Goal: Task Accomplishment & Management: Complete application form

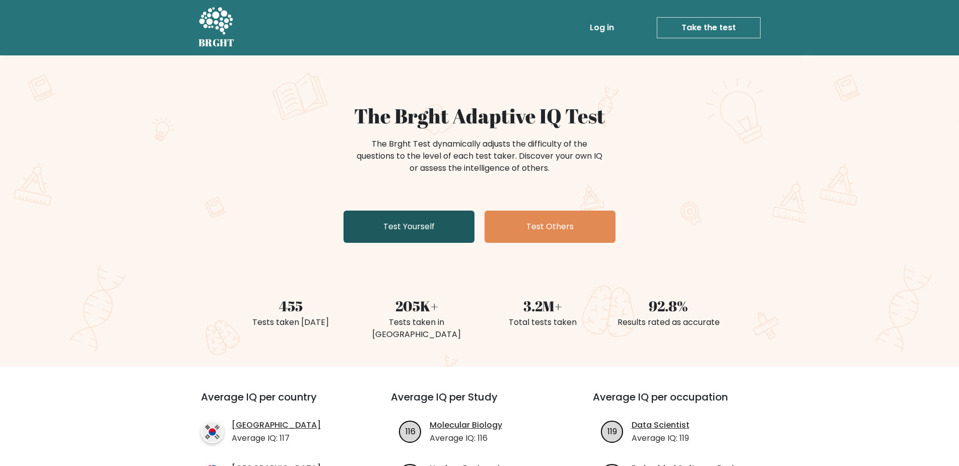
click at [418, 216] on link "Test Yourself" at bounding box center [408, 226] width 131 height 32
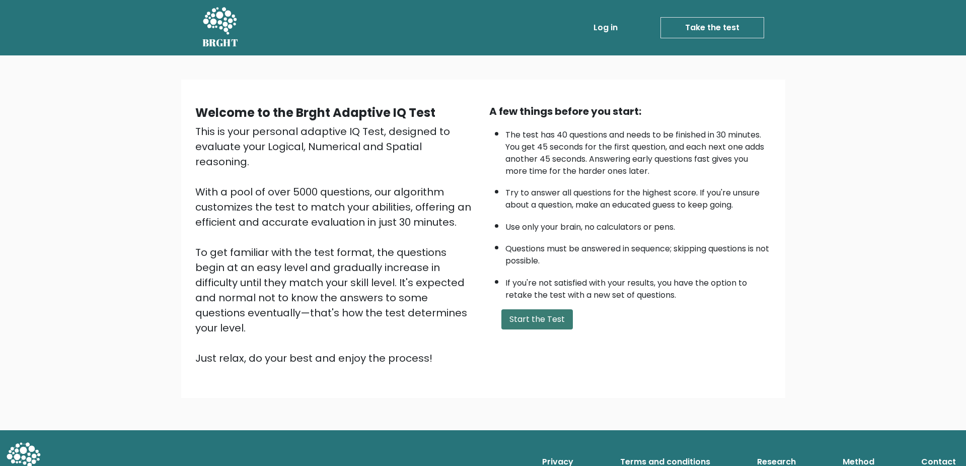
click at [541, 329] on button "Start the Test" at bounding box center [538, 319] width 72 height 20
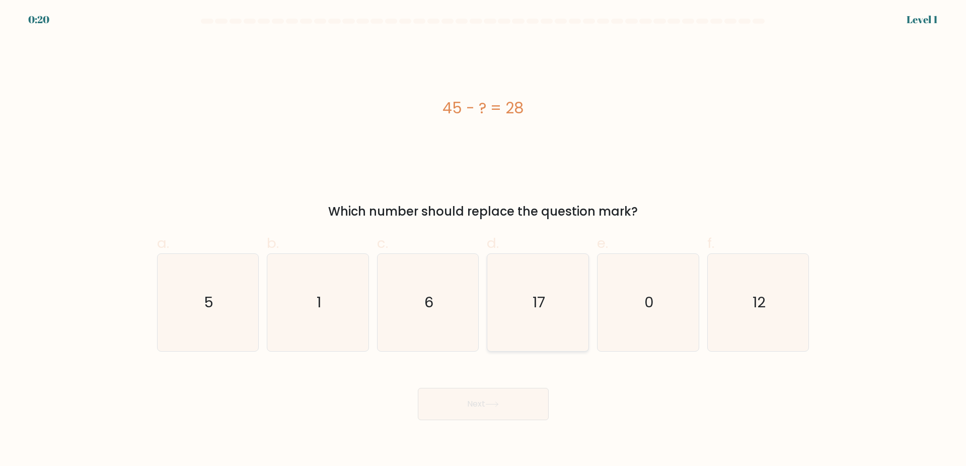
click at [525, 326] on icon "17" at bounding box center [537, 302] width 97 height 97
click at [484, 240] on input "d. 17" at bounding box center [483, 236] width 1 height 7
radio input "true"
click at [531, 405] on button "Next" at bounding box center [483, 404] width 131 height 32
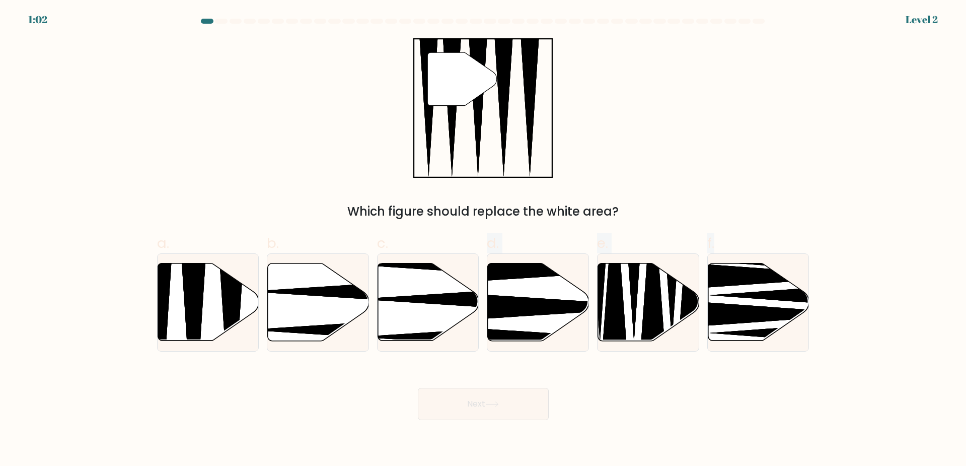
drag, startPoint x: 456, startPoint y: 305, endPoint x: 465, endPoint y: 367, distance: 62.2
click at [449, 373] on form at bounding box center [483, 219] width 966 height 401
click at [701, 388] on div "Next" at bounding box center [483, 392] width 665 height 56
click at [140, 302] on form at bounding box center [483, 219] width 966 height 401
click at [167, 293] on icon at bounding box center [160, 344] width 26 height 201
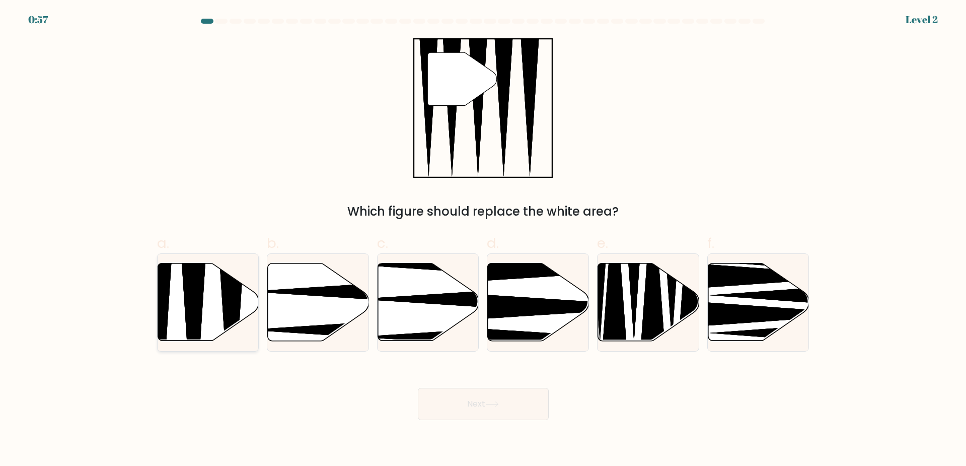
click at [483, 240] on input "a." at bounding box center [483, 236] width 1 height 7
radio input "true"
click at [439, 398] on button "Next" at bounding box center [483, 404] width 131 height 32
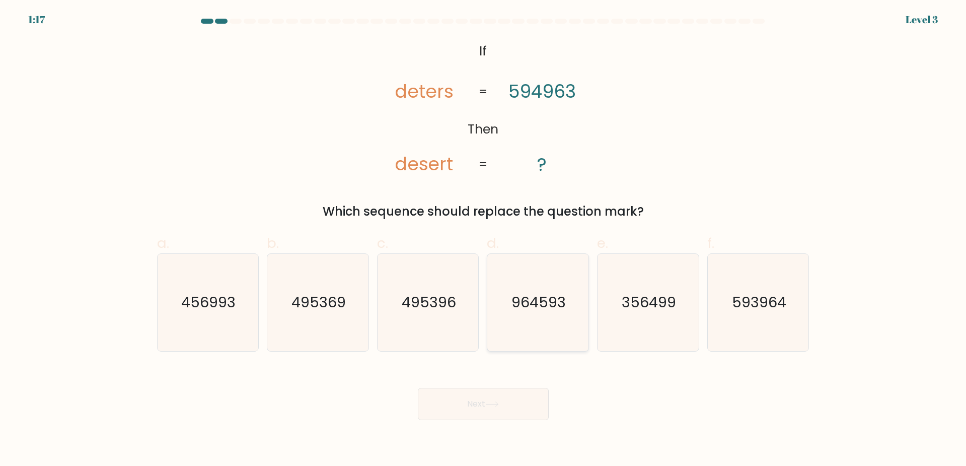
click at [517, 328] on icon "964593" at bounding box center [537, 302] width 97 height 97
click at [484, 240] on input "d. 964593" at bounding box center [483, 236] width 1 height 7
radio input "true"
click at [499, 402] on icon at bounding box center [492, 404] width 14 height 6
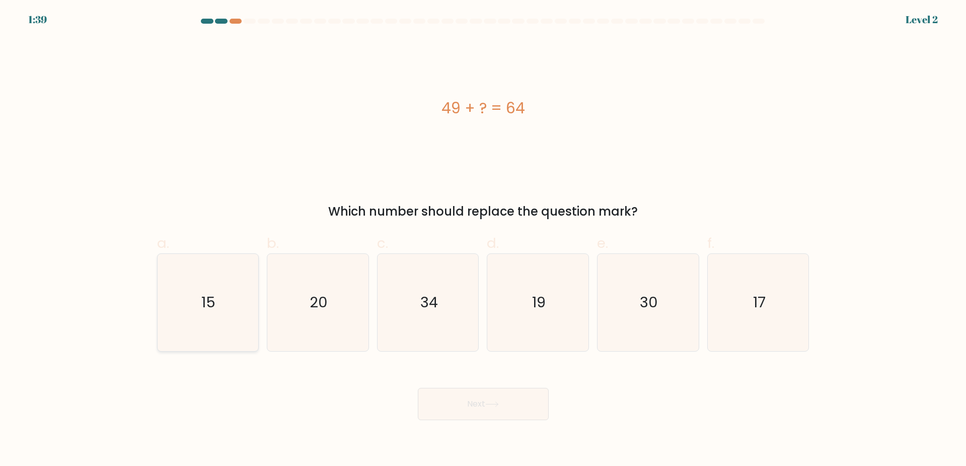
click at [189, 299] on icon "15" at bounding box center [207, 302] width 97 height 97
click at [483, 240] on input "a. 15" at bounding box center [483, 236] width 1 height 7
radio input "true"
click at [492, 415] on button "Next" at bounding box center [483, 404] width 131 height 32
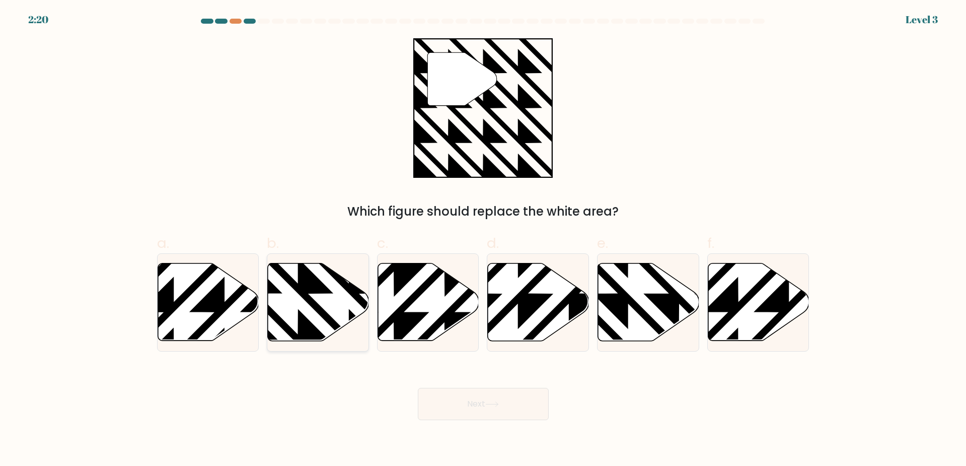
click at [309, 302] on icon at bounding box center [349, 344] width 204 height 204
click at [483, 240] on input "b." at bounding box center [483, 236] width 1 height 7
radio input "true"
click at [494, 408] on button "Next" at bounding box center [483, 404] width 131 height 32
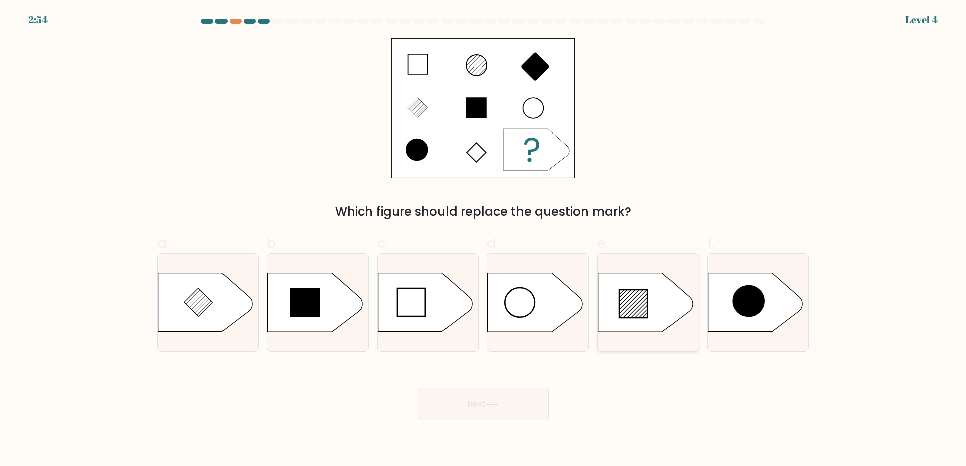
click at [630, 303] on line at bounding box center [631, 301] width 24 height 24
click at [484, 240] on input "e." at bounding box center [483, 236] width 1 height 7
radio input "true"
click at [476, 401] on button "Next" at bounding box center [483, 404] width 131 height 32
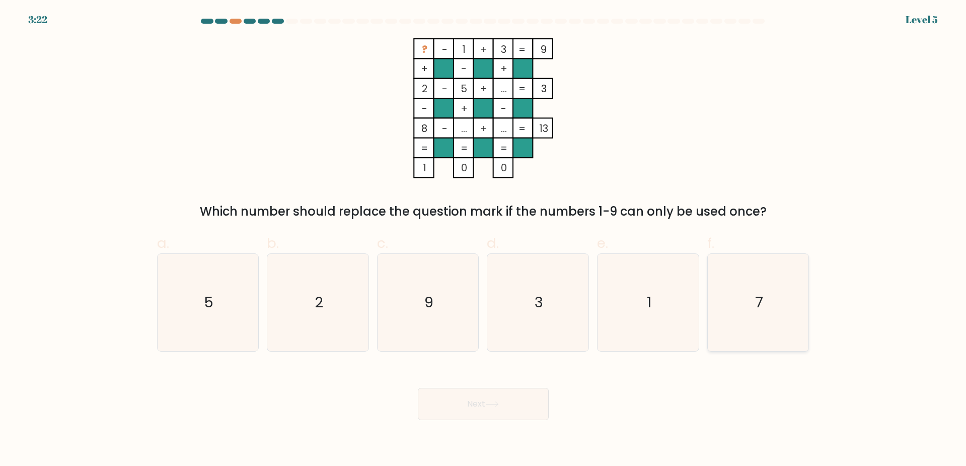
click at [774, 314] on icon "7" at bounding box center [758, 302] width 97 height 97
click at [484, 240] on input "f. 7" at bounding box center [483, 236] width 1 height 7
radio input "true"
click at [477, 406] on button "Next" at bounding box center [483, 404] width 131 height 32
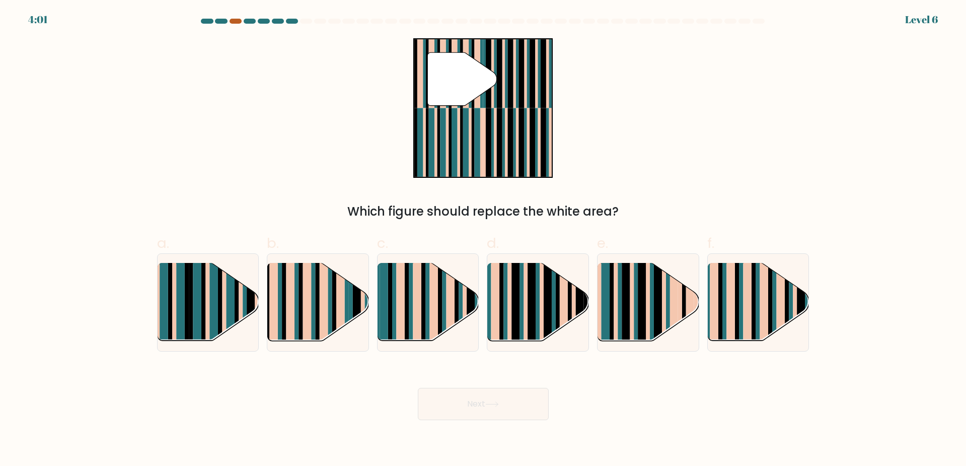
click at [233, 23] on div at bounding box center [236, 21] width 12 height 5
click at [234, 21] on div at bounding box center [236, 21] width 12 height 5
click at [237, 18] on div "3:59 Level 6" at bounding box center [483, 13] width 966 height 27
click at [255, 22] on div at bounding box center [250, 21] width 12 height 5
click at [232, 21] on div at bounding box center [236, 21] width 12 height 5
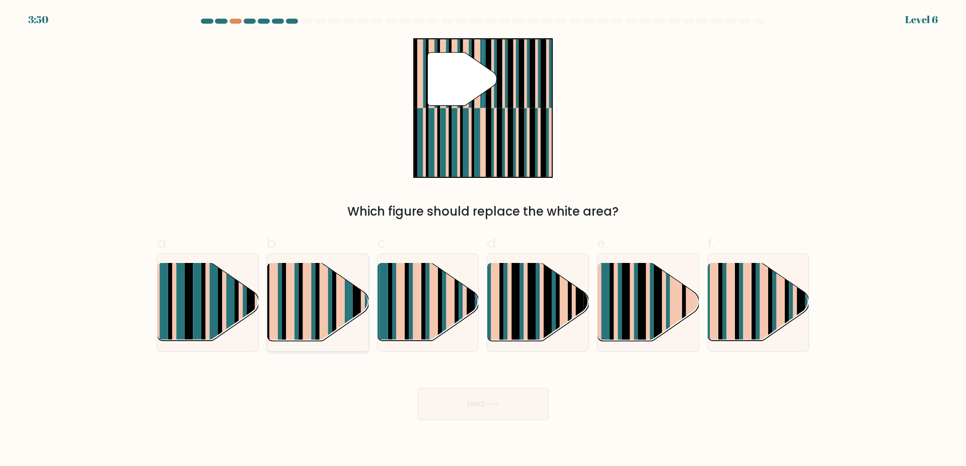
click at [309, 298] on rect at bounding box center [307, 294] width 9 height 100
click at [483, 240] on input "b." at bounding box center [483, 236] width 1 height 7
radio input "true"
click at [499, 400] on button "Next" at bounding box center [483, 404] width 131 height 32
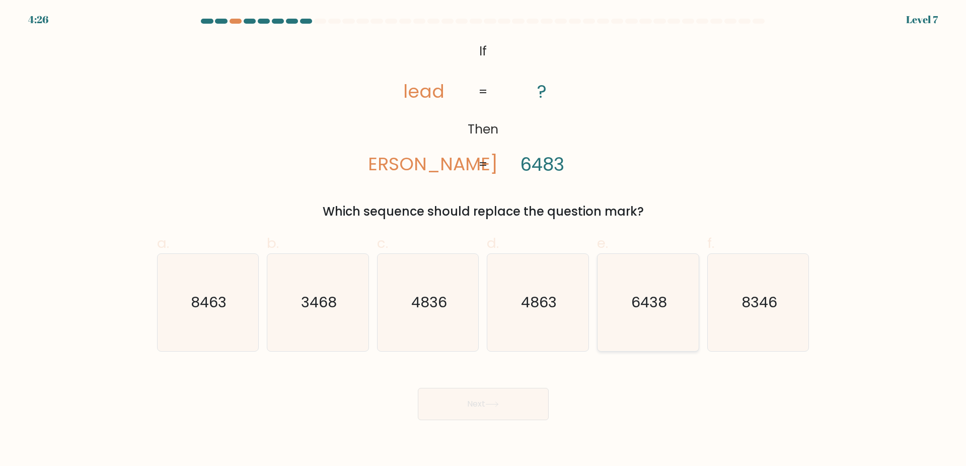
click at [648, 291] on icon "6438" at bounding box center [648, 302] width 97 height 97
click at [484, 240] on input "e. 6438" at bounding box center [483, 236] width 1 height 7
radio input "true"
click at [497, 402] on icon at bounding box center [492, 404] width 14 height 6
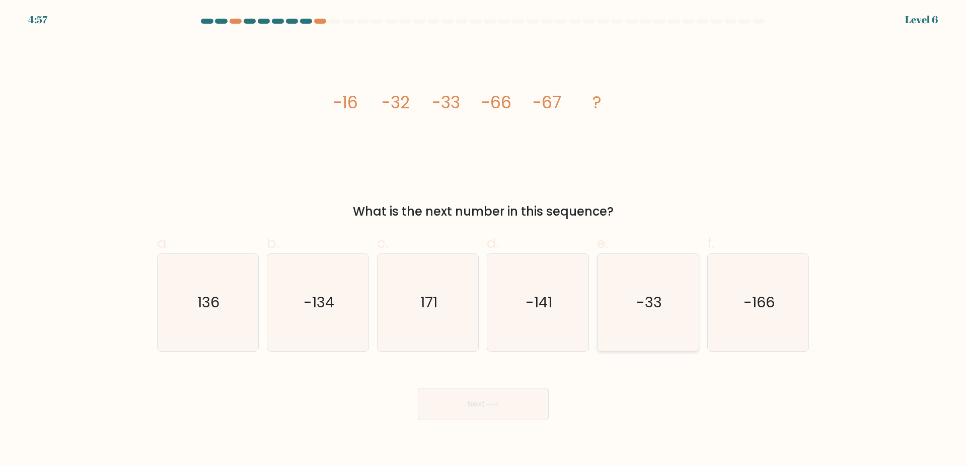
click at [656, 287] on icon "-33" at bounding box center [648, 302] width 97 height 97
click at [484, 240] on input "e. -33" at bounding box center [483, 236] width 1 height 7
radio input "true"
click at [502, 402] on button "Next" at bounding box center [483, 404] width 131 height 32
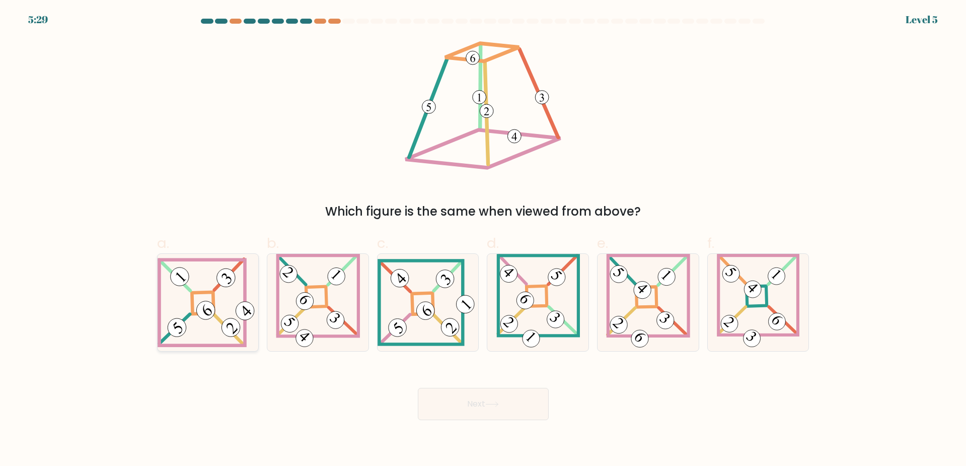
click at [241, 333] on icon at bounding box center [208, 302] width 101 height 90
click at [483, 240] on input "a." at bounding box center [483, 236] width 1 height 7
radio input "true"
click at [504, 405] on button "Next" at bounding box center [483, 404] width 131 height 32
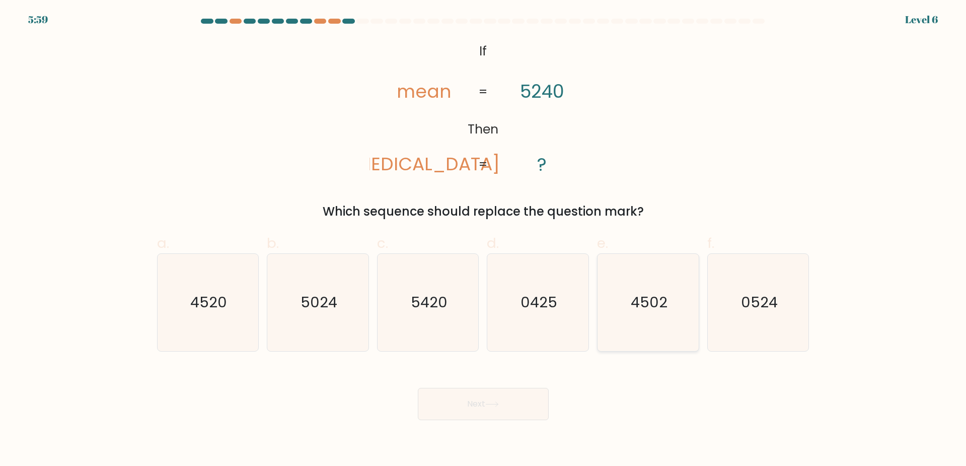
click at [646, 316] on icon "4502" at bounding box center [648, 302] width 97 height 97
click at [484, 240] on input "e. 4502" at bounding box center [483, 236] width 1 height 7
radio input "true"
click at [500, 412] on button "Next" at bounding box center [483, 404] width 131 height 32
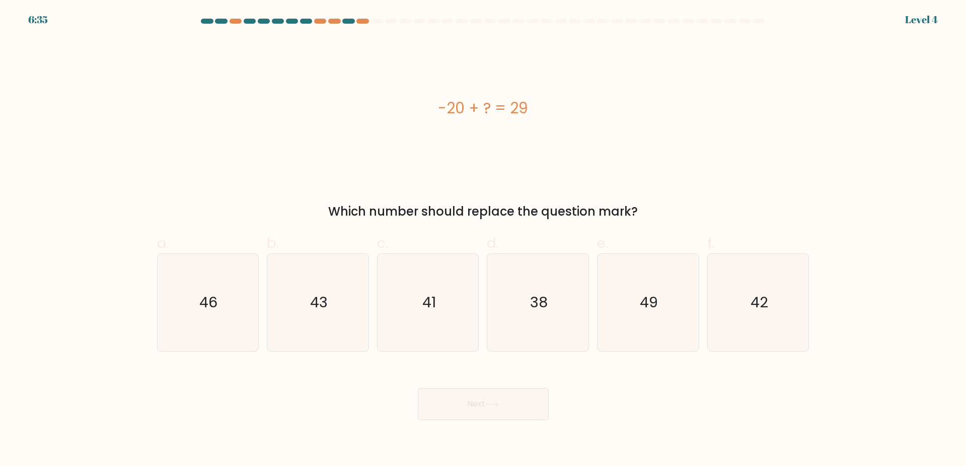
click at [785, 82] on div "-20 + ? = 29" at bounding box center [483, 108] width 653 height 140
click at [681, 299] on icon "49" at bounding box center [648, 302] width 97 height 97
click at [484, 240] on input "e. 49" at bounding box center [483, 236] width 1 height 7
radio input "true"
click at [499, 394] on button "Next" at bounding box center [483, 404] width 131 height 32
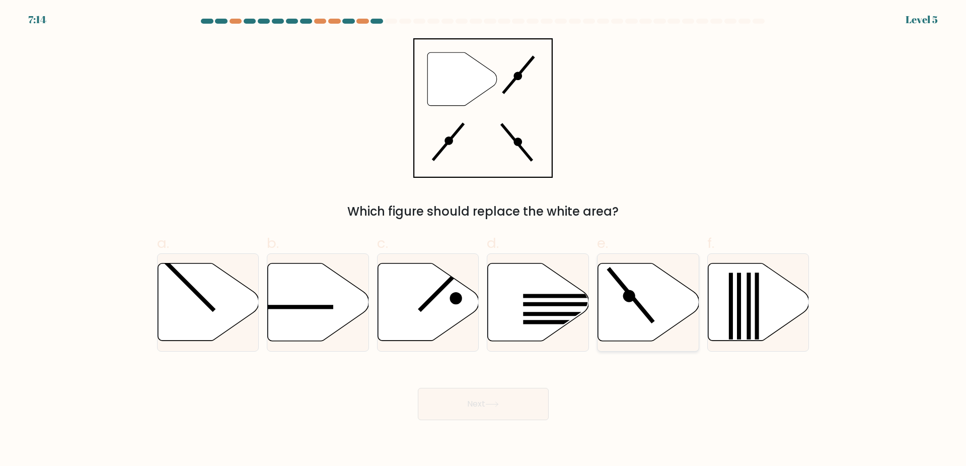
click at [649, 318] on line at bounding box center [631, 295] width 45 height 54
click at [484, 240] on input "e." at bounding box center [483, 236] width 1 height 7
radio input "true"
click at [498, 406] on icon at bounding box center [492, 404] width 14 height 6
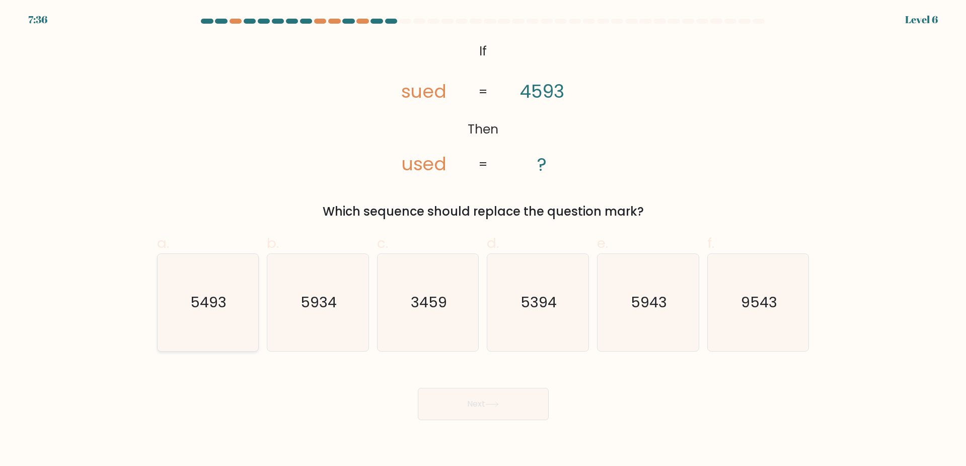
click at [209, 312] on text "5493" at bounding box center [209, 302] width 36 height 20
click at [483, 240] on input "a. 5493" at bounding box center [483, 236] width 1 height 7
radio input "true"
click at [518, 398] on button "Next" at bounding box center [483, 404] width 131 height 32
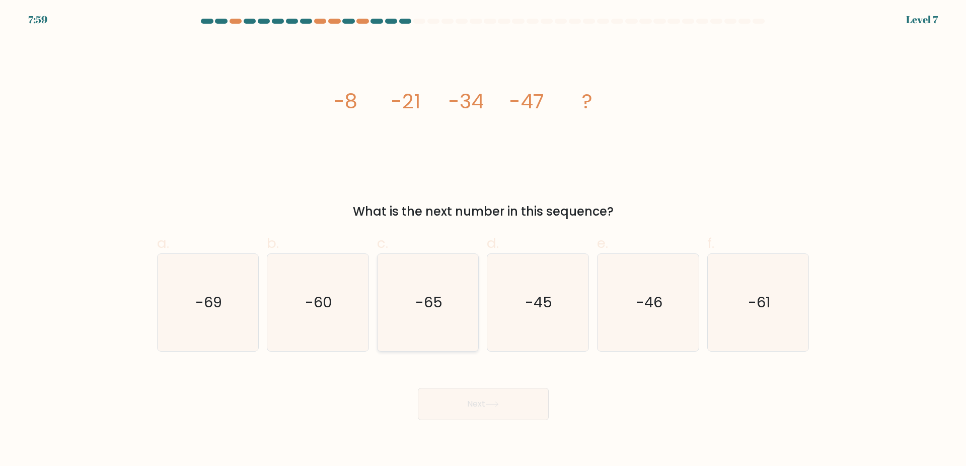
click at [433, 309] on text "-65" at bounding box center [428, 302] width 27 height 20
click at [483, 240] on input "c. -65" at bounding box center [483, 236] width 1 height 7
radio input "true"
click at [545, 295] on text "-45" at bounding box center [539, 302] width 27 height 20
click at [484, 240] on input "d. -45" at bounding box center [483, 236] width 1 height 7
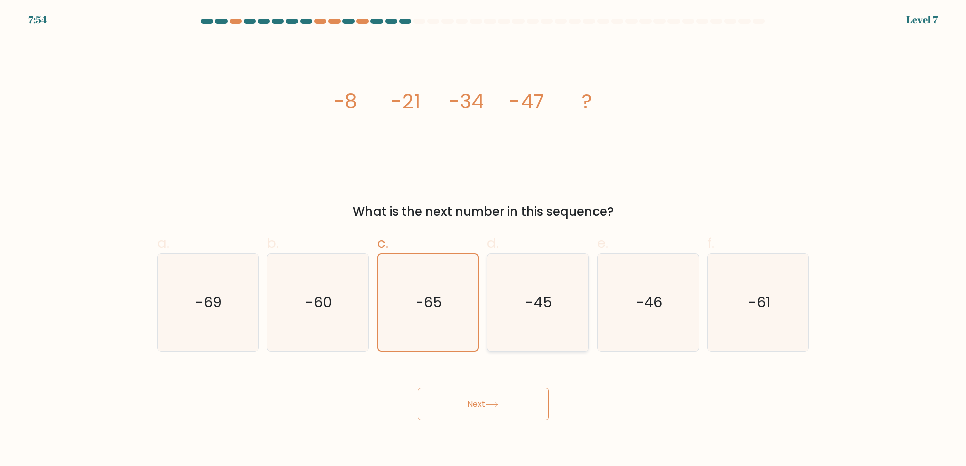
radio input "true"
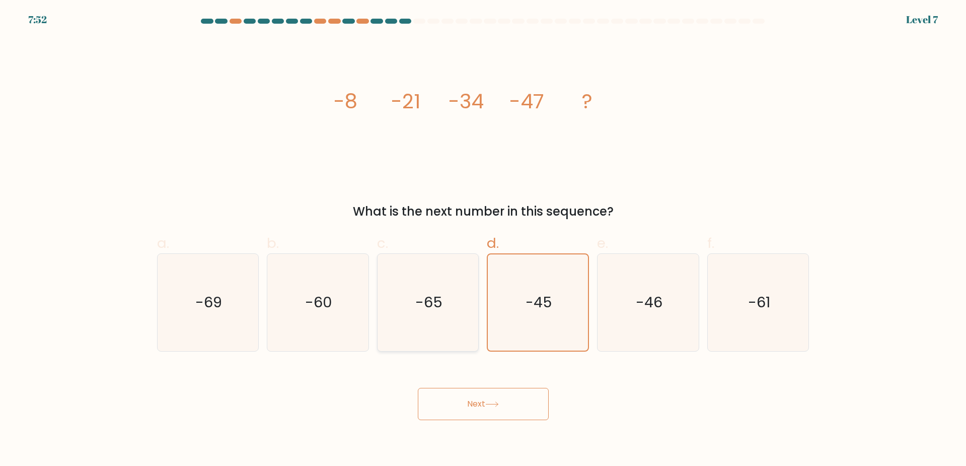
click at [444, 316] on icon "-65" at bounding box center [428, 302] width 97 height 97
click at [483, 240] on input "c. -65" at bounding box center [483, 236] width 1 height 7
radio input "true"
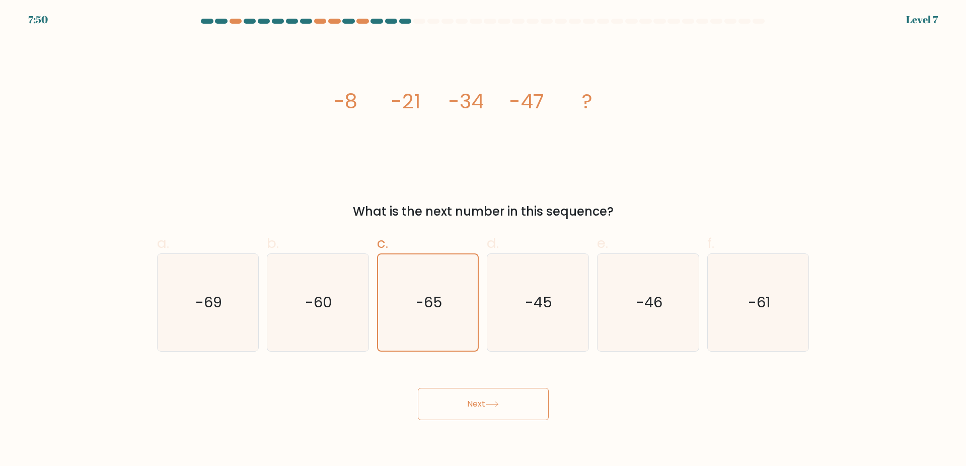
click at [479, 399] on button "Next" at bounding box center [483, 404] width 131 height 32
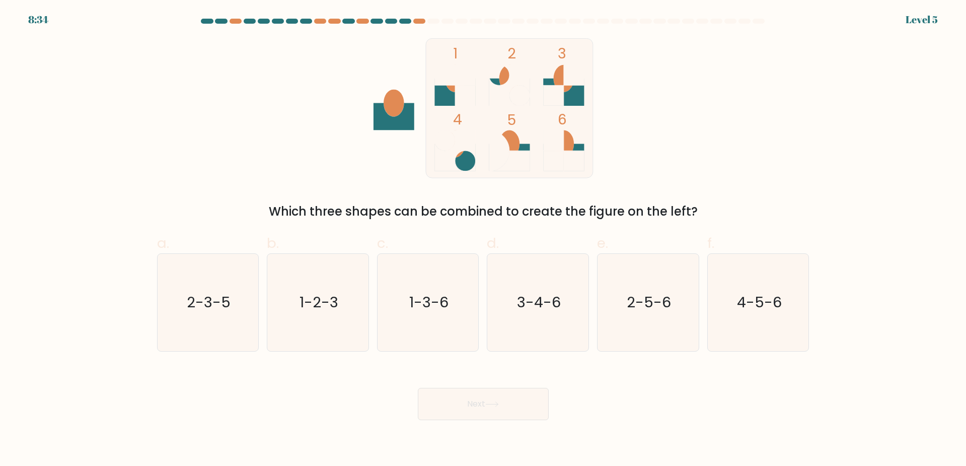
click at [640, 374] on div "Next" at bounding box center [483, 392] width 665 height 56
click at [444, 308] on text "1-3-6" at bounding box center [428, 302] width 39 height 20
click at [483, 240] on input "c. 1-3-6" at bounding box center [483, 236] width 1 height 7
radio input "true"
click at [484, 404] on button "Next" at bounding box center [483, 404] width 131 height 32
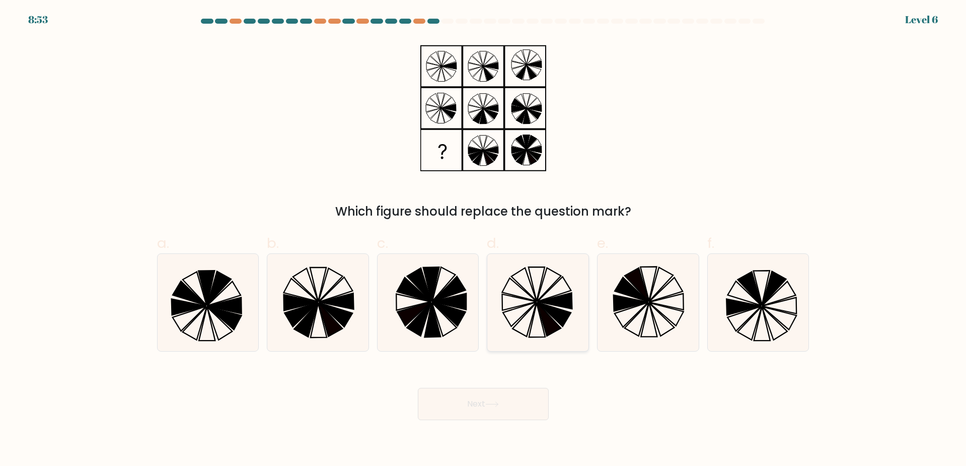
click at [537, 313] on icon at bounding box center [537, 302] width 97 height 97
click at [484, 240] on input "d." at bounding box center [483, 236] width 1 height 7
radio input "true"
click at [498, 401] on icon at bounding box center [492, 404] width 14 height 6
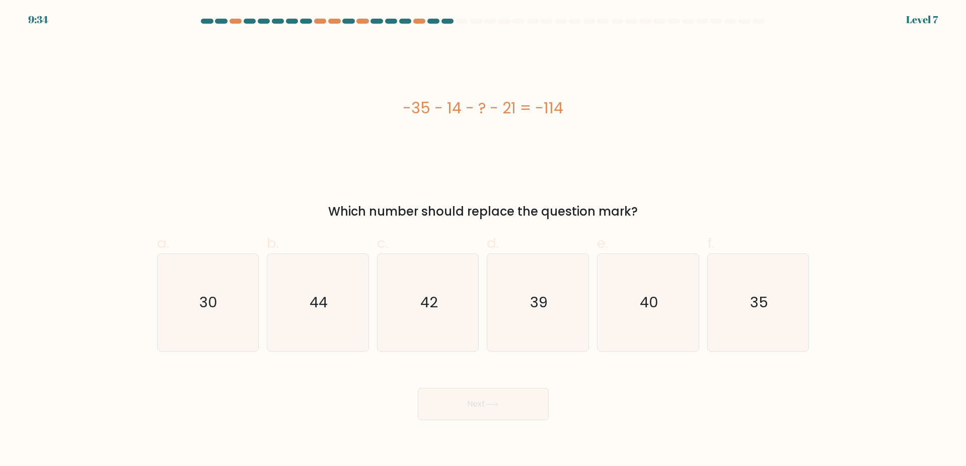
click at [542, 171] on div "-35 - 14 - ? - 21 = -114" at bounding box center [483, 108] width 653 height 140
click at [542, 290] on icon "39" at bounding box center [537, 302] width 97 height 97
click at [484, 240] on input "d. 39" at bounding box center [483, 236] width 1 height 7
radio input "true"
click at [496, 387] on div "Next" at bounding box center [483, 392] width 665 height 56
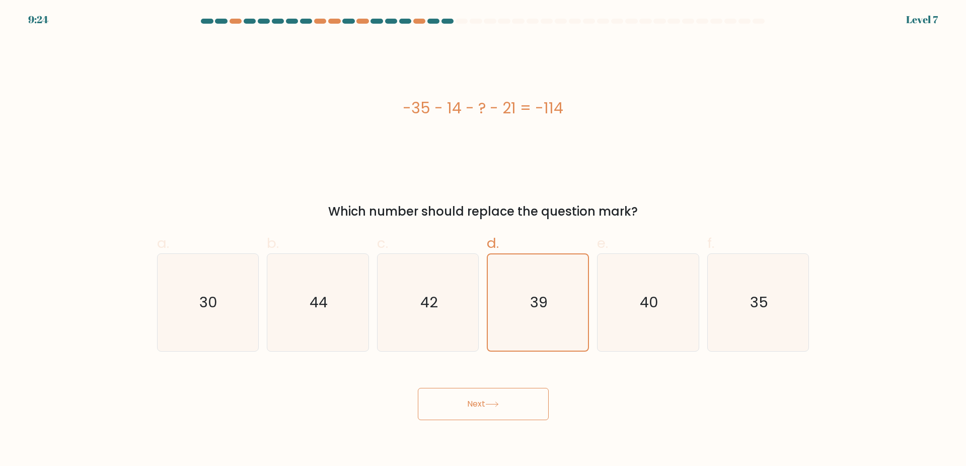
click at [504, 405] on button "Next" at bounding box center [483, 404] width 131 height 32
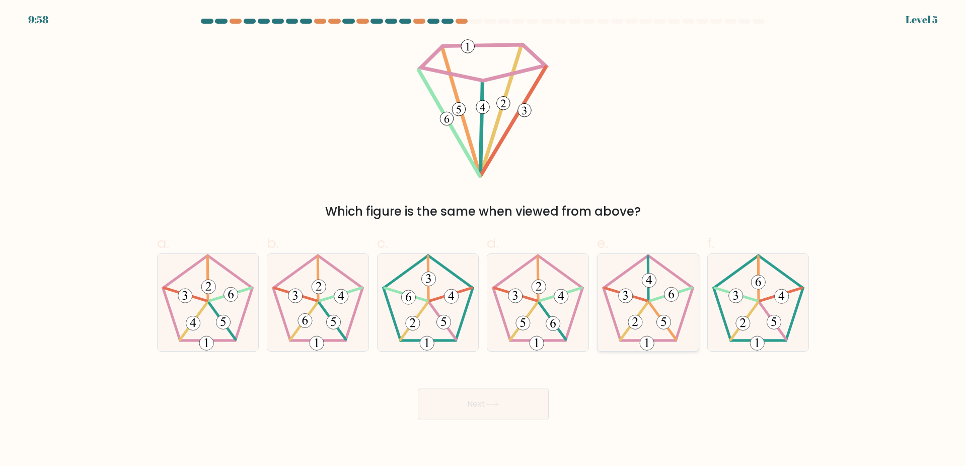
click at [648, 293] on 633 at bounding box center [648, 278] width 1 height 44
click at [484, 240] on input "e." at bounding box center [483, 236] width 1 height 7
radio input "true"
click at [508, 400] on button "Next" at bounding box center [483, 404] width 131 height 32
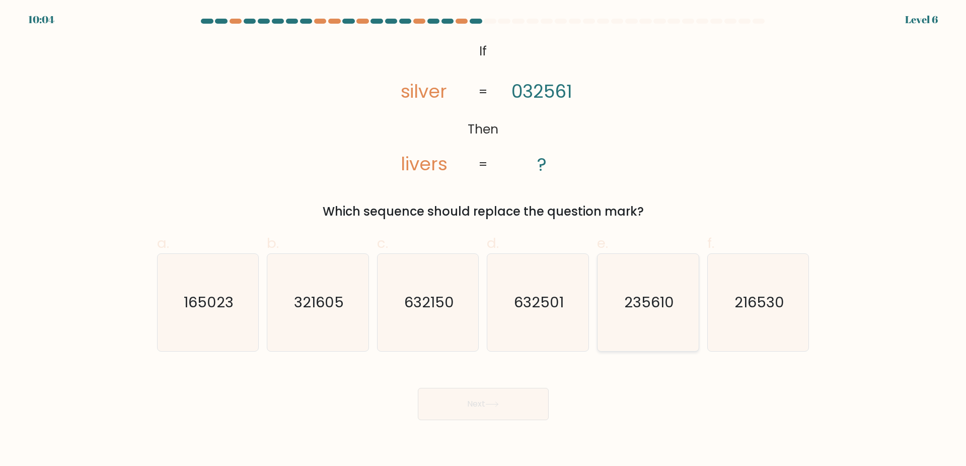
click at [639, 307] on text "235610" at bounding box center [649, 302] width 50 height 20
click at [484, 240] on input "e. 235610" at bounding box center [483, 236] width 1 height 7
radio input "true"
click at [540, 397] on button "Next" at bounding box center [483, 404] width 131 height 32
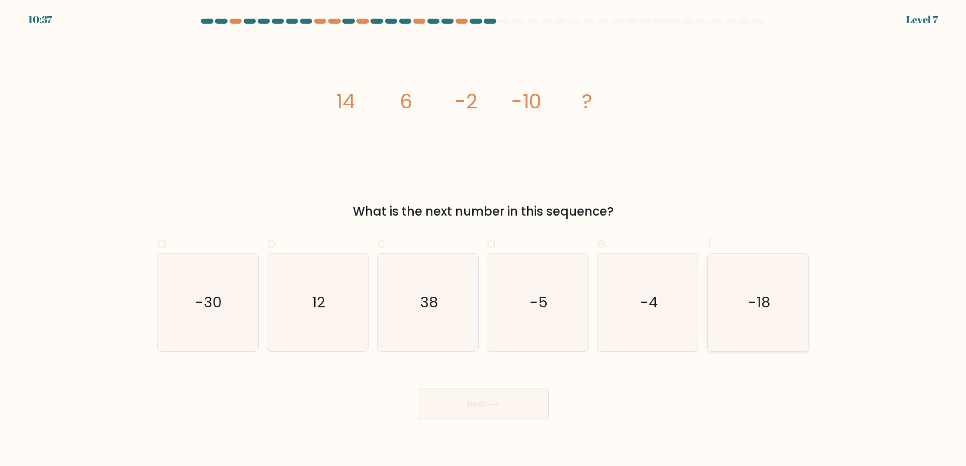
click at [778, 298] on icon "-18" at bounding box center [758, 302] width 97 height 97
click at [484, 240] on input "f. -18" at bounding box center [483, 236] width 1 height 7
radio input "true"
click at [533, 319] on icon "-5" at bounding box center [537, 302] width 97 height 97
click at [484, 240] on input "d. -5" at bounding box center [483, 236] width 1 height 7
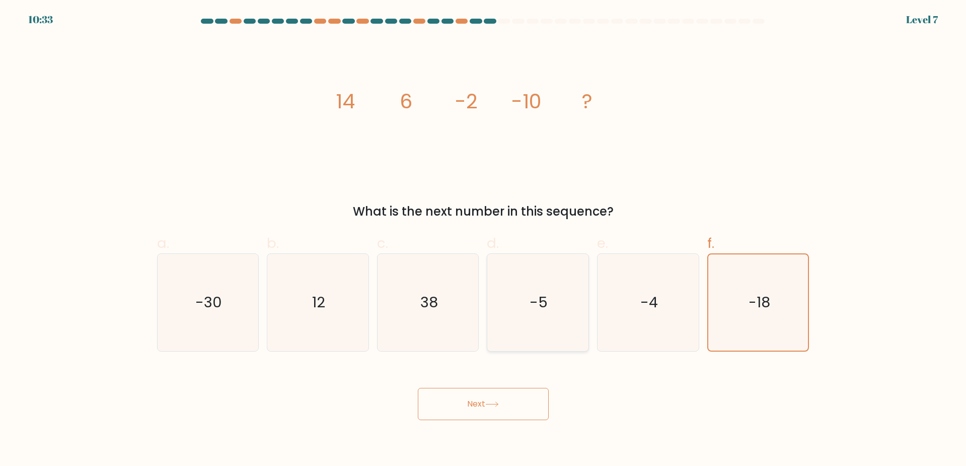
radio input "true"
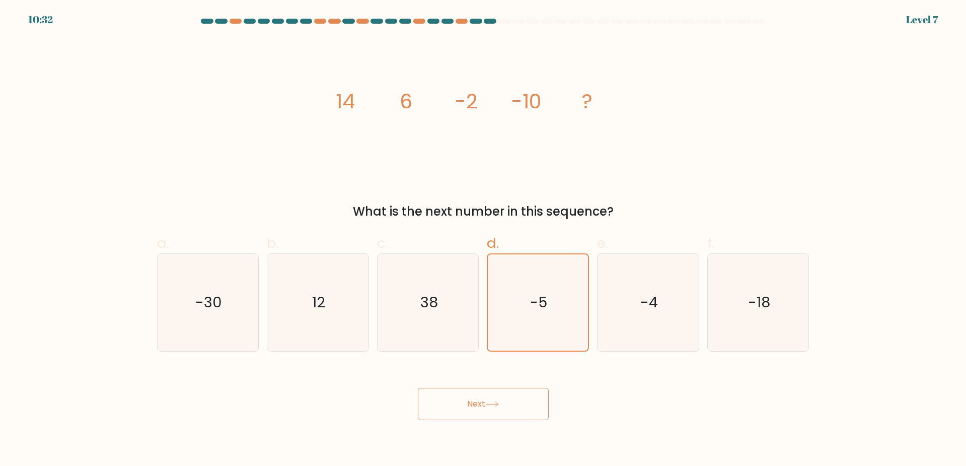
click at [524, 421] on body "10:32 Level 7" at bounding box center [483, 233] width 966 height 466
click at [525, 403] on button "Next" at bounding box center [483, 404] width 131 height 32
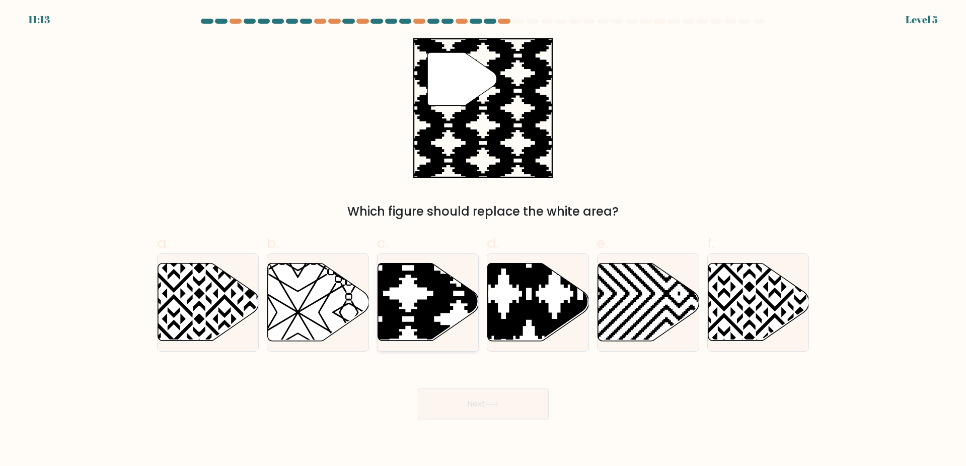
click at [442, 313] on icon at bounding box center [428, 302] width 101 height 78
click at [483, 240] on input "c." at bounding box center [483, 236] width 1 height 7
radio input "true"
click at [486, 401] on button "Next" at bounding box center [483, 404] width 131 height 32
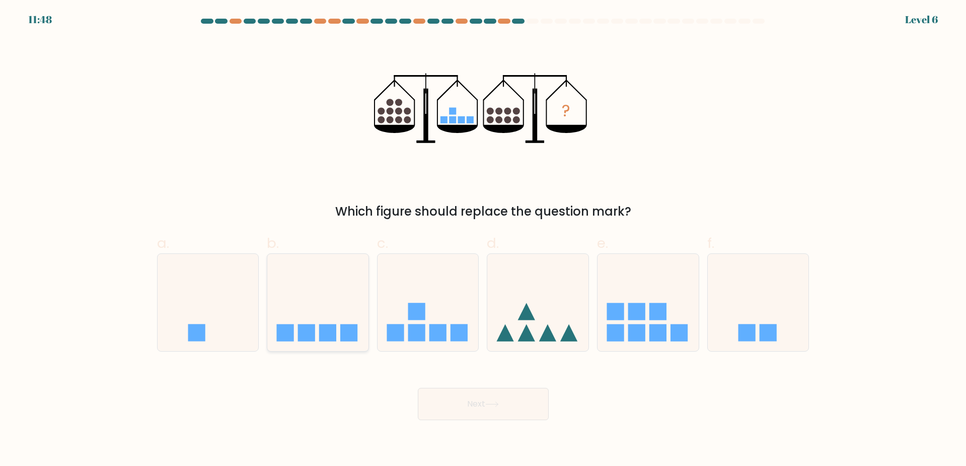
click at [335, 324] on rect at bounding box center [327, 332] width 17 height 17
click at [483, 240] on input "b." at bounding box center [483, 236] width 1 height 7
radio input "true"
click at [502, 410] on button "Next" at bounding box center [483, 404] width 131 height 32
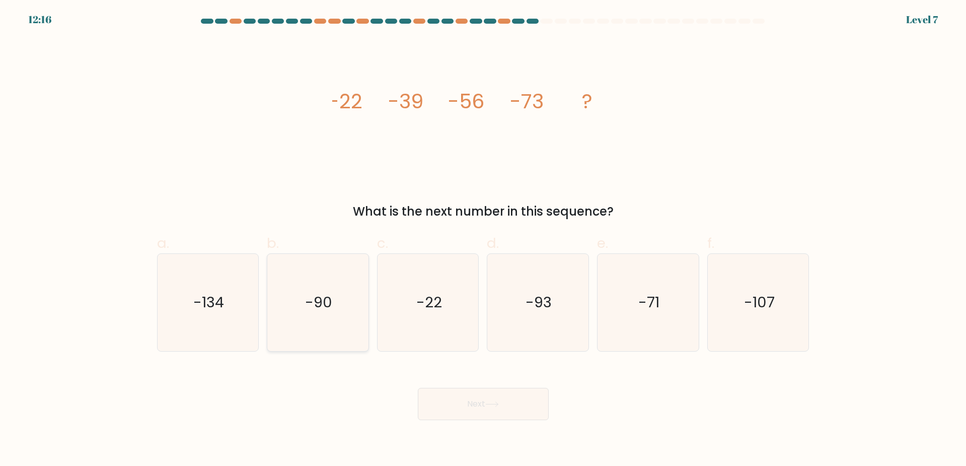
click at [327, 294] on text "-90" at bounding box center [318, 302] width 27 height 20
click at [483, 240] on input "b. -90" at bounding box center [483, 236] width 1 height 7
radio input "true"
click at [520, 320] on icon "-93" at bounding box center [537, 302] width 97 height 97
click at [484, 240] on input "d. -93" at bounding box center [483, 236] width 1 height 7
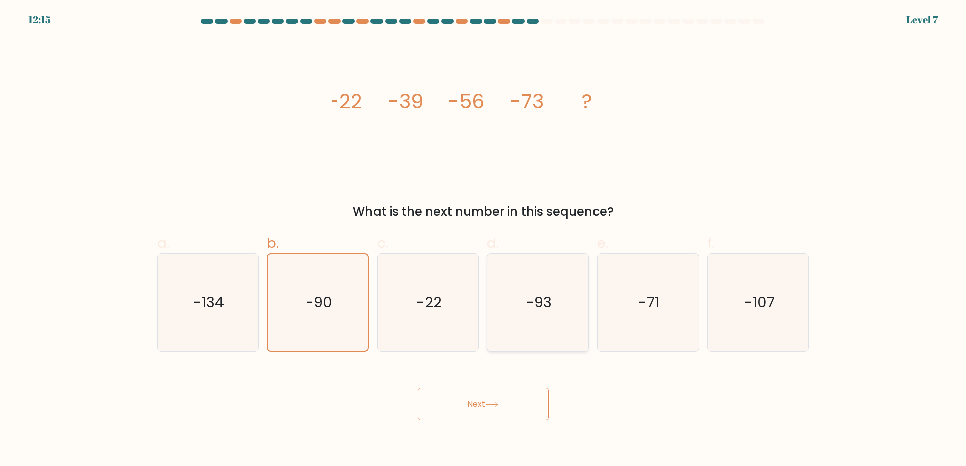
radio input "true"
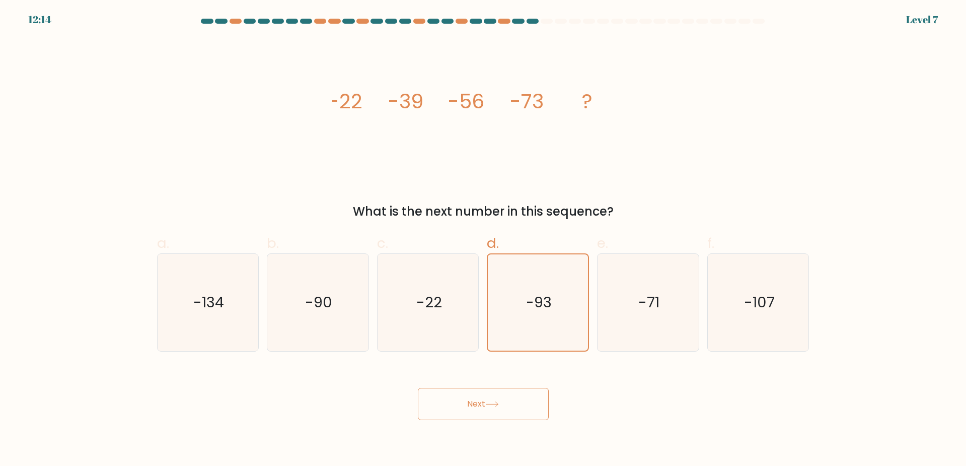
click at [489, 410] on button "Next" at bounding box center [483, 404] width 131 height 32
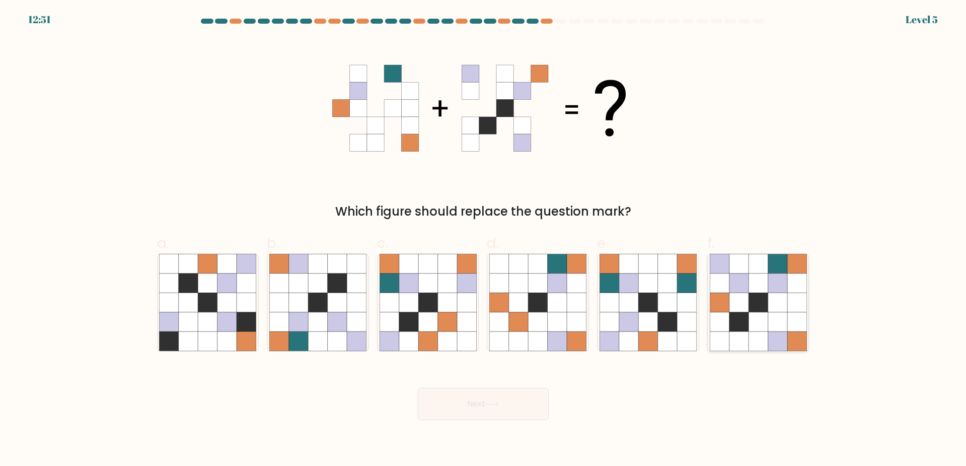
click at [783, 269] on icon at bounding box center [777, 263] width 19 height 19
click at [484, 240] on input "f." at bounding box center [483, 236] width 1 height 7
radio input "true"
click at [530, 411] on button "Next" at bounding box center [483, 404] width 131 height 32
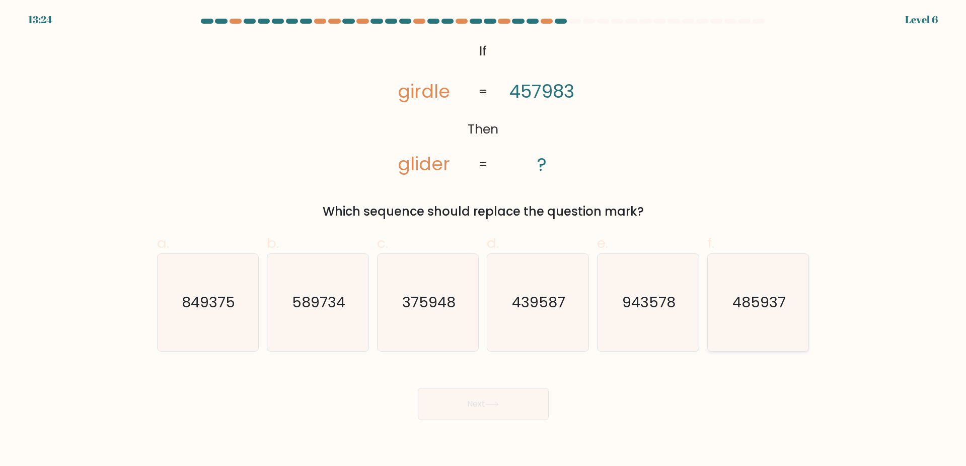
click at [769, 314] on icon "485937" at bounding box center [758, 302] width 97 height 97
click at [484, 240] on input "f. 485937" at bounding box center [483, 236] width 1 height 7
radio input "true"
click at [520, 390] on button "Next" at bounding box center [483, 404] width 131 height 32
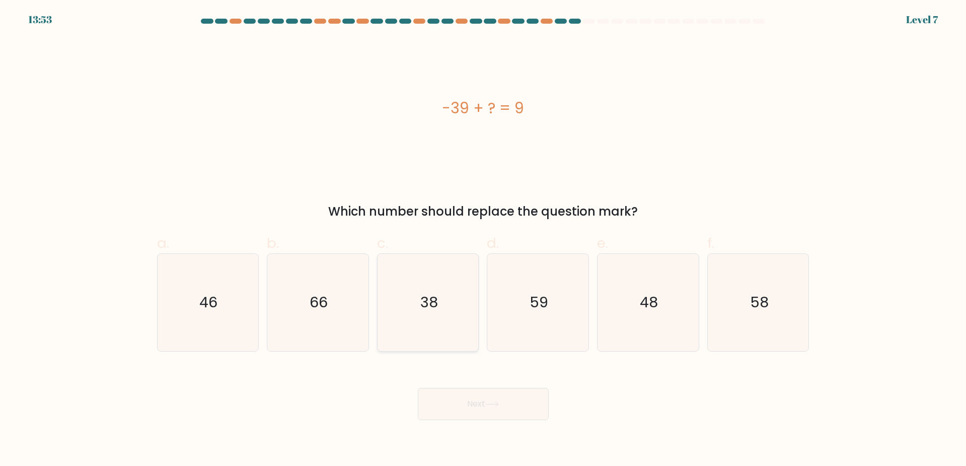
click at [436, 328] on icon "38" at bounding box center [428, 302] width 97 height 97
click at [483, 240] on input "c. 38" at bounding box center [483, 236] width 1 height 7
radio input "true"
click at [493, 400] on button "Next" at bounding box center [483, 404] width 131 height 32
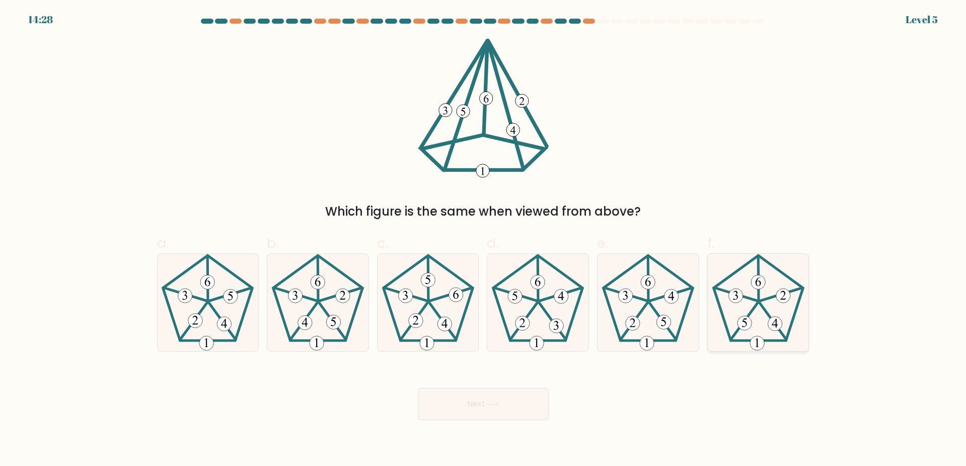
click at [772, 307] on icon at bounding box center [758, 302] width 97 height 97
click at [484, 240] on input "f." at bounding box center [483, 236] width 1 height 7
radio input "true"
click at [528, 408] on button "Next" at bounding box center [483, 404] width 131 height 32
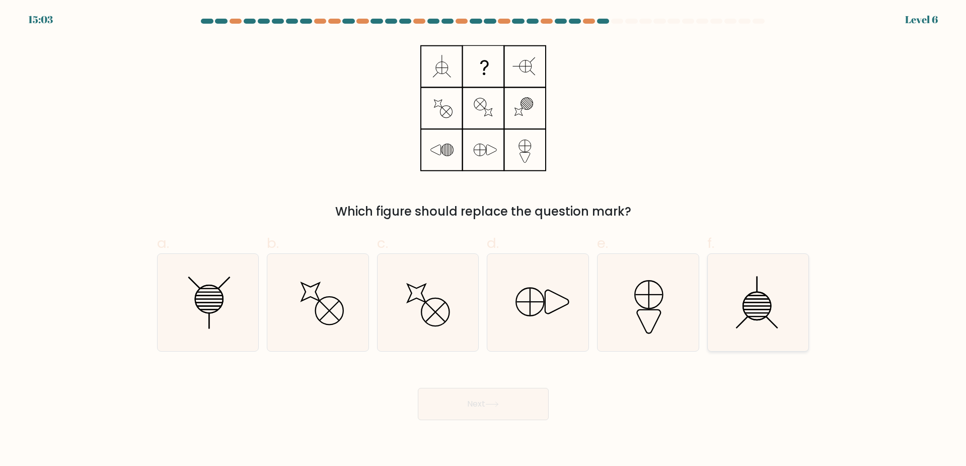
click at [747, 302] on icon at bounding box center [758, 302] width 97 height 97
click at [484, 240] on input "f." at bounding box center [483, 236] width 1 height 7
radio input "true"
click at [488, 404] on icon at bounding box center [492, 404] width 14 height 6
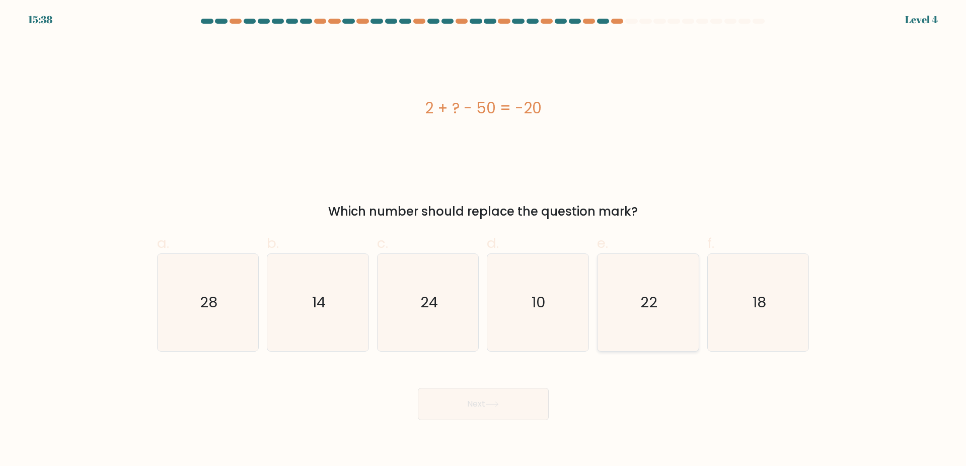
click at [645, 320] on icon "22" at bounding box center [648, 302] width 97 height 97
click at [484, 240] on input "e. 22" at bounding box center [483, 236] width 1 height 7
radio input "true"
click at [423, 312] on text "24" at bounding box center [429, 302] width 18 height 20
click at [483, 240] on input "c. 24" at bounding box center [483, 236] width 1 height 7
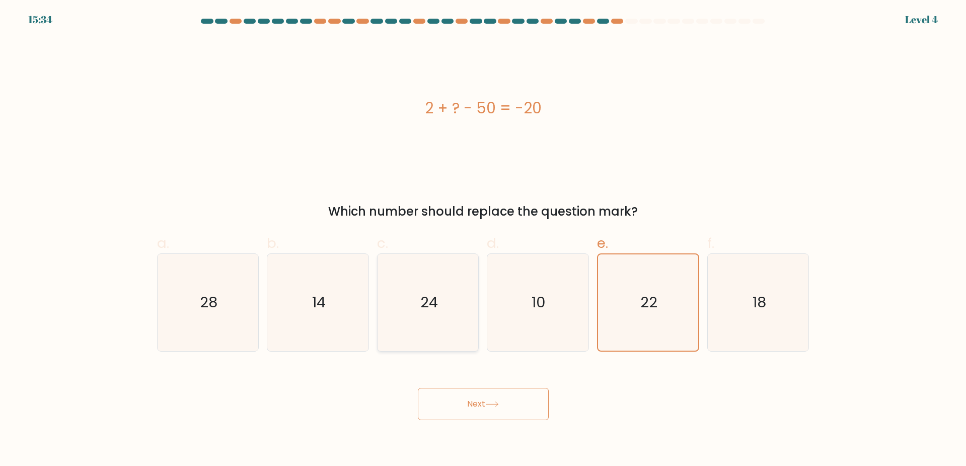
radio input "true"
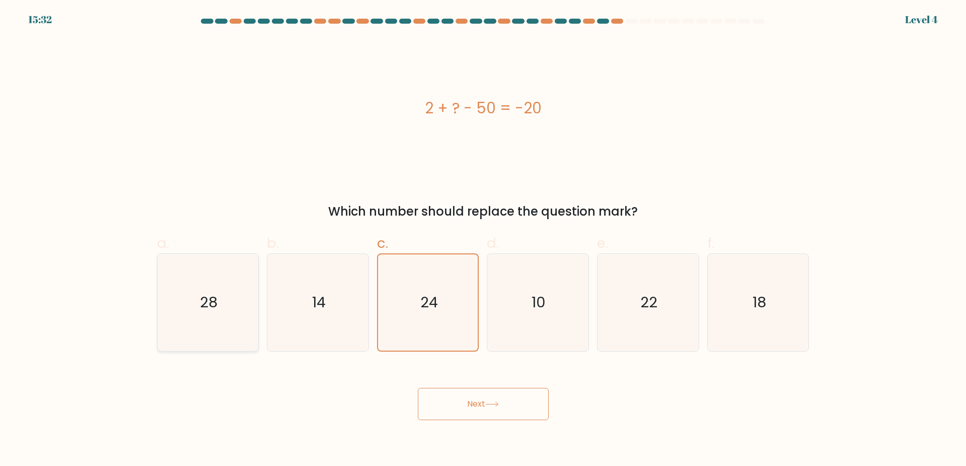
click at [254, 301] on icon "28" at bounding box center [207, 302] width 97 height 97
click at [483, 240] on input "a. 28" at bounding box center [483, 236] width 1 height 7
radio input "true"
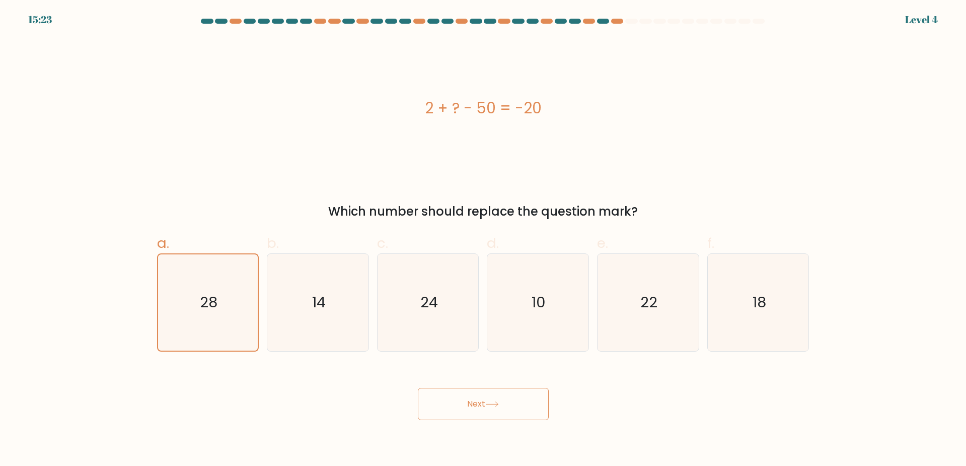
click at [482, 398] on button "Next" at bounding box center [483, 404] width 131 height 32
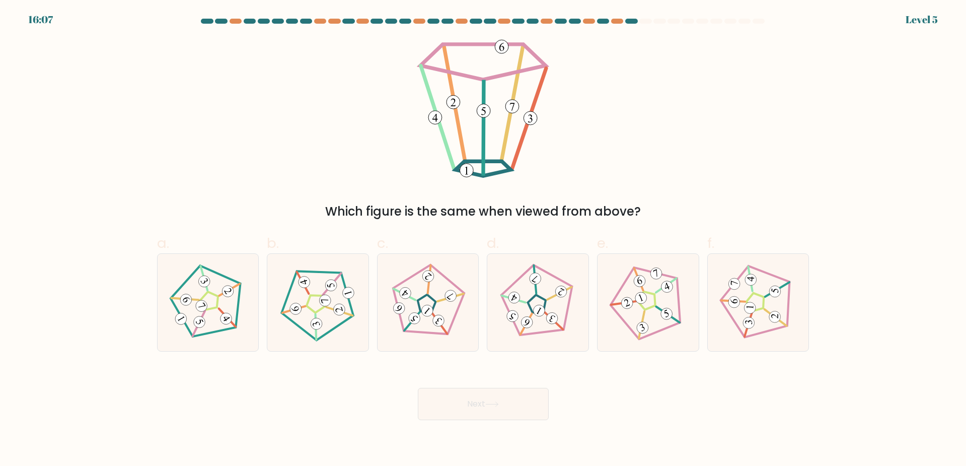
click at [626, 394] on div "Next" at bounding box center [483, 392] width 665 height 56
click at [429, 335] on icon at bounding box center [428, 302] width 78 height 78
click at [483, 240] on input "c." at bounding box center [483, 236] width 1 height 7
radio input "true"
click at [501, 408] on button "Next" at bounding box center [483, 404] width 131 height 32
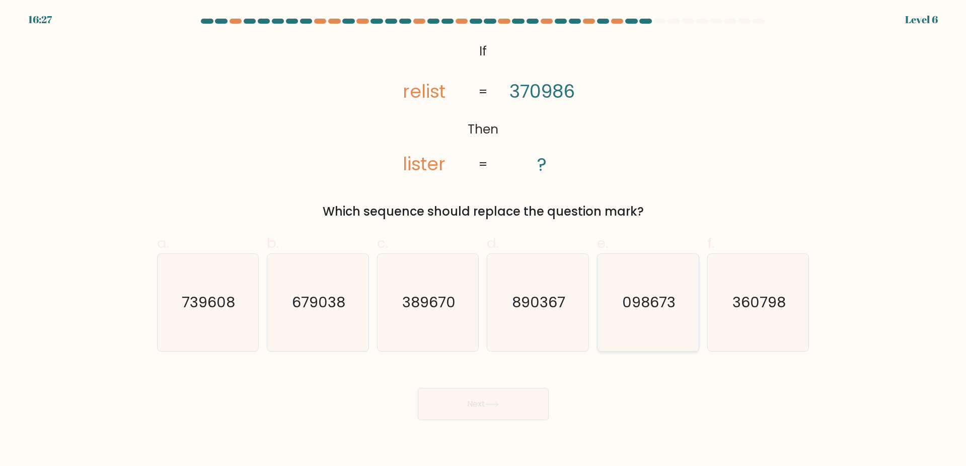
click at [658, 326] on icon "098673" at bounding box center [648, 302] width 97 height 97
click at [484, 240] on input "e. 098673" at bounding box center [483, 236] width 1 height 7
radio input "true"
click at [499, 401] on icon at bounding box center [492, 404] width 14 height 6
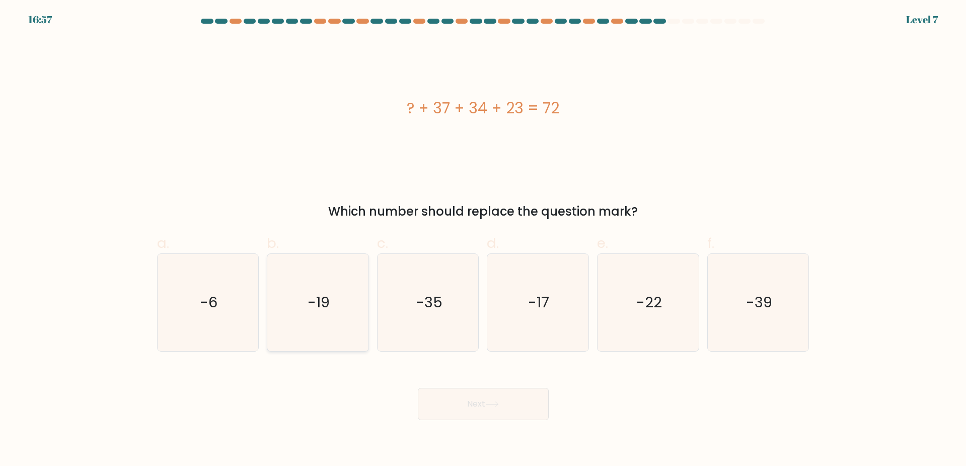
click at [321, 291] on icon "-19" at bounding box center [317, 302] width 97 height 97
click at [483, 240] on input "b. -19" at bounding box center [483, 236] width 1 height 7
radio input "true"
click at [530, 421] on body "16:56 Level 7" at bounding box center [483, 233] width 966 height 466
click at [512, 412] on button "Next" at bounding box center [483, 404] width 131 height 32
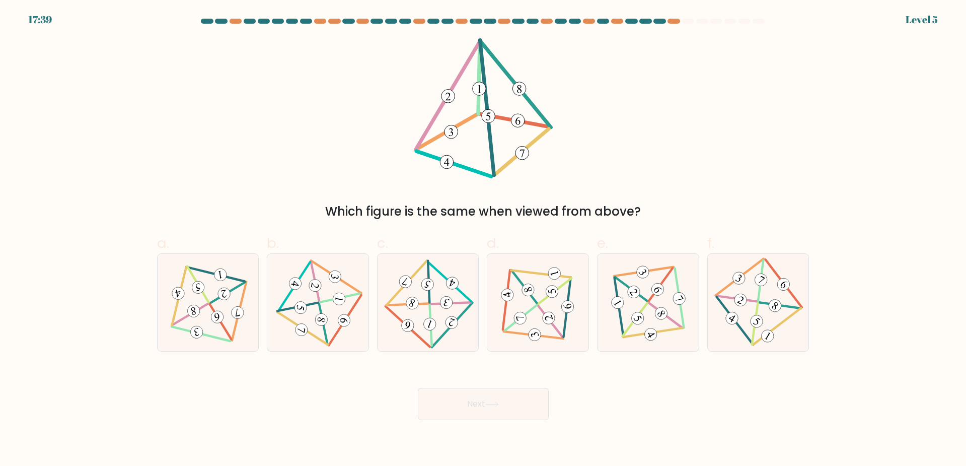
click at [617, 382] on div "Next" at bounding box center [483, 392] width 665 height 56
click at [778, 289] on icon at bounding box center [759, 302] width 80 height 78
click at [484, 240] on input "f." at bounding box center [483, 236] width 1 height 7
radio input "true"
click at [511, 388] on button "Next" at bounding box center [483, 404] width 131 height 32
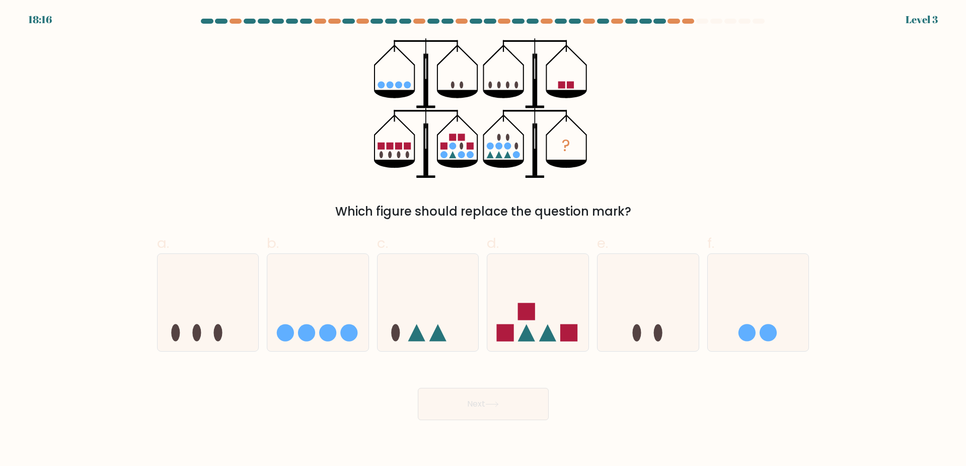
click at [695, 152] on div "? Which figure should replace the question mark?" at bounding box center [483, 129] width 665 height 182
click at [934, 21] on form at bounding box center [483, 219] width 966 height 401
click at [525, 349] on div at bounding box center [538, 302] width 102 height 98
click at [484, 240] on input "d." at bounding box center [483, 236] width 1 height 7
radio input "true"
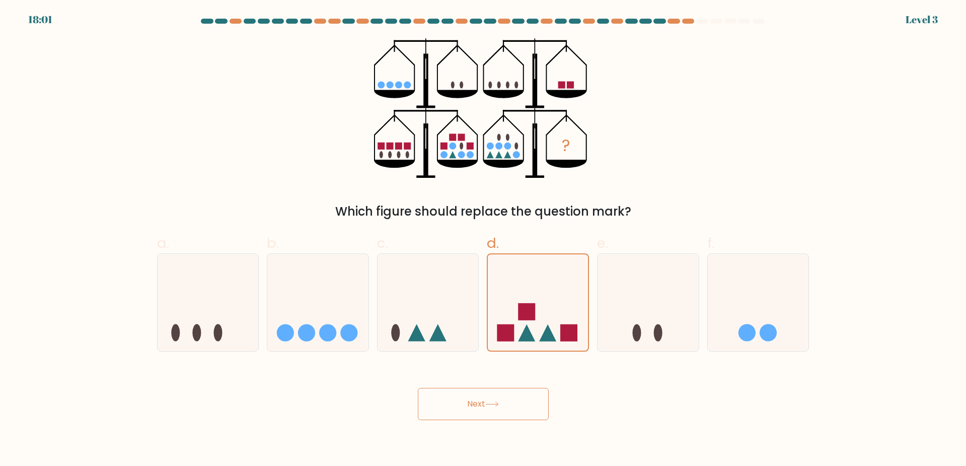
click at [505, 419] on button "Next" at bounding box center [483, 404] width 131 height 32
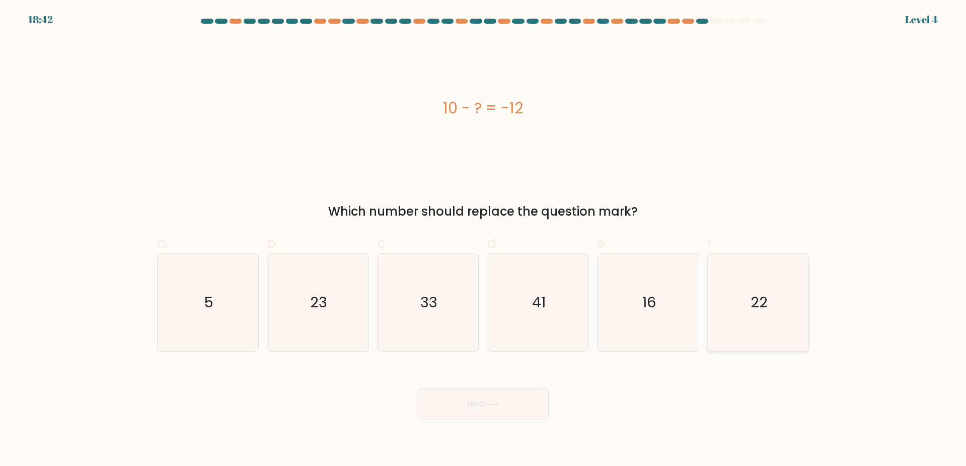
click at [765, 293] on text "22" at bounding box center [759, 302] width 17 height 20
click at [484, 240] on input "f. 22" at bounding box center [483, 236] width 1 height 7
radio input "true"
click at [486, 417] on button "Next" at bounding box center [483, 404] width 131 height 32
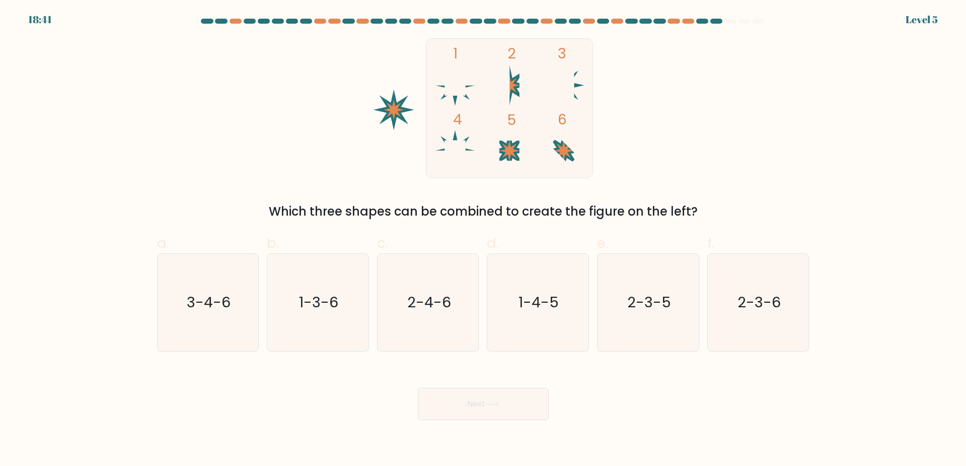
click at [615, 393] on div "Next" at bounding box center [483, 392] width 665 height 56
click at [512, 281] on icon "1-4-5" at bounding box center [537, 302] width 97 height 97
click at [484, 240] on input "d. 1-4-5" at bounding box center [483, 236] width 1 height 7
radio input "true"
click at [513, 398] on button "Next" at bounding box center [483, 404] width 131 height 32
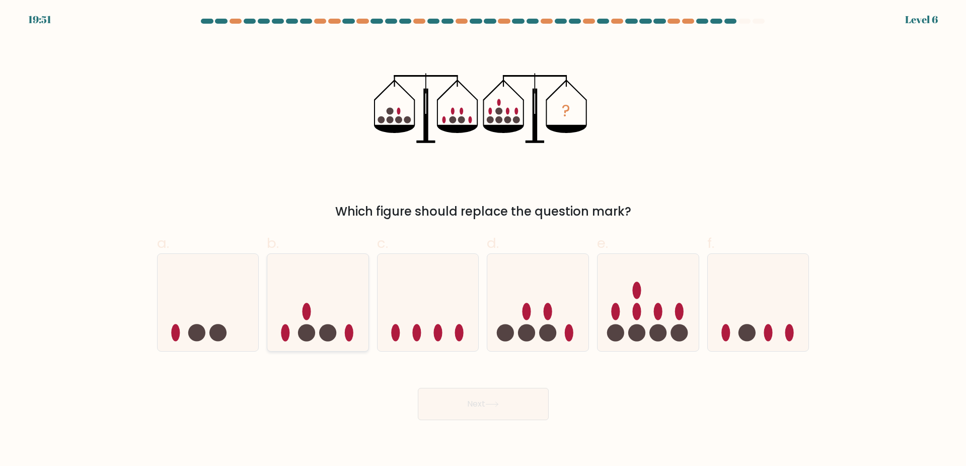
click at [334, 326] on icon at bounding box center [317, 302] width 101 height 84
click at [483, 240] on input "b." at bounding box center [483, 236] width 1 height 7
radio input "true"
click at [496, 394] on button "Next" at bounding box center [483, 404] width 131 height 32
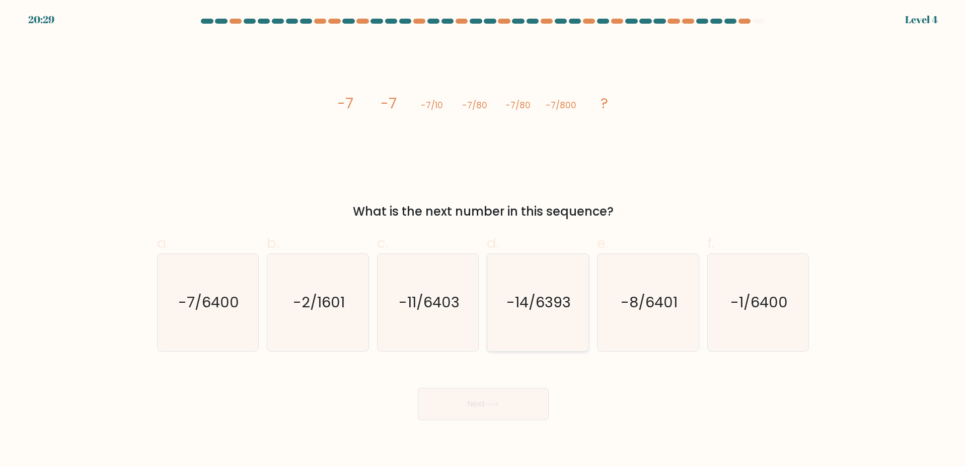
click at [563, 315] on icon "-14/6393" at bounding box center [537, 302] width 97 height 97
click at [484, 240] on input "d. -14/6393" at bounding box center [483, 236] width 1 height 7
radio input "true"
click at [517, 388] on button "Next" at bounding box center [483, 404] width 131 height 32
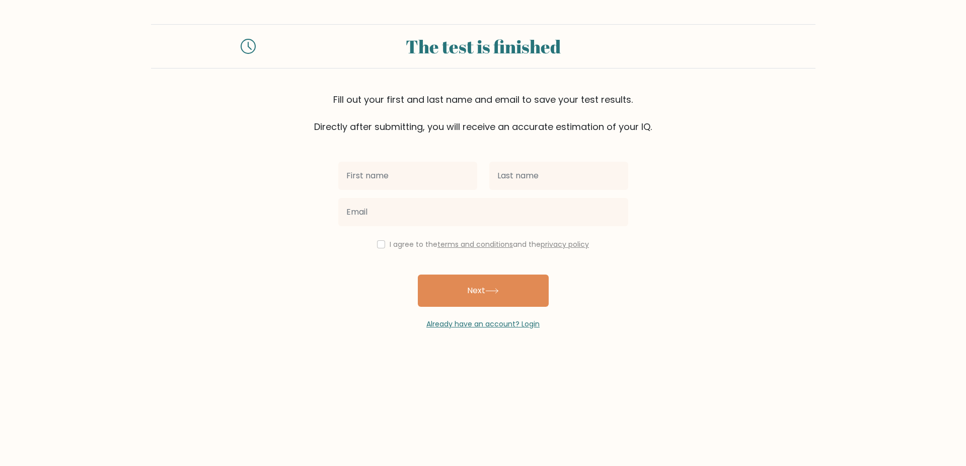
click at [394, 172] on input "text" at bounding box center [407, 176] width 139 height 28
type input "Reginald"
click at [526, 175] on input "text" at bounding box center [558, 176] width 139 height 28
type input "Estrellado"
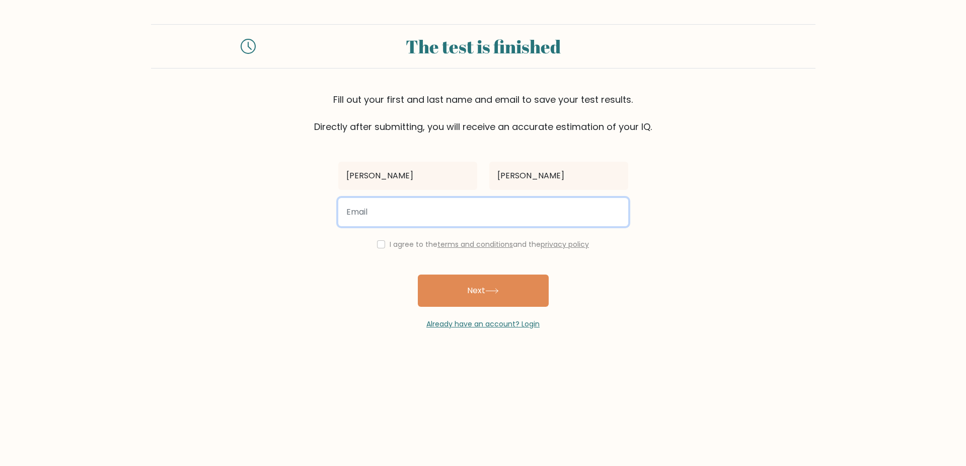
click at [472, 219] on input "email" at bounding box center [483, 212] width 290 height 28
type input "juan.rehenald@gmail.com"
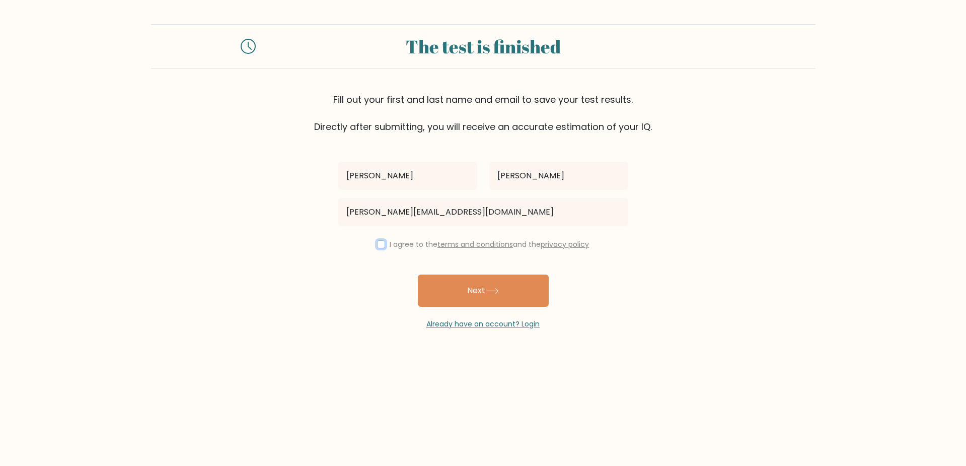
click at [377, 243] on input "checkbox" at bounding box center [381, 244] width 8 height 8
checkbox input "true"
click at [496, 291] on icon at bounding box center [492, 291] width 14 height 6
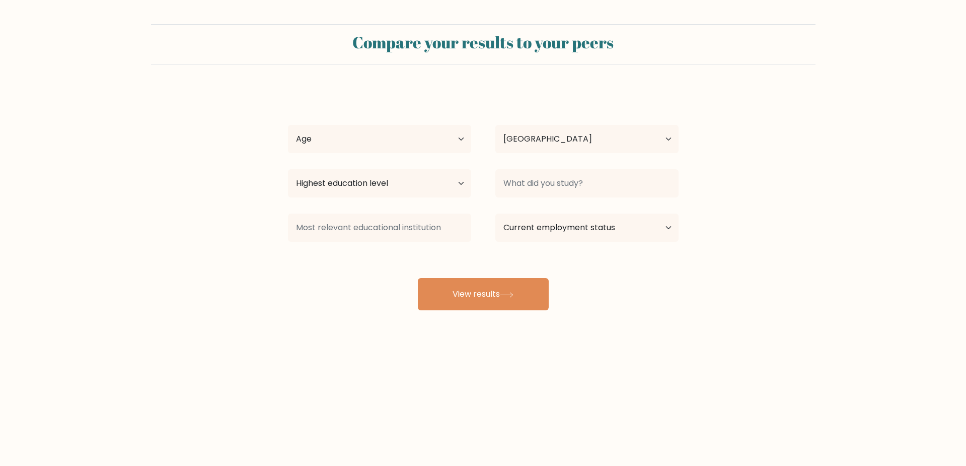
select select "PH"
click at [460, 135] on select "Age Under 18 years old 18-24 years old 25-34 years old 35-44 years old 45-54 ye…" at bounding box center [379, 139] width 183 height 28
select select "25_34"
click at [288, 125] on select "Age Under 18 years old 18-24 years old 25-34 years old 35-44 years old 45-54 ye…" at bounding box center [379, 139] width 183 height 28
click at [463, 184] on select "Highest education level No schooling Primary Lower Secondary Upper Secondary Oc…" at bounding box center [379, 183] width 183 height 28
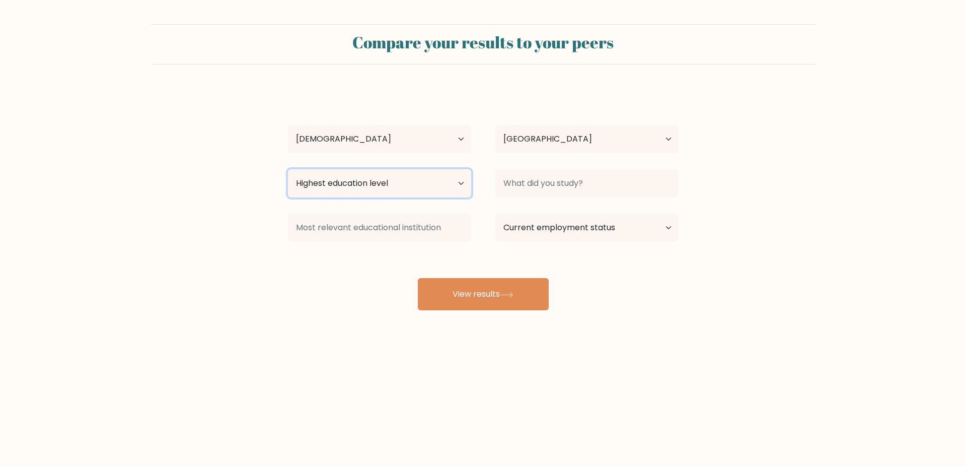
select select "bachelors_degree"
click at [288, 169] on select "Highest education level No schooling Primary Lower Secondary Upper Secondary Oc…" at bounding box center [379, 183] width 183 height 28
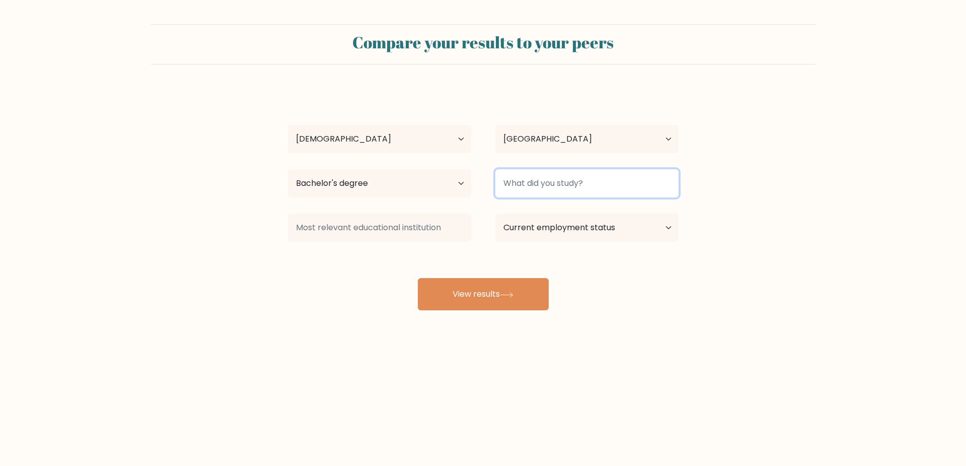
click at [534, 190] on input at bounding box center [587, 183] width 183 height 28
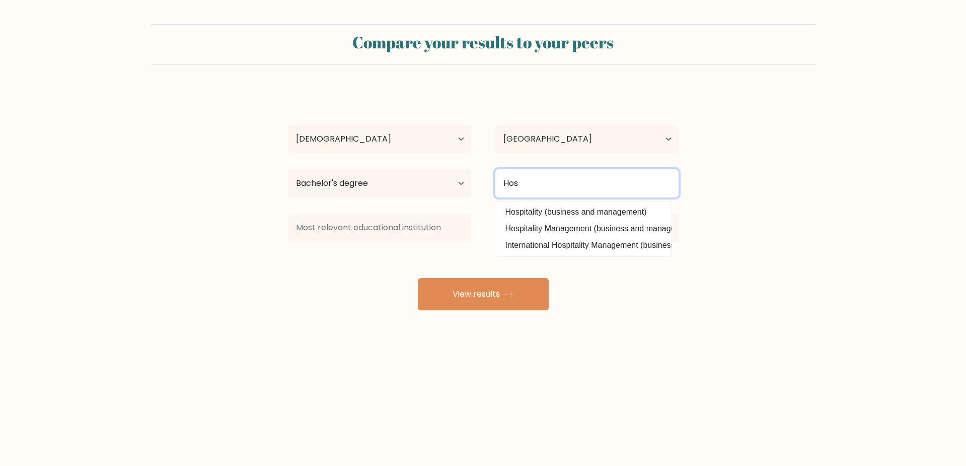
click at [568, 190] on input "Hos" at bounding box center [587, 183] width 183 height 28
click at [532, 181] on input "Hos" at bounding box center [587, 183] width 183 height 28
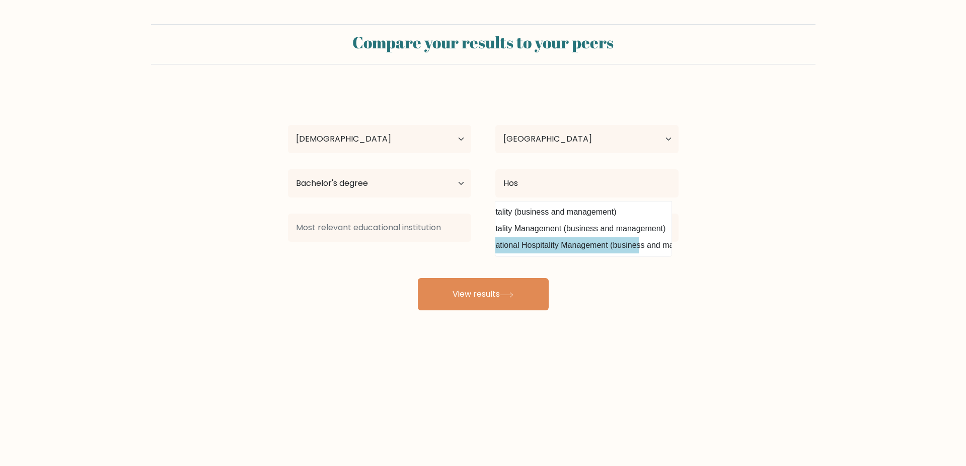
click at [572, 246] on div "Reginald Estrellado Age Under 18 years old 18-24 years old 25-34 years old 35-4…" at bounding box center [483, 200] width 403 height 222
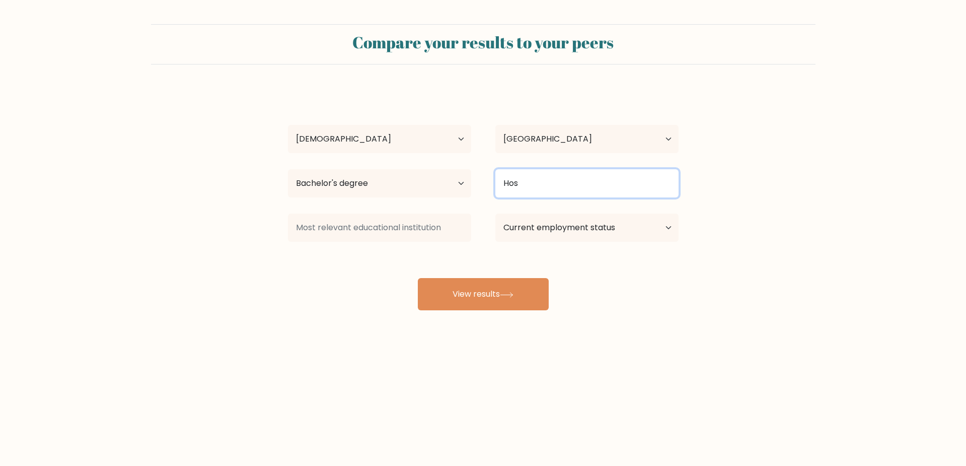
click at [554, 183] on input "Hos" at bounding box center [587, 183] width 183 height 28
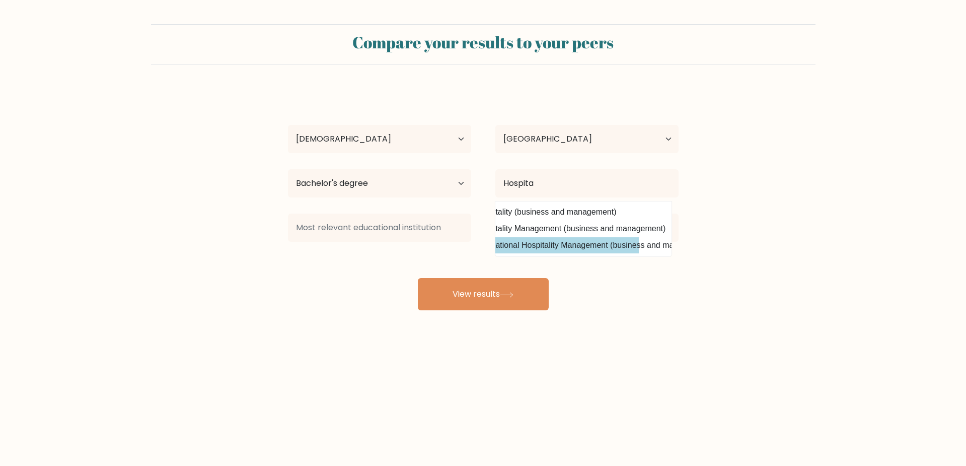
click at [526, 245] on option "International Hospitality Management (business and management)" at bounding box center [553, 245] width 171 height 16
type input "International Hospitality Management"
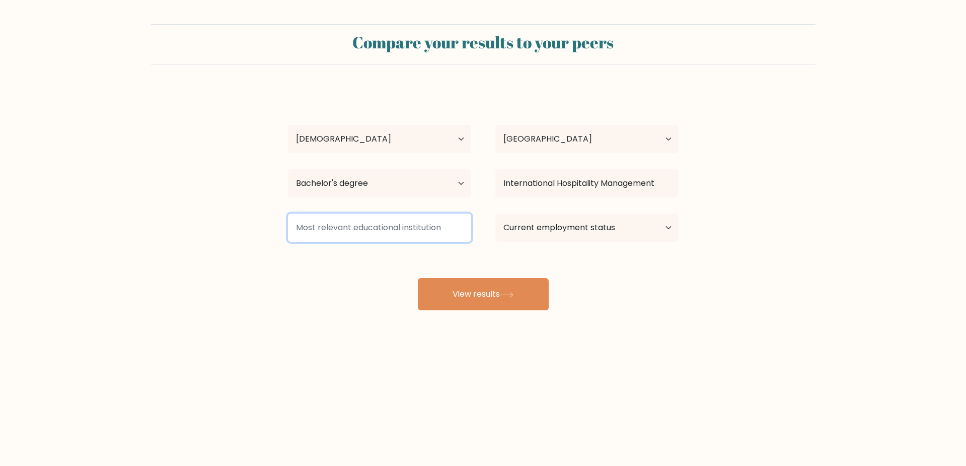
click at [401, 234] on input at bounding box center [379, 228] width 183 height 28
click at [578, 229] on select "Current employment status Employed Student Retired Other / prefer not to answer" at bounding box center [587, 228] width 183 height 28
select select "other"
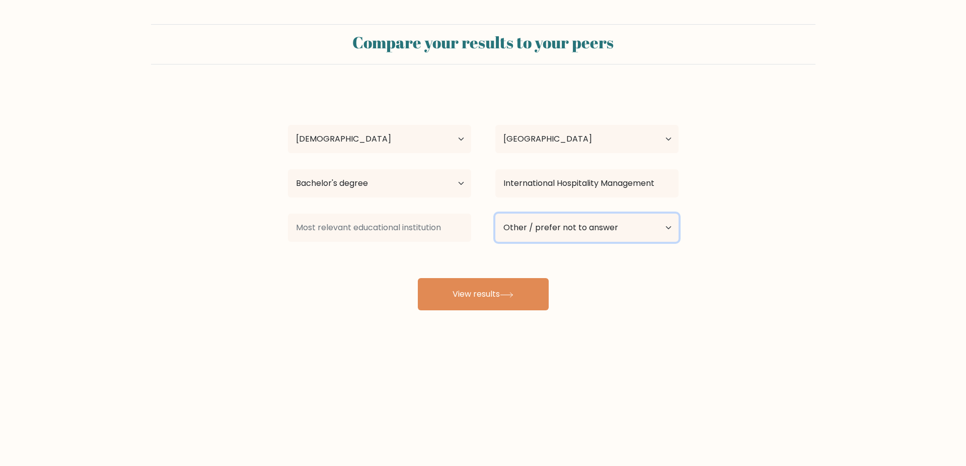
click at [496, 214] on select "Current employment status Employed Student Retired Other / prefer not to answer" at bounding box center [587, 228] width 183 height 28
click at [411, 230] on input at bounding box center [379, 228] width 183 height 28
drag, startPoint x: 402, startPoint y: 259, endPoint x: 410, endPoint y: 261, distance: 7.7
click at [404, 260] on div "Reginald Estrellado Age Under 18 years old 18-24 years old 25-34 years old 35-4…" at bounding box center [483, 200] width 403 height 222
click at [490, 293] on button "View results" at bounding box center [483, 294] width 131 height 32
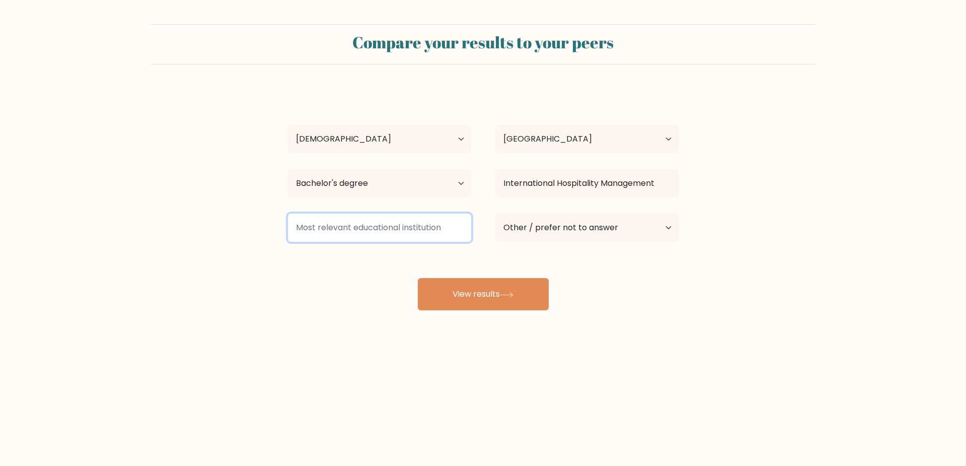
click at [402, 220] on input at bounding box center [379, 228] width 183 height 28
click at [440, 223] on input at bounding box center [379, 228] width 183 height 28
click at [374, 260] on div "Reginald Estrellado Age Under 18 years old 18-24 years old 25-34 years old 35-4…" at bounding box center [483, 200] width 403 height 222
click at [377, 232] on input at bounding box center [379, 228] width 183 height 28
click at [357, 235] on input at bounding box center [379, 228] width 183 height 28
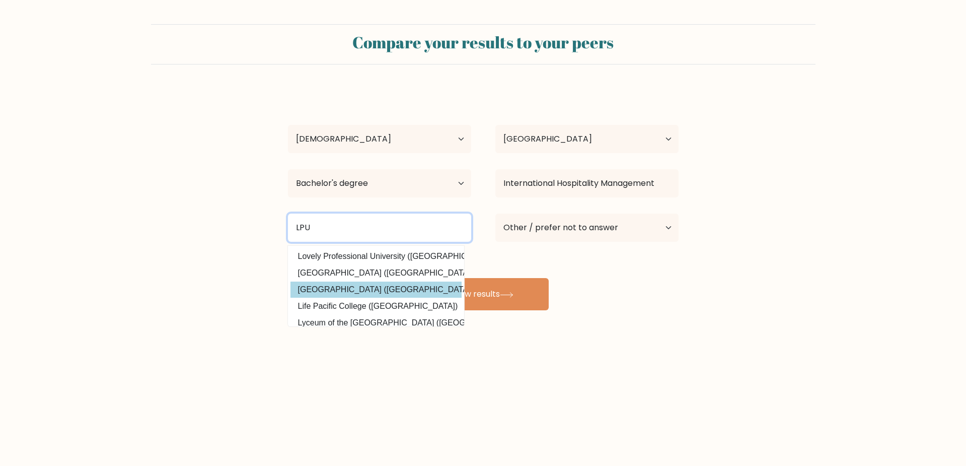
scroll to position [15, 0]
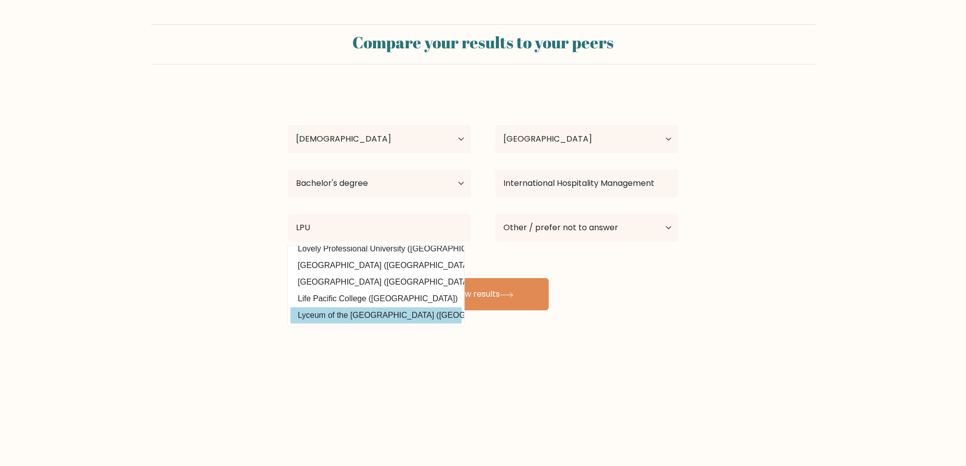
click at [417, 307] on option "Lyceum of the Philippines University (Philippines)" at bounding box center [376, 315] width 171 height 16
type input "Lyceum of the Philippines University"
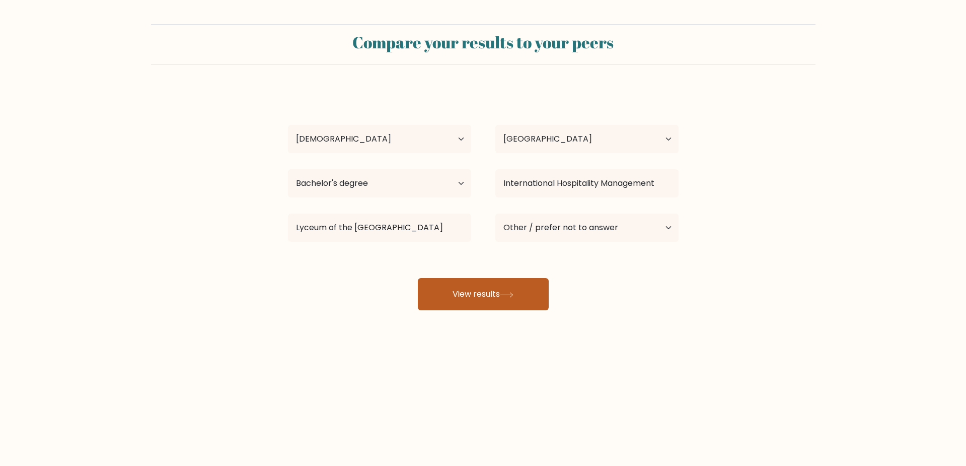
click at [482, 297] on button "View results" at bounding box center [483, 294] width 131 height 32
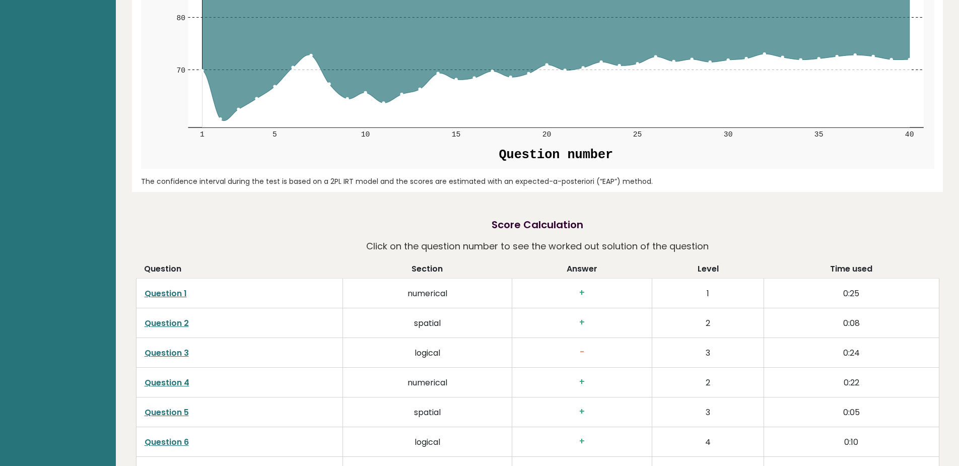
scroll to position [1561, 0]
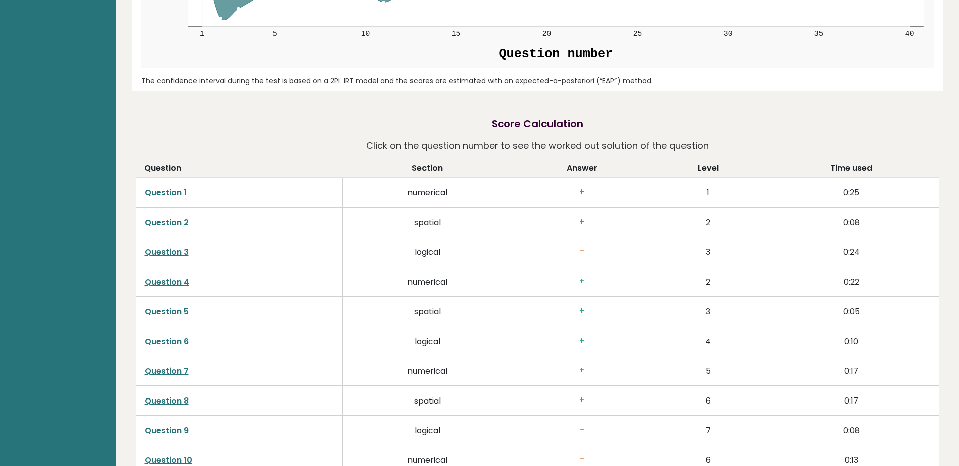
click at [181, 251] on link "Question 3" at bounding box center [167, 252] width 44 height 12
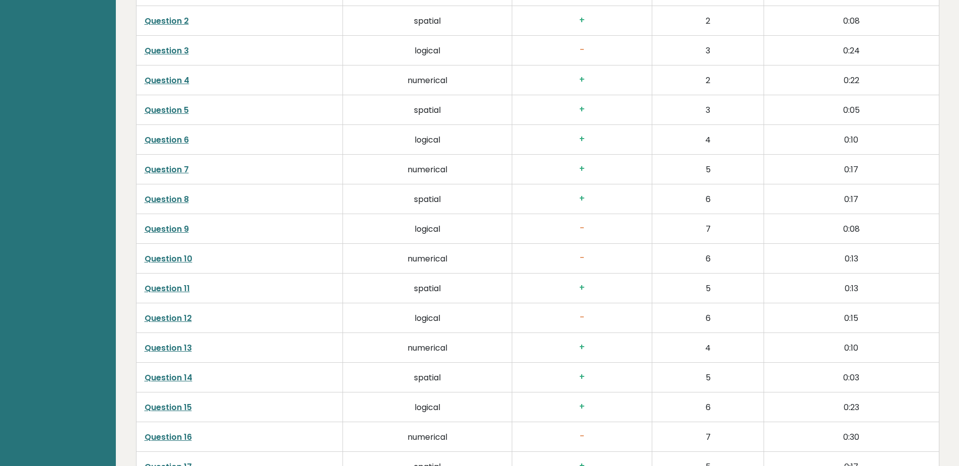
scroll to position [1662, 0]
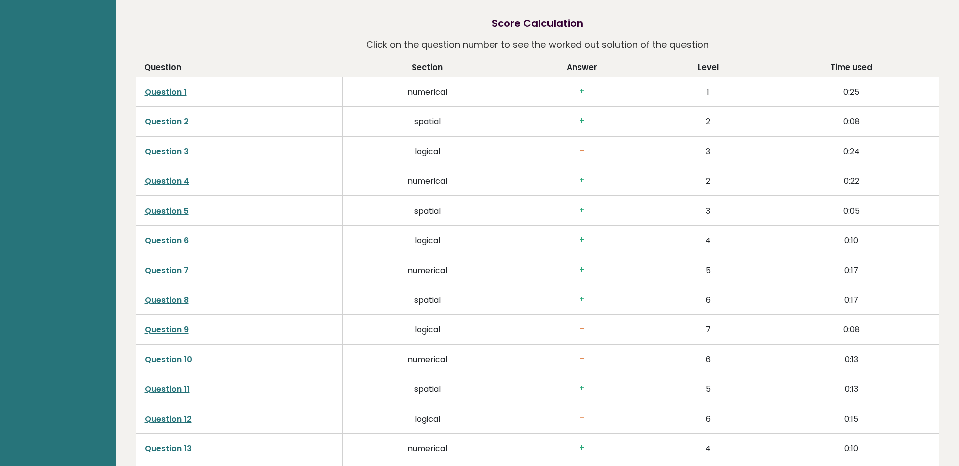
click at [173, 331] on link "Question 9" at bounding box center [167, 330] width 44 height 12
click at [159, 418] on link "Question 12" at bounding box center [168, 419] width 47 height 12
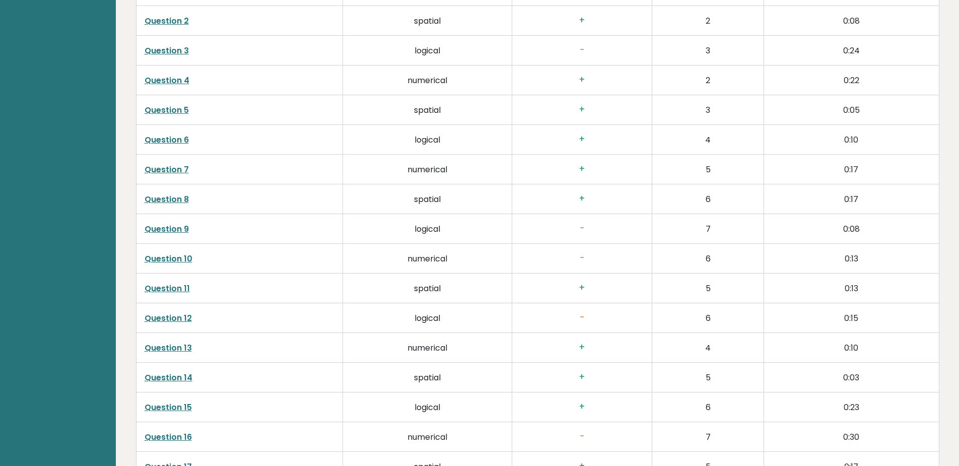
scroll to position [1813, 0]
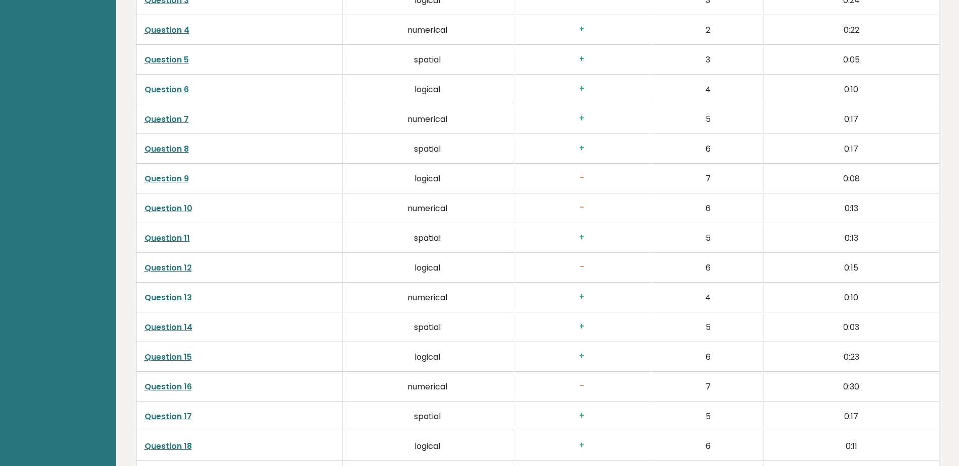
click link "Question 16"
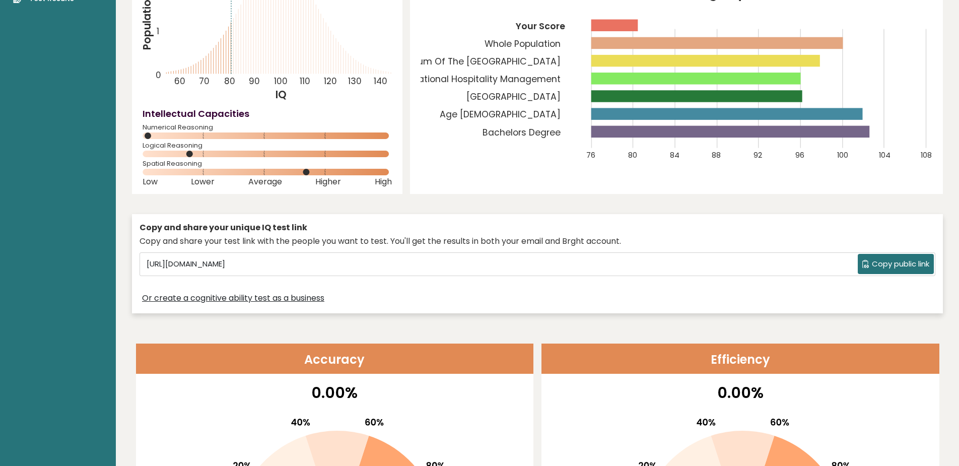
scroll to position [0, 0]
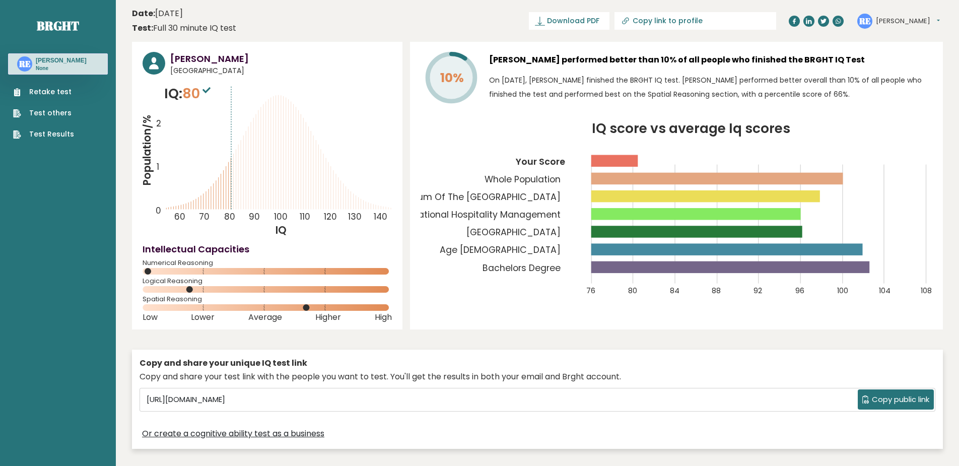
click link "Retake test"
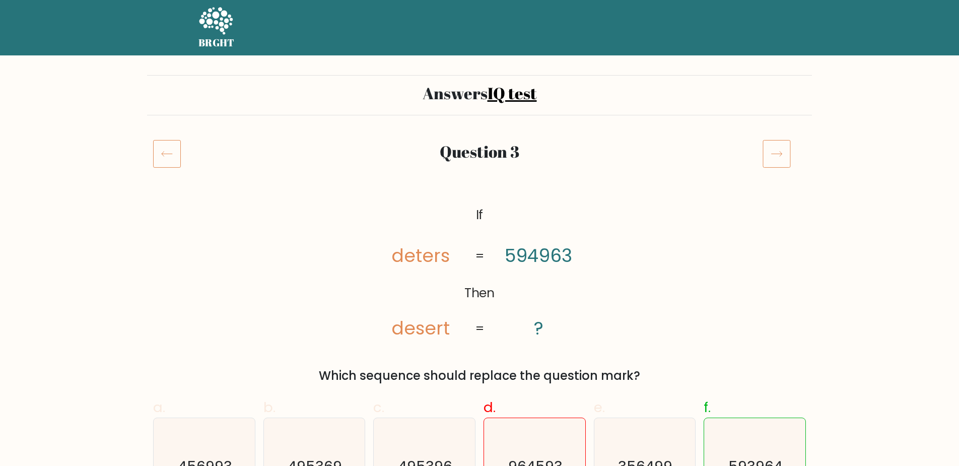
scroll to position [101, 0]
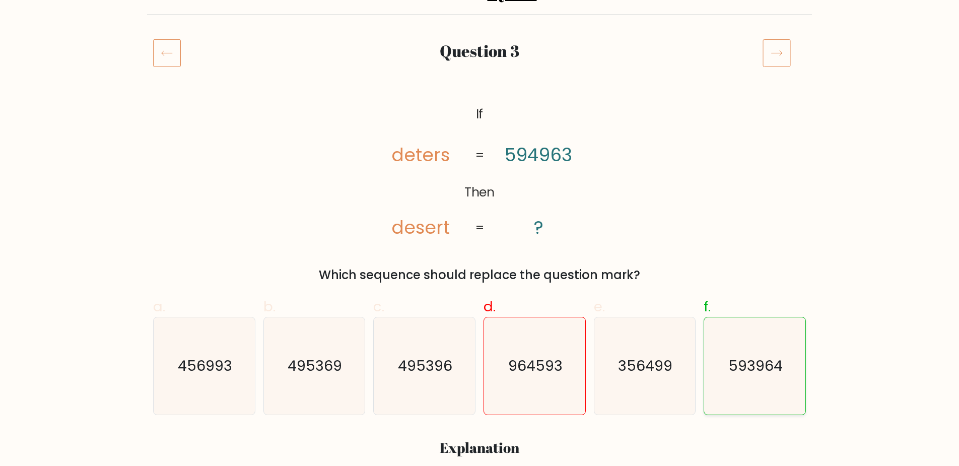
click at [735, 349] on icon "593964" at bounding box center [754, 365] width 97 height 97
click at [480, 139] on input "f. 593964" at bounding box center [479, 135] width 1 height 7
radio input "true"
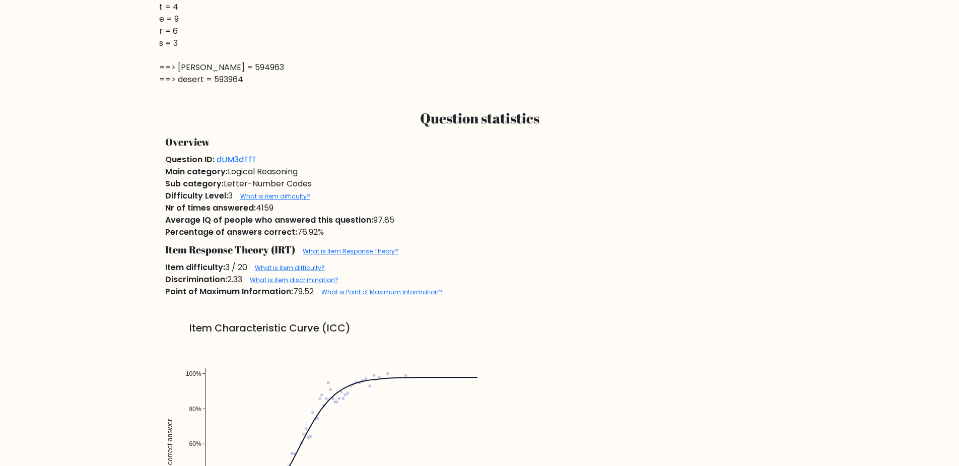
scroll to position [806, 0]
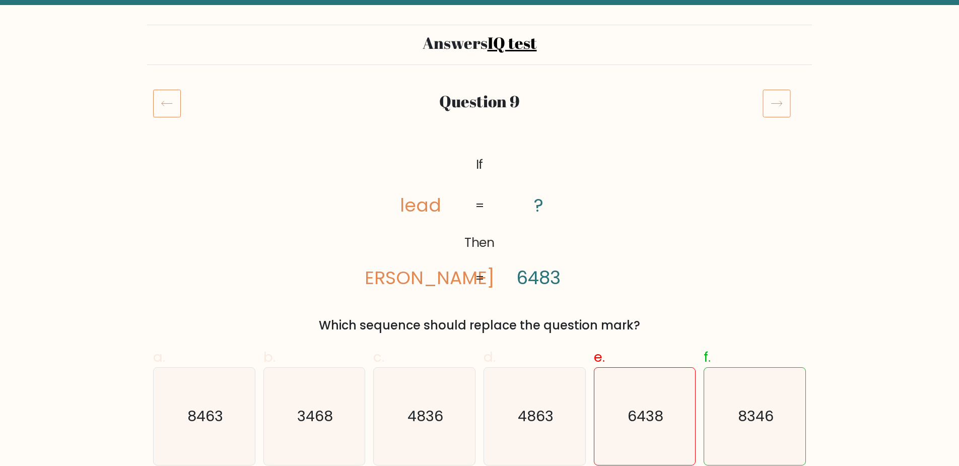
scroll to position [101, 0]
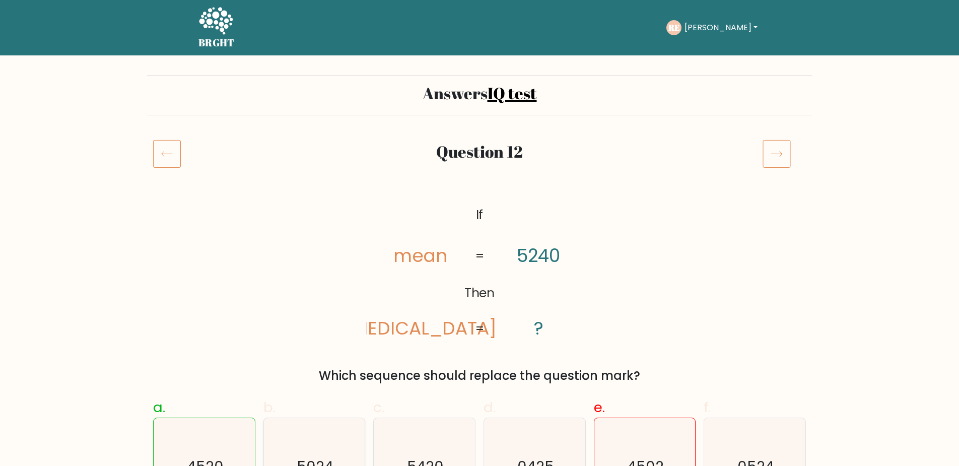
scroll to position [101, 0]
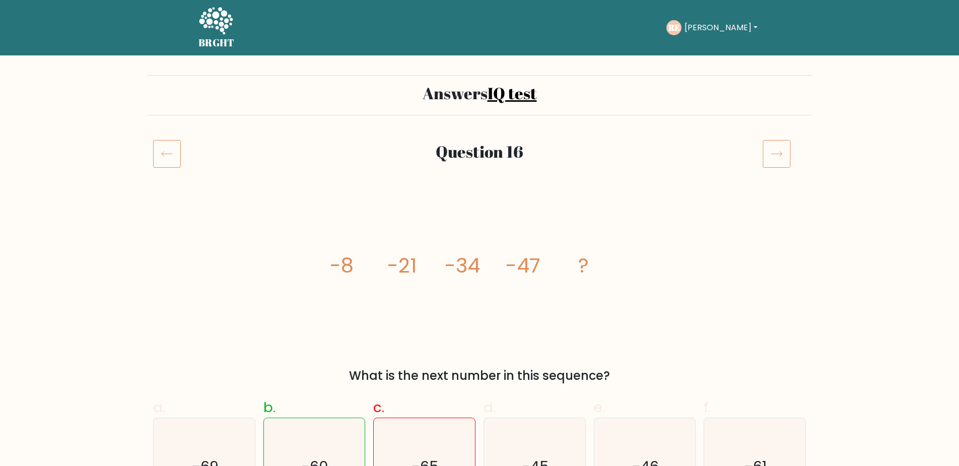
scroll to position [101, 0]
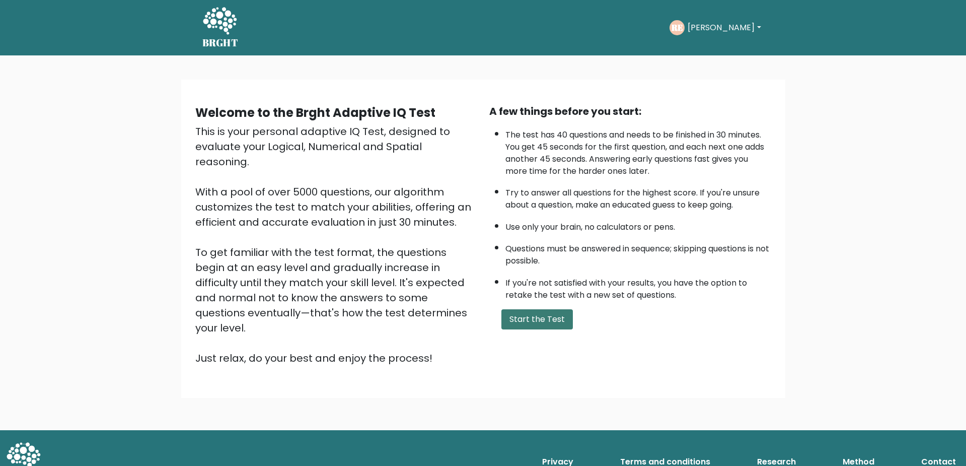
click at [541, 309] on button "Start the Test" at bounding box center [538, 319] width 72 height 20
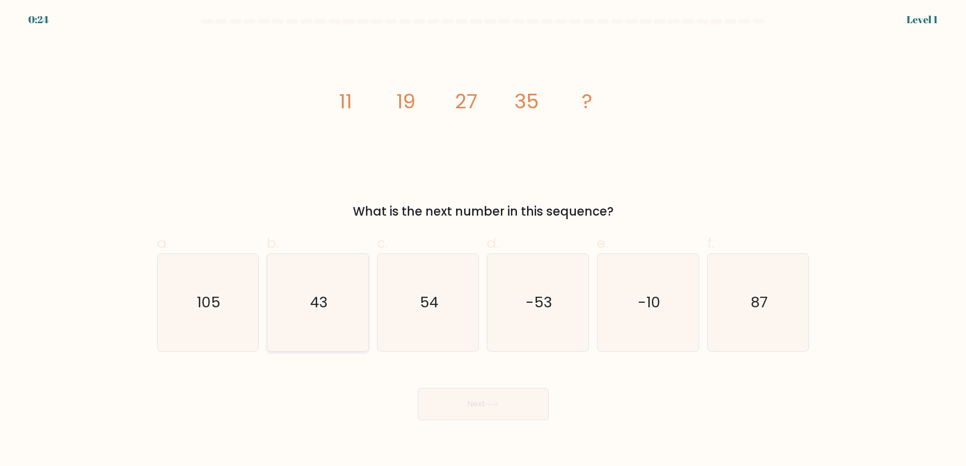
click at [341, 312] on icon "43" at bounding box center [317, 302] width 97 height 97
click at [483, 240] on input "b. 43" at bounding box center [483, 236] width 1 height 7
radio input "true"
click at [499, 387] on div "Next" at bounding box center [483, 392] width 665 height 56
click at [498, 396] on button "Next" at bounding box center [483, 404] width 131 height 32
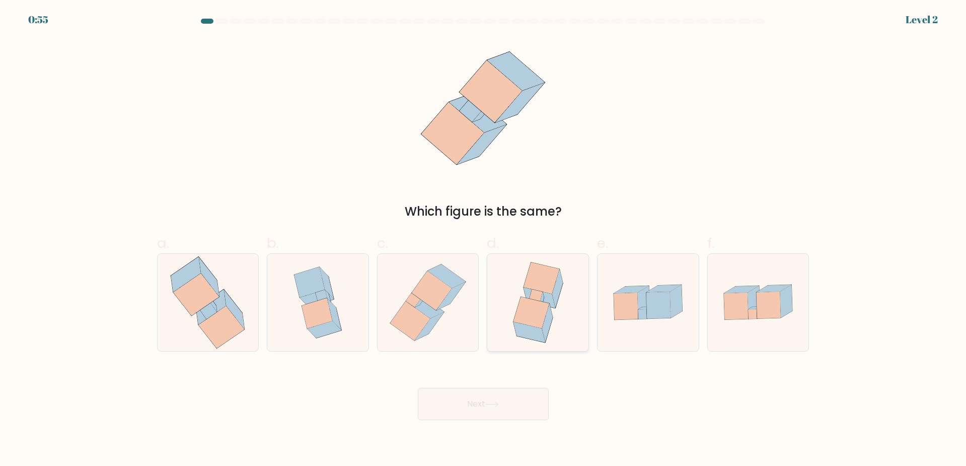
click at [530, 313] on icon at bounding box center [532, 312] width 36 height 31
click at [484, 240] on input "d." at bounding box center [483, 236] width 1 height 7
radio input "true"
click at [474, 411] on button "Next" at bounding box center [483, 404] width 131 height 32
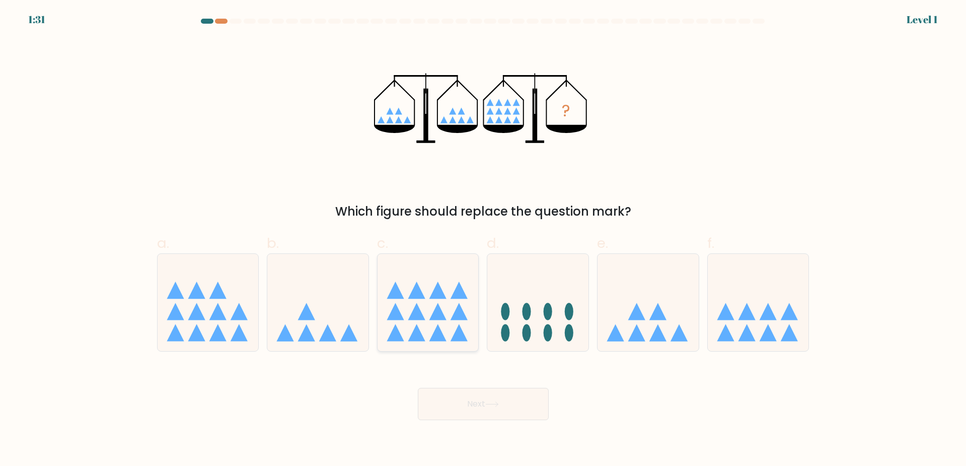
click at [444, 297] on icon at bounding box center [438, 289] width 17 height 17
click at [483, 240] on input "c." at bounding box center [483, 236] width 1 height 7
radio input "true"
click at [499, 406] on icon at bounding box center [492, 404] width 14 height 6
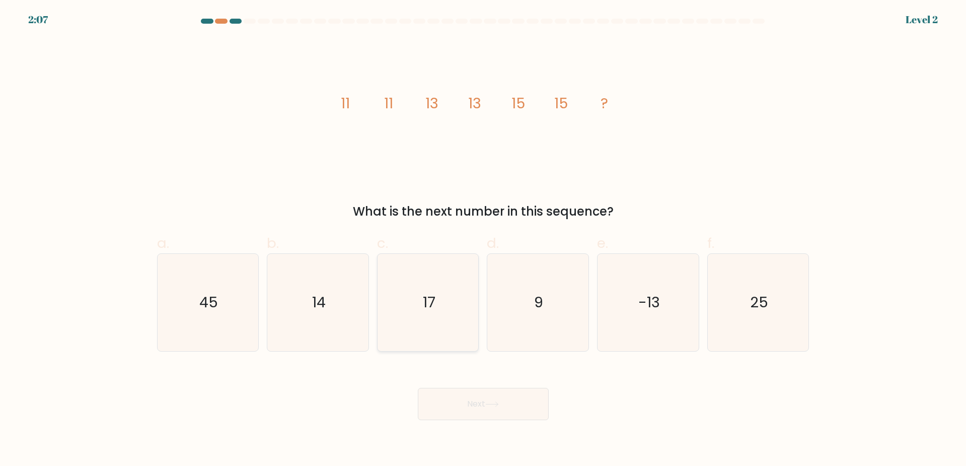
click at [419, 300] on icon "17" at bounding box center [428, 302] width 97 height 97
click at [483, 240] on input "c. 17" at bounding box center [483, 236] width 1 height 7
radio input "true"
click at [478, 392] on button "Next" at bounding box center [483, 404] width 131 height 32
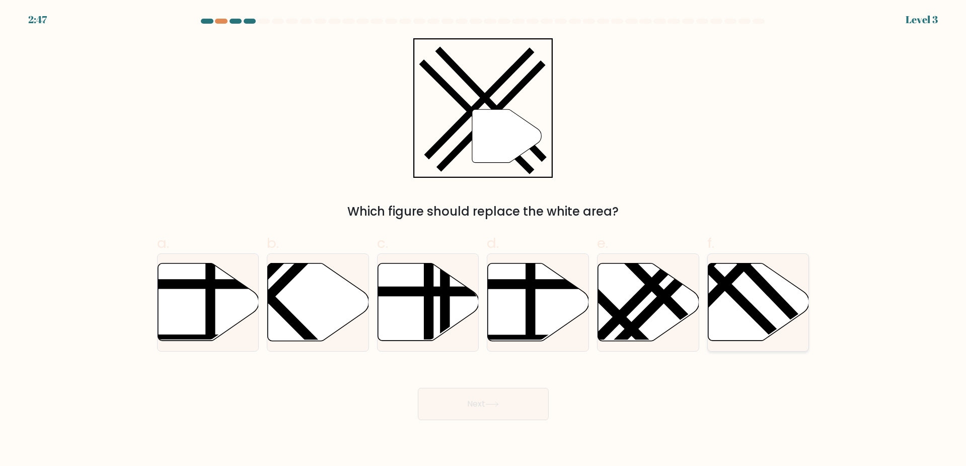
click at [757, 312] on line at bounding box center [715, 274] width 161 height 161
click at [484, 240] on input "f." at bounding box center [483, 236] width 1 height 7
radio input "true"
click at [495, 402] on icon at bounding box center [492, 404] width 14 height 6
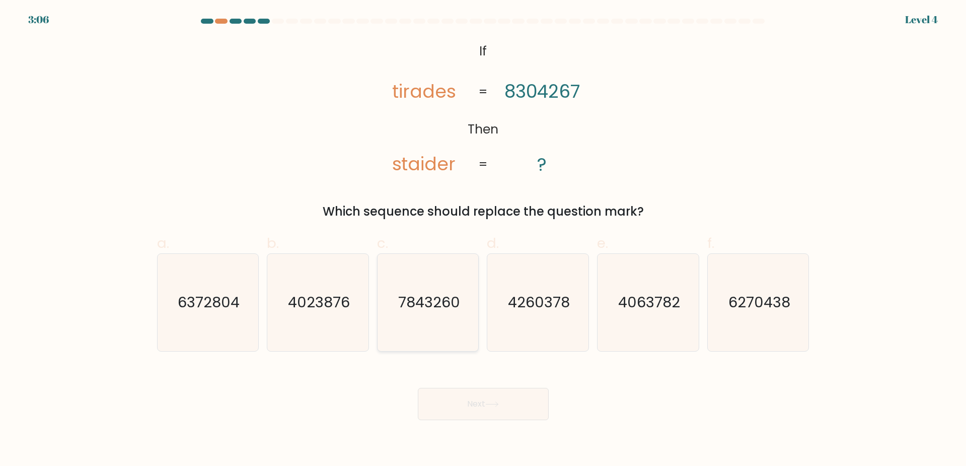
click at [452, 310] on text "7843260" at bounding box center [429, 302] width 62 height 20
click at [483, 240] on input "c. 7843260" at bounding box center [483, 236] width 1 height 7
radio input "true"
click at [483, 406] on button "Next" at bounding box center [483, 404] width 131 height 32
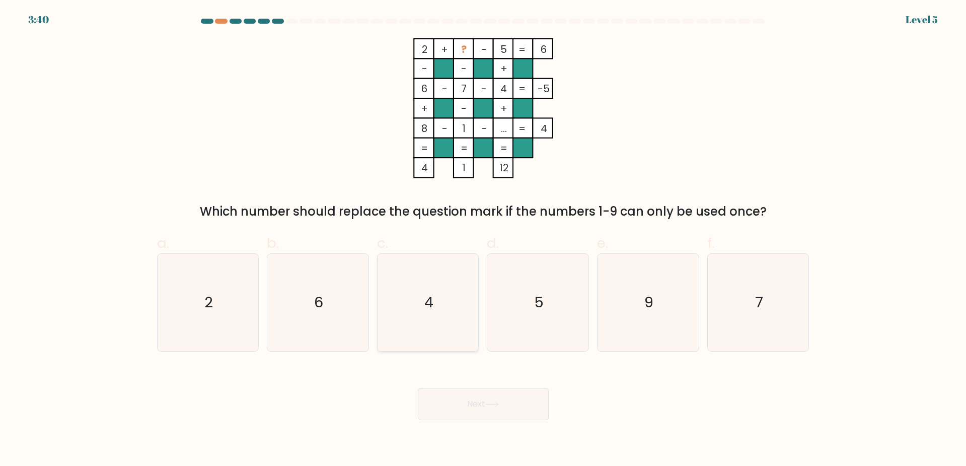
click at [443, 308] on icon "4" at bounding box center [428, 302] width 97 height 97
click at [483, 240] on input "c. 4" at bounding box center [483, 236] width 1 height 7
radio input "true"
click at [479, 403] on button "Next" at bounding box center [483, 404] width 131 height 32
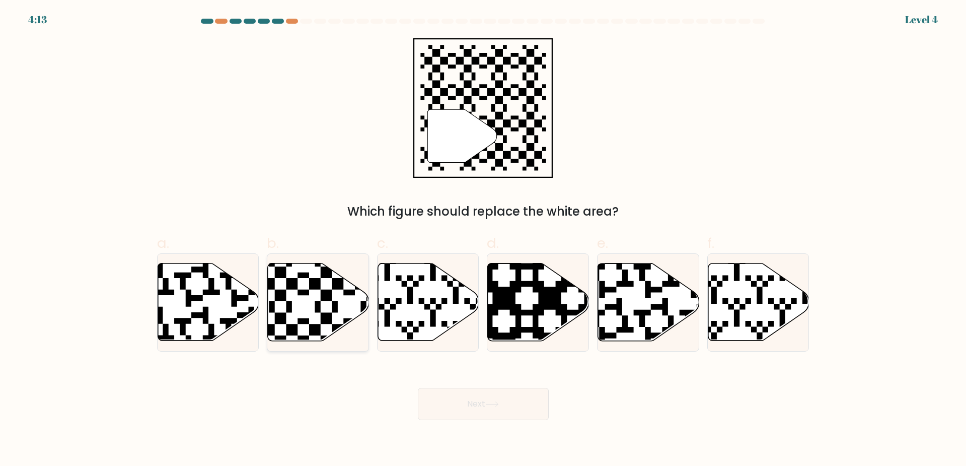
click at [327, 325] on icon at bounding box center [318, 302] width 101 height 78
click at [483, 240] on input "b." at bounding box center [483, 236] width 1 height 7
radio input "true"
click at [537, 406] on button "Next" at bounding box center [483, 404] width 131 height 32
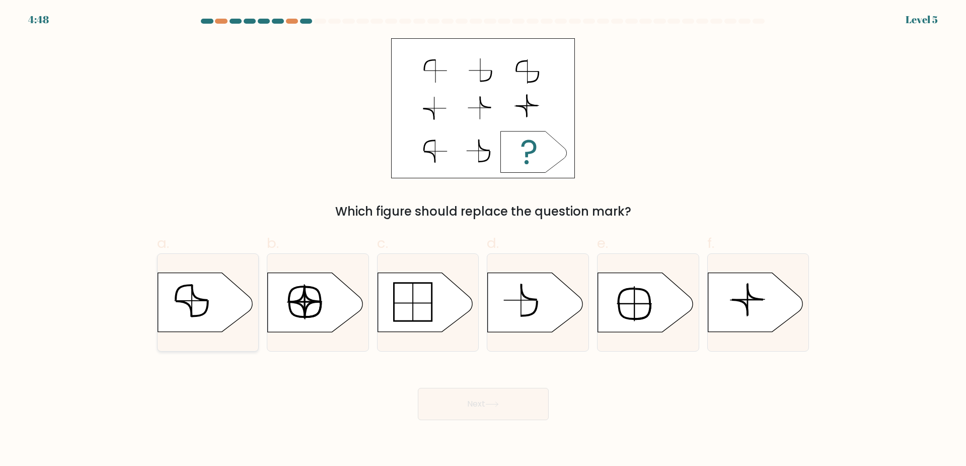
click at [217, 305] on icon at bounding box center [205, 302] width 95 height 59
click at [483, 240] on input "a." at bounding box center [483, 236] width 1 height 7
radio input "true"
click at [504, 410] on button "Next" at bounding box center [483, 404] width 131 height 32
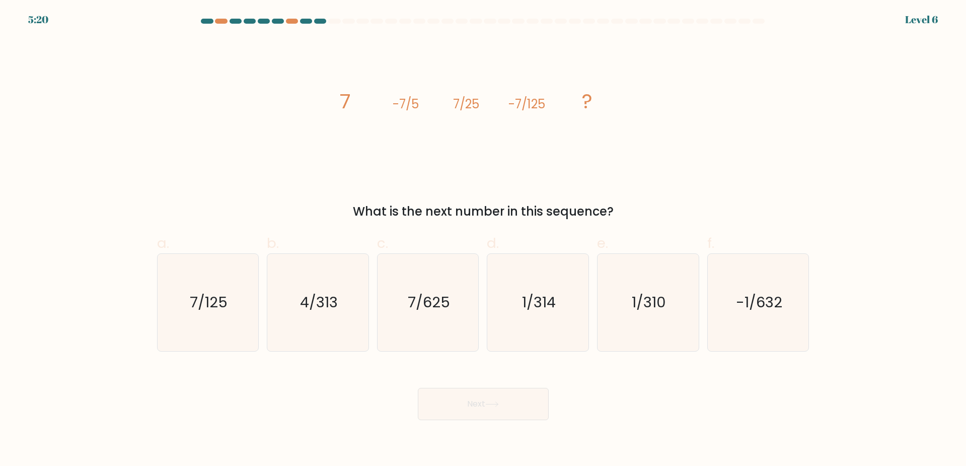
drag, startPoint x: 237, startPoint y: 282, endPoint x: 345, endPoint y: 367, distance: 137.8
click at [238, 282] on icon "7/125" at bounding box center [207, 302] width 97 height 97
click at [483, 240] on input "a. 7/125" at bounding box center [483, 236] width 1 height 7
radio input "true"
click at [514, 408] on button "Next" at bounding box center [483, 404] width 131 height 32
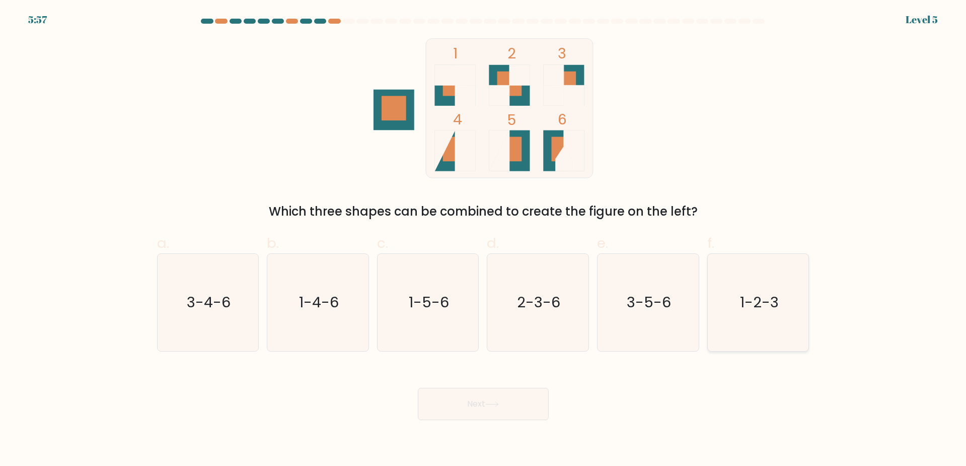
click at [747, 293] on text "1-2-3" at bounding box center [759, 302] width 39 height 20
click at [484, 240] on input "f. 1-2-3" at bounding box center [483, 236] width 1 height 7
radio input "true"
click at [503, 412] on button "Next" at bounding box center [483, 404] width 131 height 32
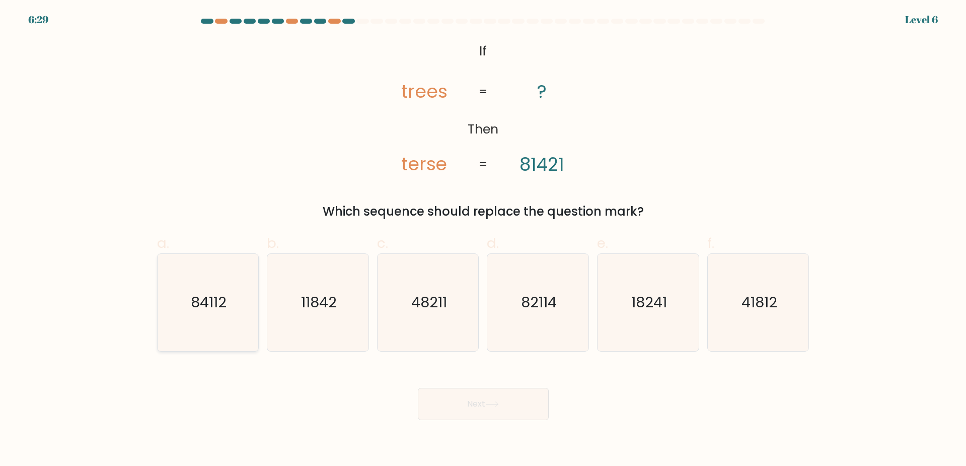
click at [218, 301] on text "84112" at bounding box center [209, 302] width 36 height 20
click at [483, 240] on input "a. 84112" at bounding box center [483, 236] width 1 height 7
radio input "true"
click at [520, 408] on button "Next" at bounding box center [483, 404] width 131 height 32
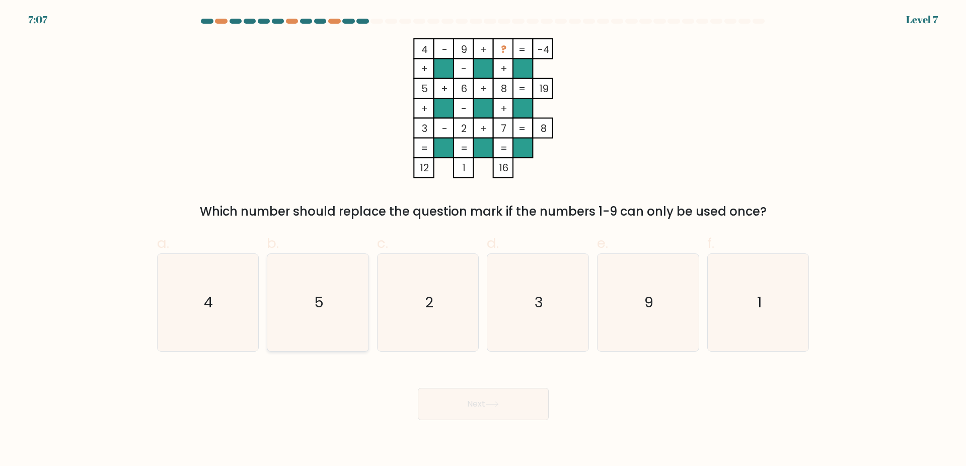
click at [345, 311] on icon "5" at bounding box center [317, 302] width 97 height 97
click at [483, 240] on input "b. 5" at bounding box center [483, 236] width 1 height 7
radio input "true"
click at [483, 400] on button "Next" at bounding box center [483, 404] width 131 height 32
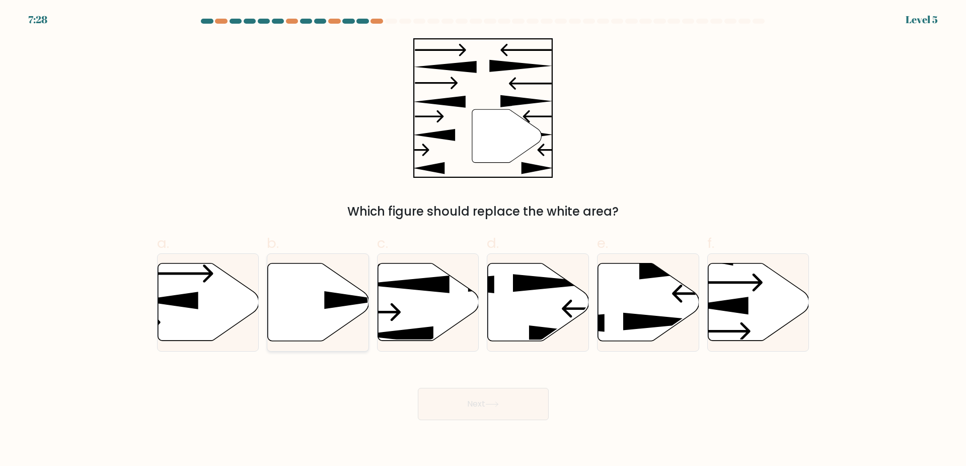
click at [323, 306] on icon at bounding box center [318, 302] width 101 height 78
click at [483, 240] on input "b." at bounding box center [483, 236] width 1 height 7
radio input "true"
click at [514, 397] on button "Next" at bounding box center [483, 404] width 131 height 32
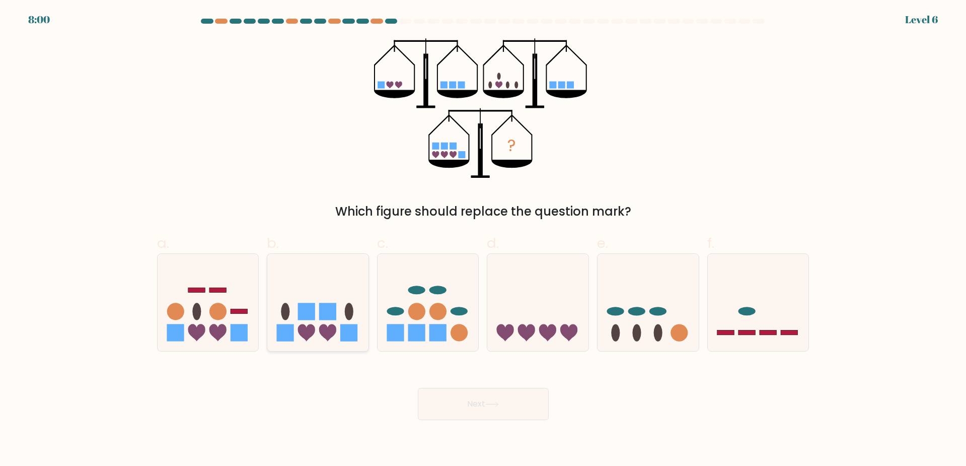
click at [328, 299] on icon at bounding box center [317, 302] width 101 height 84
click at [483, 240] on input "b." at bounding box center [483, 236] width 1 height 7
radio input "true"
click at [488, 398] on button "Next" at bounding box center [483, 404] width 131 height 32
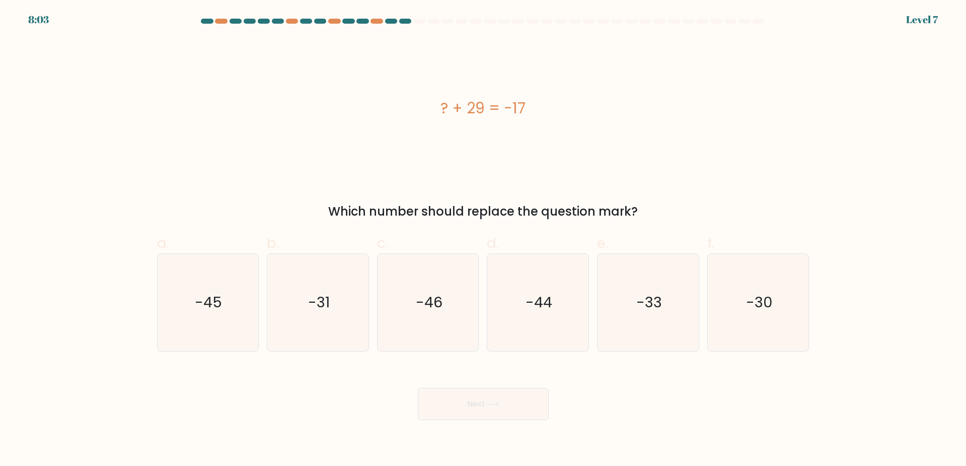
click at [924, 84] on form "a." at bounding box center [483, 219] width 966 height 401
click at [545, 319] on icon "-44" at bounding box center [537, 302] width 97 height 97
click at [484, 240] on input "d. -44" at bounding box center [483, 236] width 1 height 7
radio input "true"
drag, startPoint x: 511, startPoint y: 404, endPoint x: 701, endPoint y: 395, distance: 191.0
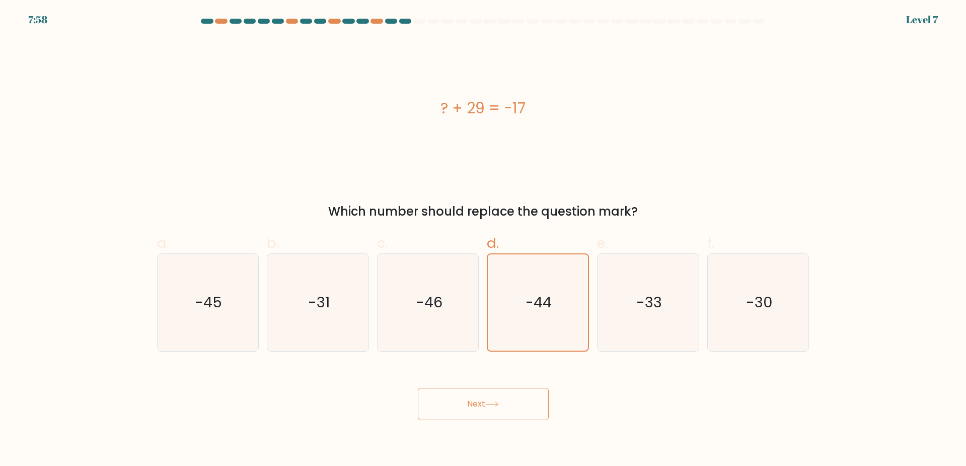
click at [718, 395] on div "Next" at bounding box center [483, 392] width 665 height 56
click at [517, 416] on button "Next" at bounding box center [483, 404] width 131 height 32
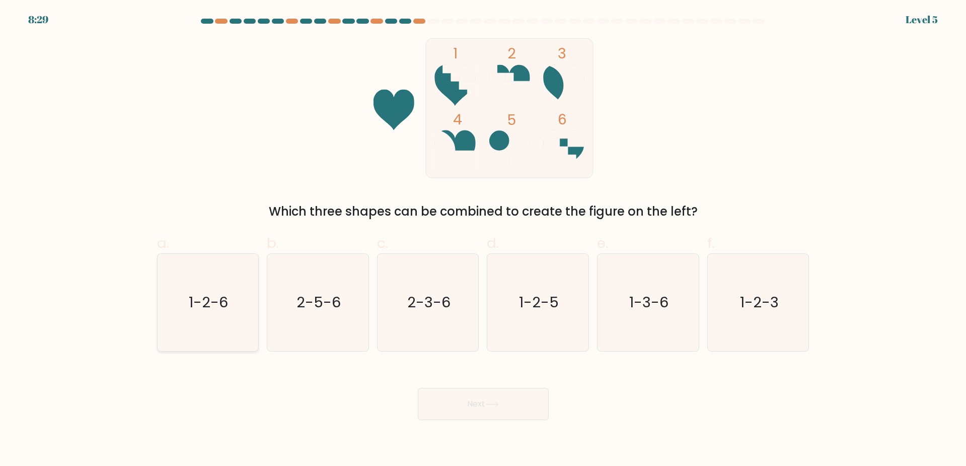
drag, startPoint x: 205, startPoint y: 313, endPoint x: 217, endPoint y: 314, distance: 11.1
click at [206, 313] on icon "1-2-6" at bounding box center [207, 302] width 97 height 97
click at [483, 240] on input "a. 1-2-6" at bounding box center [483, 236] width 1 height 7
radio input "true"
click at [473, 405] on button "Next" at bounding box center [483, 404] width 131 height 32
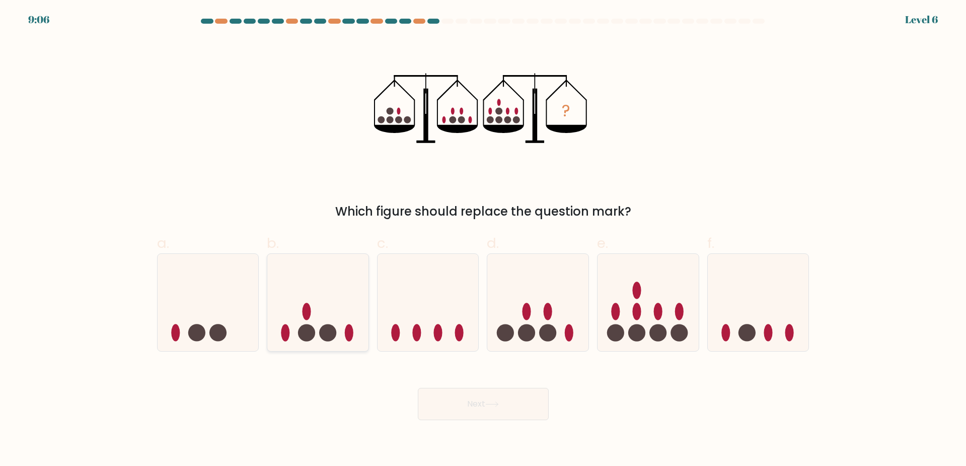
click at [336, 323] on icon at bounding box center [317, 302] width 101 height 84
click at [483, 240] on input "b." at bounding box center [483, 236] width 1 height 7
radio input "true"
click at [515, 405] on button "Next" at bounding box center [483, 404] width 131 height 32
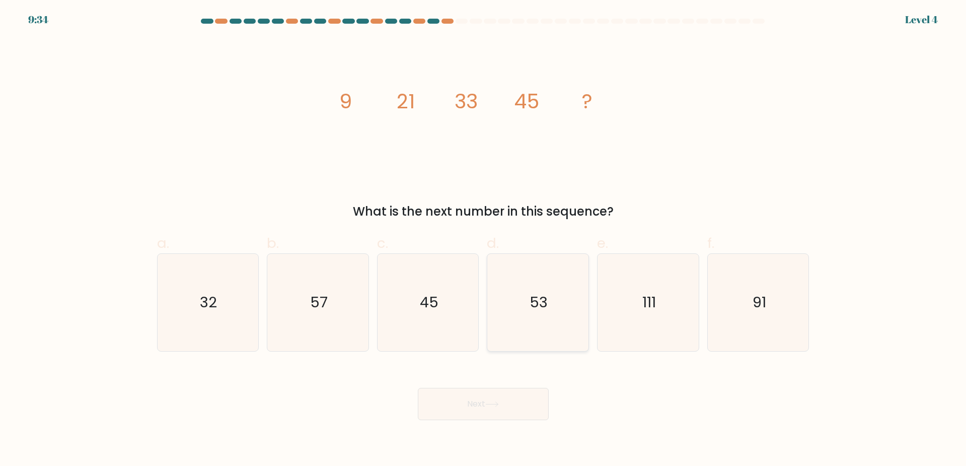
click at [525, 307] on icon "53" at bounding box center [537, 302] width 97 height 97
click at [484, 240] on input "d. 53" at bounding box center [483, 236] width 1 height 7
radio input "true"
click at [507, 404] on button "Next" at bounding box center [483, 404] width 131 height 32
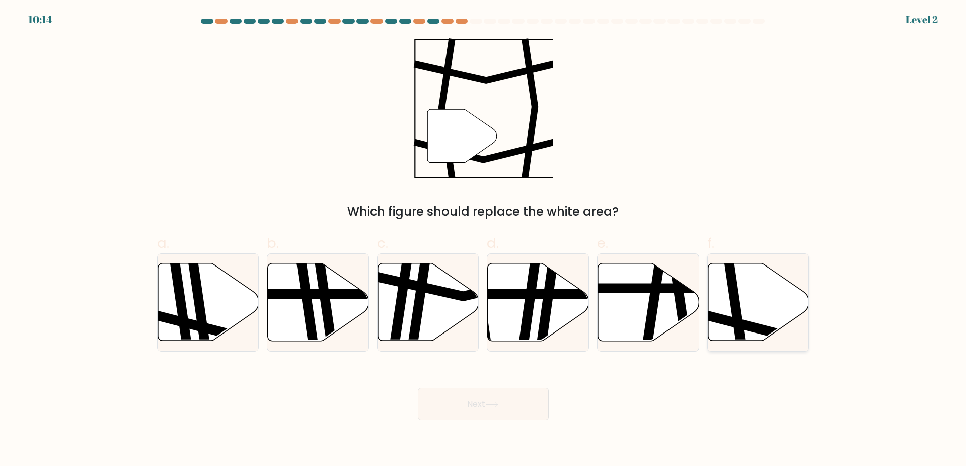
click at [747, 306] on icon at bounding box center [759, 302] width 101 height 78
click at [484, 240] on input "f." at bounding box center [483, 236] width 1 height 7
radio input "true"
click at [466, 404] on button "Next" at bounding box center [483, 404] width 131 height 32
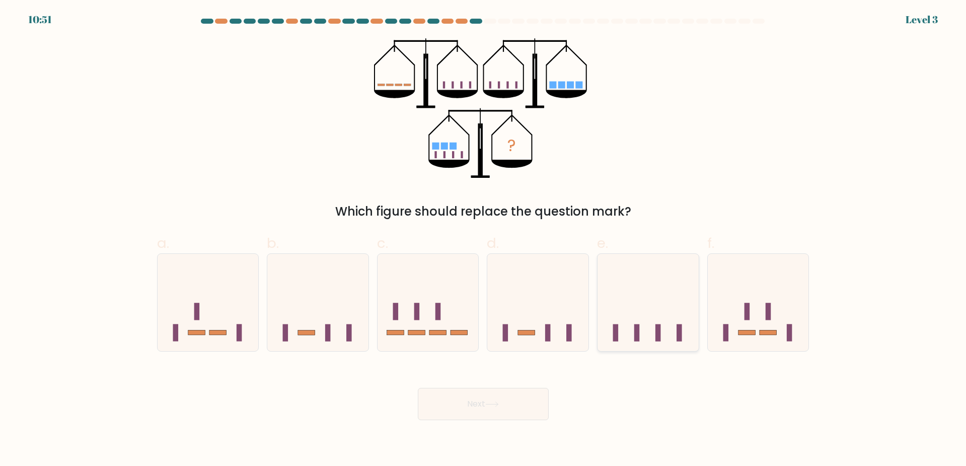
click at [685, 307] on icon at bounding box center [648, 302] width 101 height 84
click at [484, 240] on input "e." at bounding box center [483, 236] width 1 height 7
radio input "true"
click at [547, 401] on button "Next" at bounding box center [483, 404] width 131 height 32
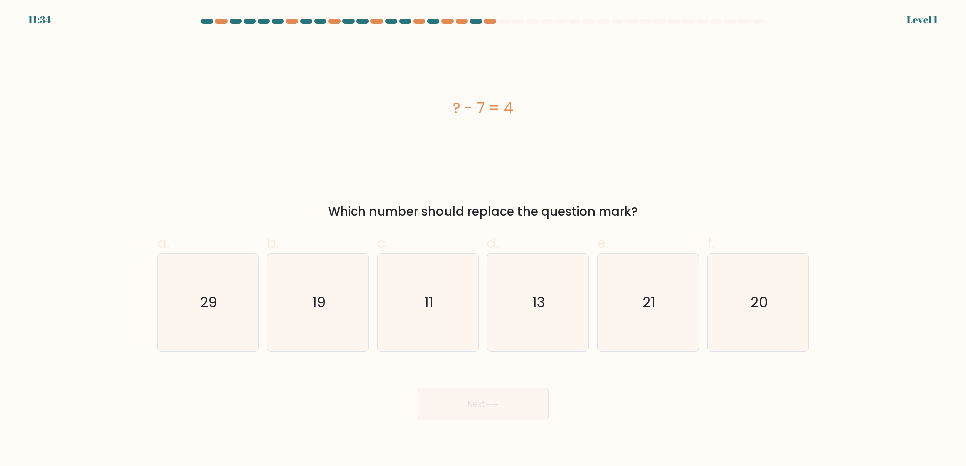
click at [697, 386] on div "Next" at bounding box center [483, 392] width 665 height 56
click at [509, 310] on icon "13" at bounding box center [537, 302] width 97 height 97
click at [484, 240] on input "d. 13" at bounding box center [483, 236] width 1 height 7
radio input "true"
click at [513, 399] on button "Next" at bounding box center [483, 404] width 131 height 32
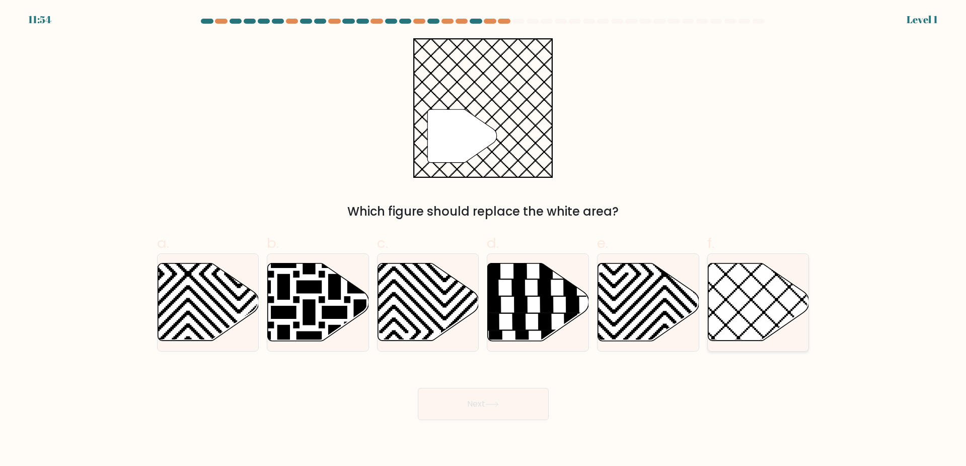
click at [751, 309] on icon at bounding box center [759, 302] width 101 height 78
click at [484, 240] on input "f." at bounding box center [483, 236] width 1 height 7
radio input "true"
click at [485, 408] on button "Next" at bounding box center [483, 404] width 131 height 32
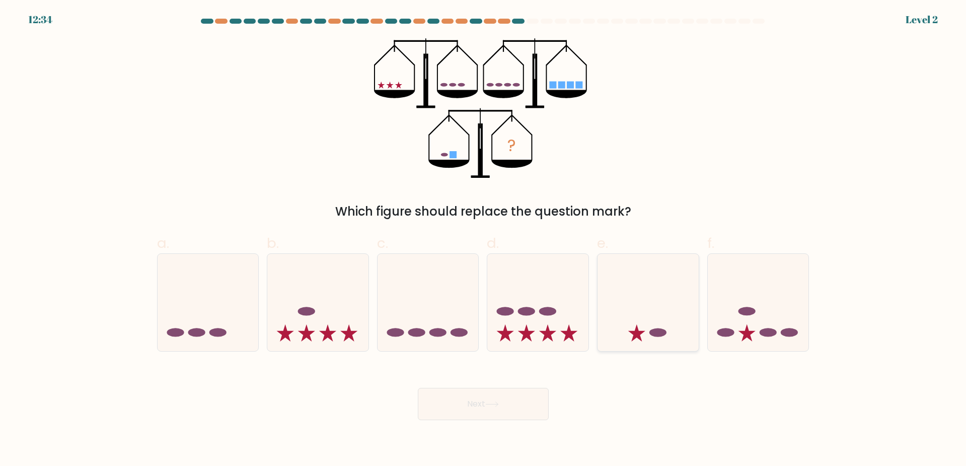
click at [673, 334] on icon at bounding box center [648, 302] width 101 height 84
click at [484, 240] on input "e." at bounding box center [483, 236] width 1 height 7
radio input "true"
click at [490, 408] on button "Next" at bounding box center [483, 404] width 131 height 32
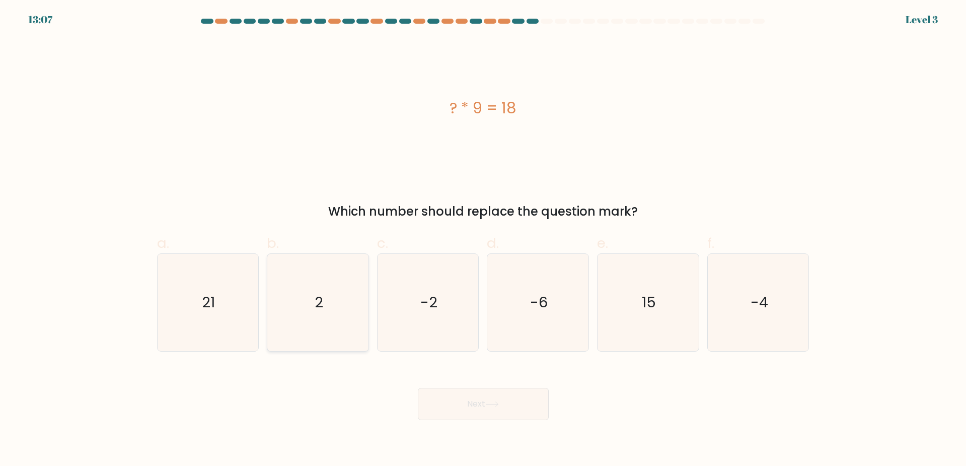
click at [316, 313] on icon "2" at bounding box center [317, 302] width 97 height 97
click at [483, 240] on input "b. 2" at bounding box center [483, 236] width 1 height 7
radio input "true"
click at [487, 405] on button "Next" at bounding box center [483, 404] width 131 height 32
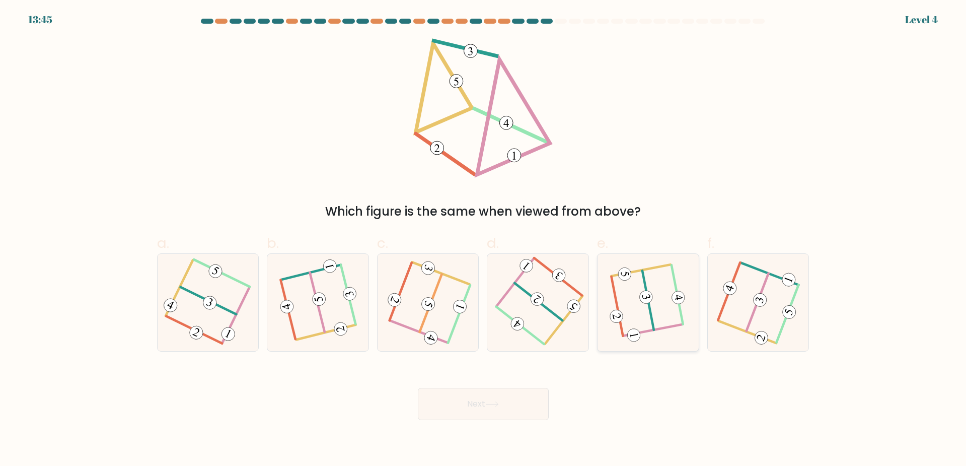
click at [643, 298] on 594 at bounding box center [646, 297] width 15 height 15
click at [484, 240] on input "e." at bounding box center [483, 236] width 1 height 7
radio input "true"
click at [499, 398] on button "Next" at bounding box center [483, 404] width 131 height 32
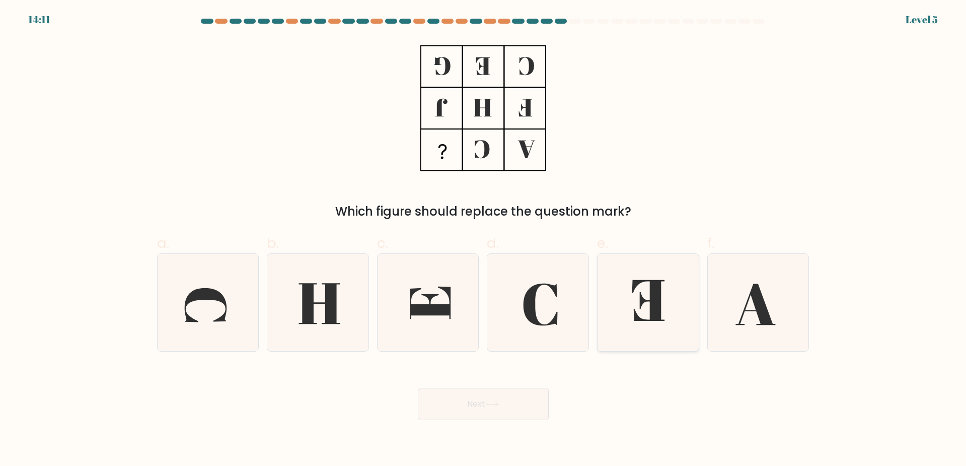
click at [650, 298] on icon at bounding box center [648, 302] width 97 height 97
click at [484, 240] on input "e." at bounding box center [483, 236] width 1 height 7
radio input "true"
click at [516, 392] on button "Next" at bounding box center [483, 404] width 131 height 32
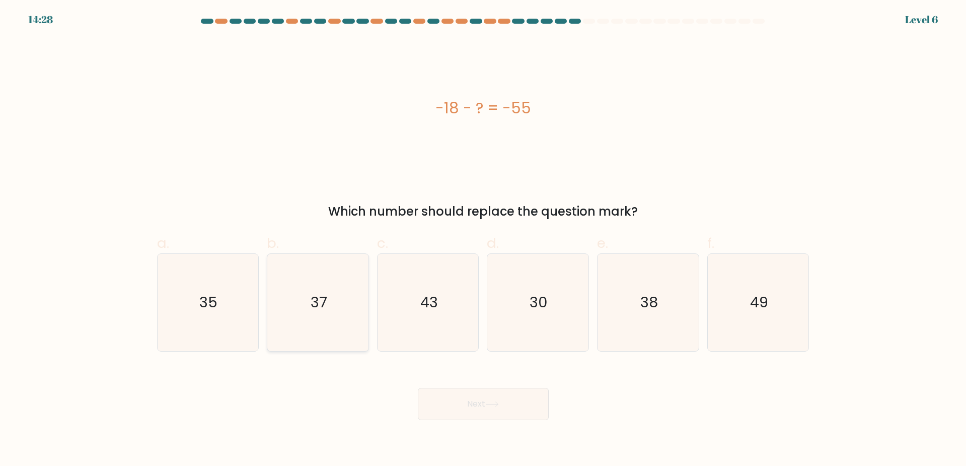
click at [333, 316] on icon "37" at bounding box center [317, 302] width 97 height 97
click at [483, 240] on input "b. 37" at bounding box center [483, 236] width 1 height 7
radio input "true"
click at [460, 401] on button "Next" at bounding box center [483, 404] width 131 height 32
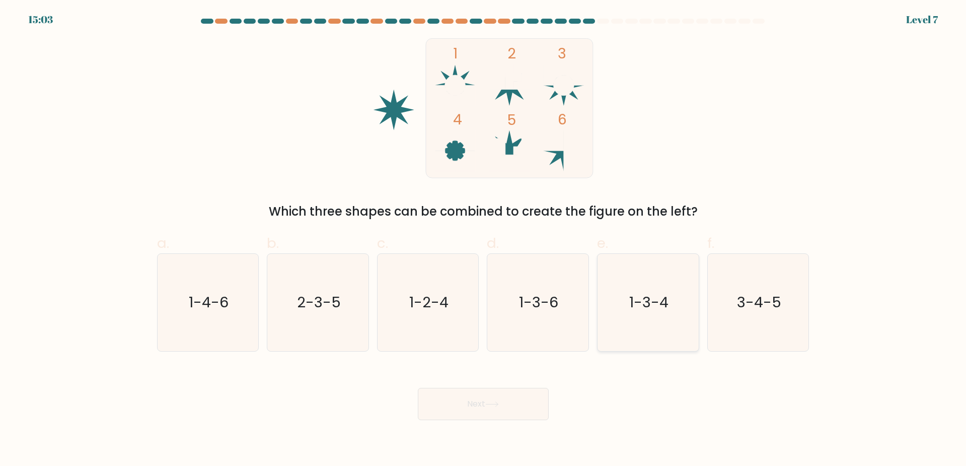
click at [648, 312] on text "1-3-4" at bounding box center [648, 302] width 39 height 20
click at [484, 240] on input "e. 1-3-4" at bounding box center [483, 236] width 1 height 7
radio input "true"
click at [498, 397] on button "Next" at bounding box center [483, 404] width 131 height 32
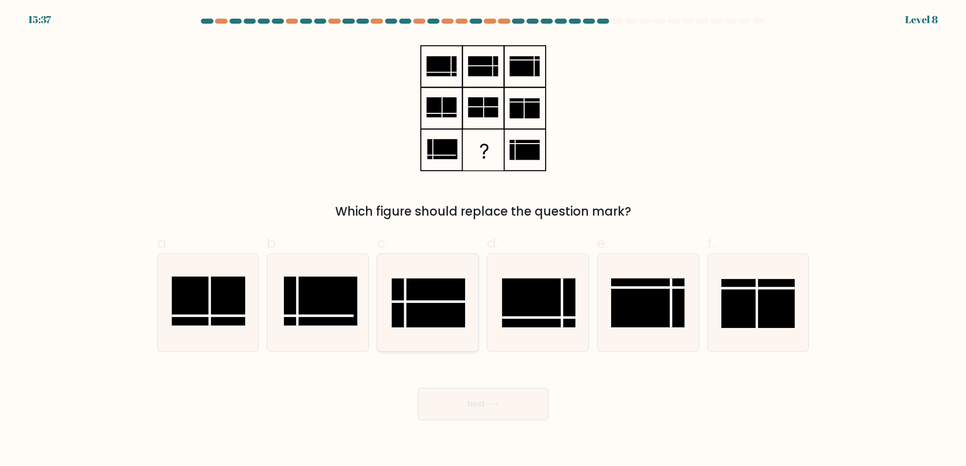
click at [416, 305] on rect at bounding box center [429, 302] width 74 height 49
click at [483, 240] on input "c." at bounding box center [483, 236] width 1 height 7
radio input "true"
click at [495, 402] on icon at bounding box center [492, 404] width 14 height 6
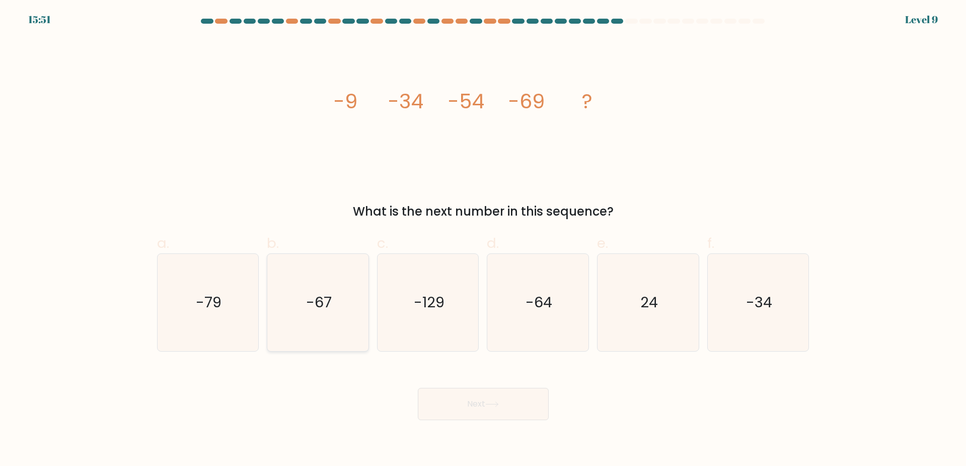
click at [325, 332] on icon "-67" at bounding box center [317, 302] width 97 height 97
click at [483, 240] on input "b. -67" at bounding box center [483, 236] width 1 height 7
radio input "true"
click at [491, 400] on button "Next" at bounding box center [483, 404] width 131 height 32
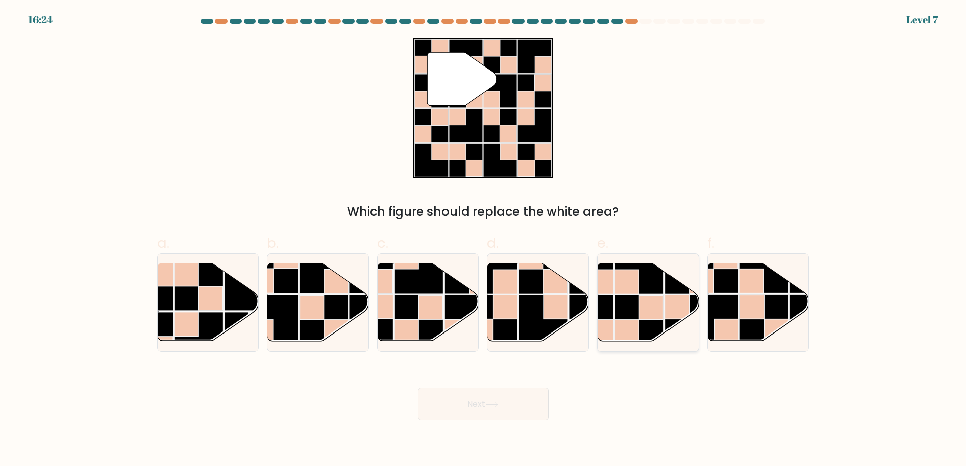
click at [625, 312] on rect at bounding box center [639, 319] width 49 height 49
click at [484, 240] on input "e." at bounding box center [483, 236] width 1 height 7
radio input "true"
click at [474, 417] on button "Next" at bounding box center [483, 404] width 131 height 32
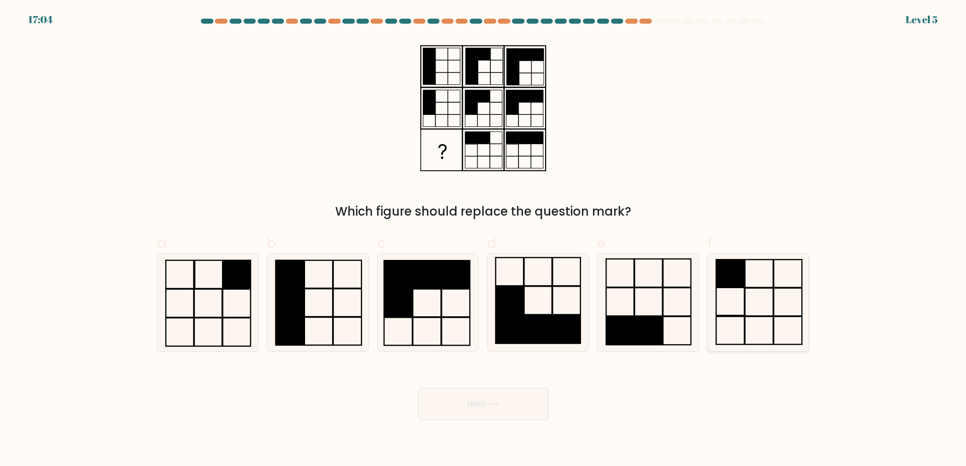
click at [757, 307] on icon at bounding box center [758, 302] width 97 height 97
click at [484, 240] on input "f." at bounding box center [483, 236] width 1 height 7
radio input "true"
click at [518, 425] on body "17:03 Level 5" at bounding box center [483, 233] width 966 height 466
click at [519, 408] on button "Next" at bounding box center [483, 404] width 131 height 32
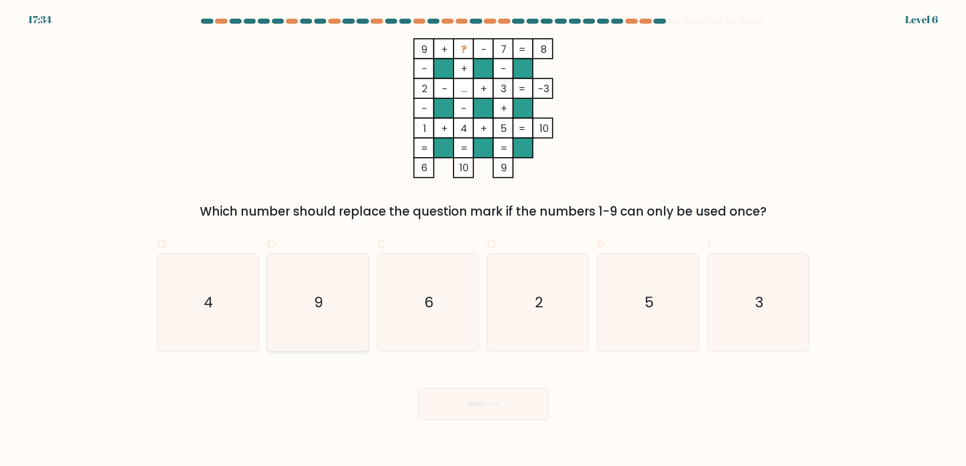
drag, startPoint x: 337, startPoint y: 293, endPoint x: 388, endPoint y: 300, distance: 50.8
click at [338, 293] on icon "9" at bounding box center [317, 302] width 97 height 97
click at [483, 240] on input "b. 9" at bounding box center [483, 236] width 1 height 7
radio input "true"
click at [797, 414] on div "Next" at bounding box center [483, 392] width 665 height 56
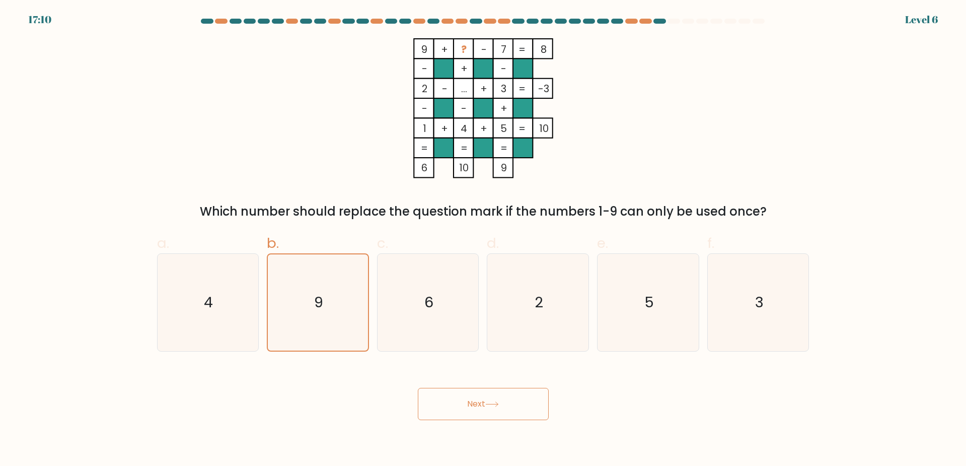
click at [881, 389] on form at bounding box center [483, 219] width 966 height 401
click at [431, 303] on text "6" at bounding box center [429, 302] width 9 height 20
click at [483, 240] on input "c. 6" at bounding box center [483, 236] width 1 height 7
radio input "true"
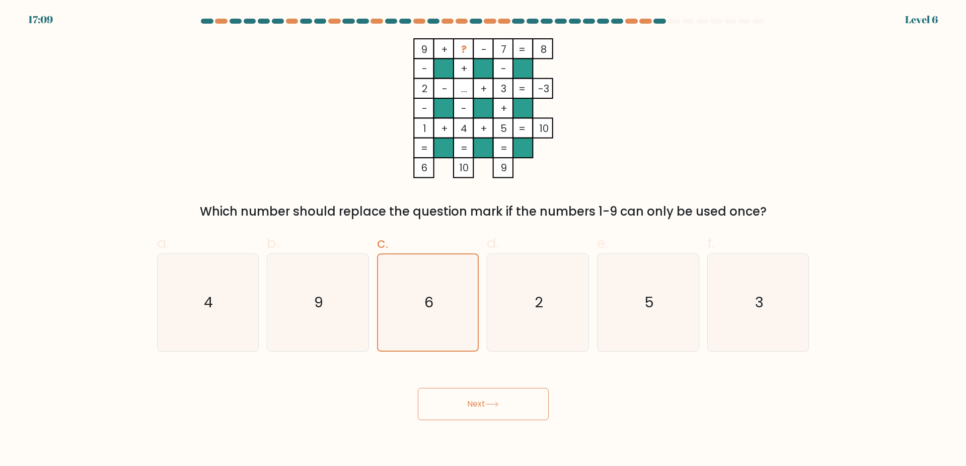
click at [488, 406] on icon at bounding box center [492, 404] width 14 height 6
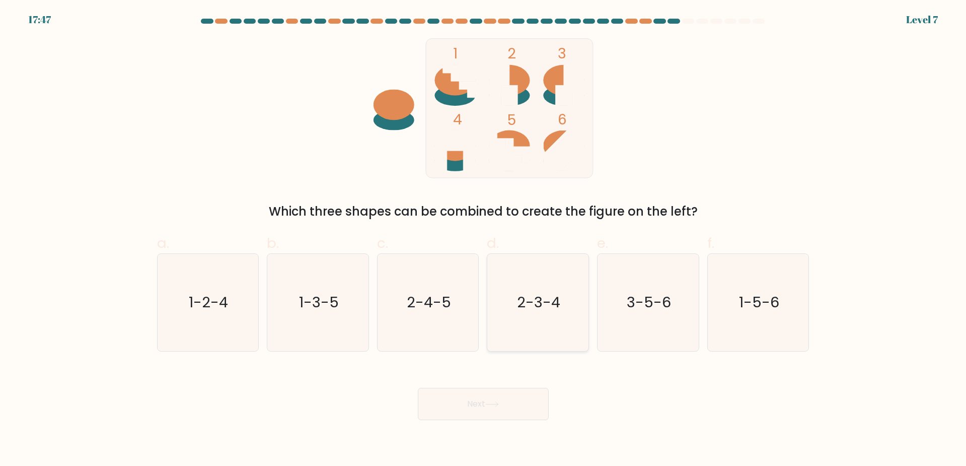
click at [518, 312] on icon "2-3-4" at bounding box center [537, 302] width 97 height 97
click at [484, 240] on input "d. 2-3-4" at bounding box center [483, 236] width 1 height 7
radio input "true"
click at [511, 403] on button "Next" at bounding box center [483, 404] width 131 height 32
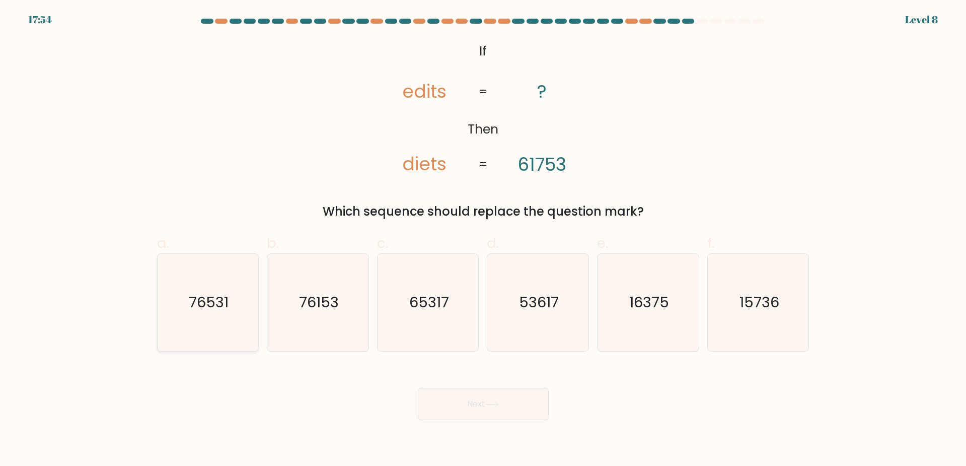
click at [239, 271] on icon "76531" at bounding box center [207, 302] width 97 height 97
click at [483, 240] on input "a. 76531" at bounding box center [483, 236] width 1 height 7
radio input "true"
click at [406, 171] on tspan "diets" at bounding box center [424, 164] width 44 height 26
click at [540, 169] on tspan "61753" at bounding box center [542, 164] width 49 height 26
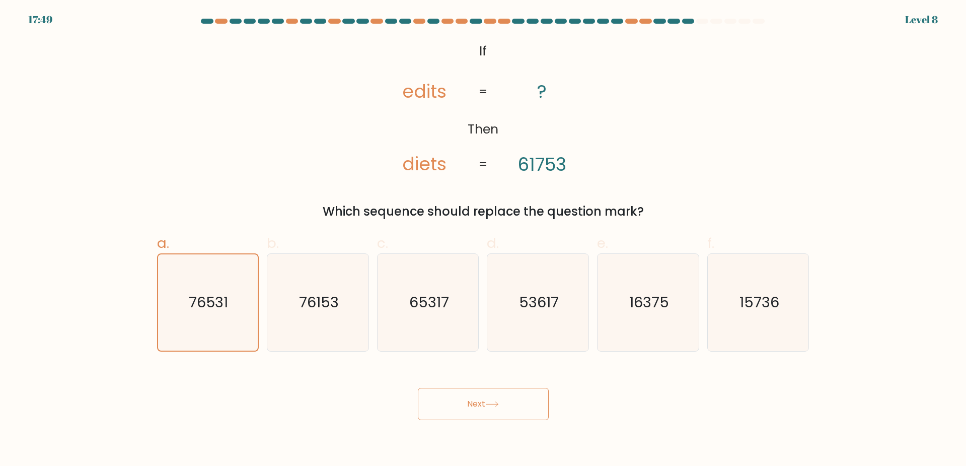
click at [544, 185] on div "@import url('https://fonts.googleapis.com/css?family=Abril+Fatface:400,100,100i…" at bounding box center [483, 129] width 665 height 182
click at [360, 297] on icon "76153" at bounding box center [317, 302] width 97 height 97
click at [483, 240] on input "b. 76153" at bounding box center [483, 236] width 1 height 7
radio input "true"
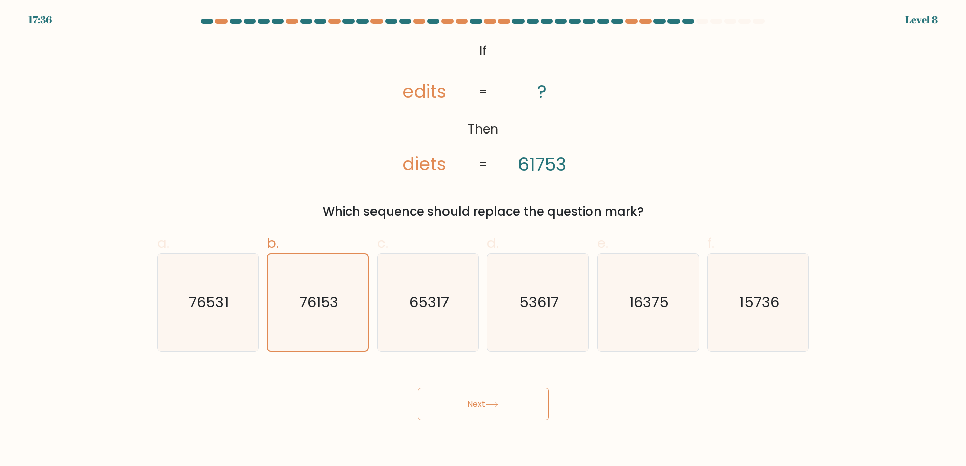
click at [498, 404] on icon at bounding box center [492, 404] width 12 height 5
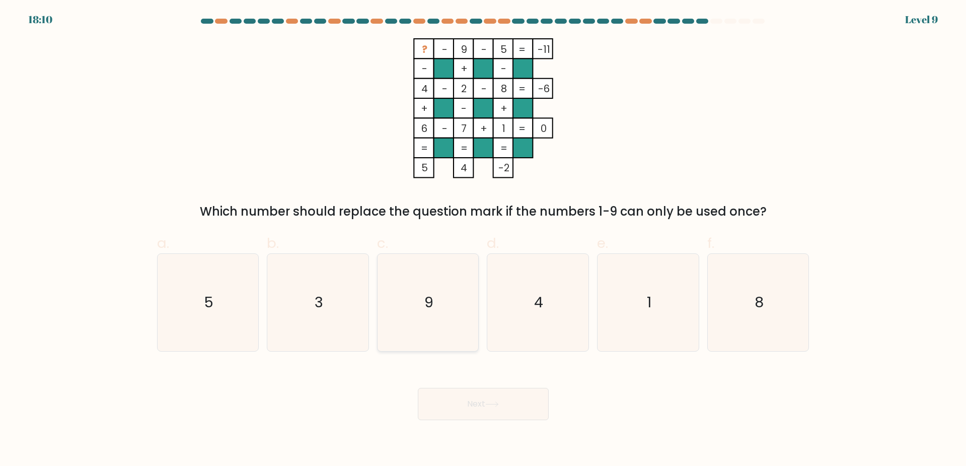
click at [431, 307] on text "9" at bounding box center [429, 302] width 9 height 20
click at [483, 240] on input "c. 9" at bounding box center [483, 236] width 1 height 7
radio input "true"
click at [504, 410] on button "Next" at bounding box center [483, 404] width 131 height 32
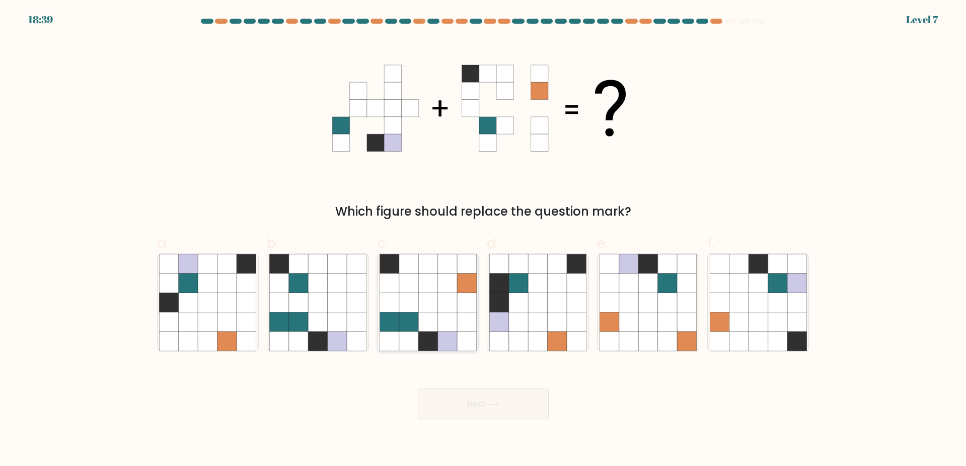
click at [439, 326] on icon at bounding box center [447, 321] width 19 height 19
click at [483, 240] on input "c." at bounding box center [483, 236] width 1 height 7
radio input "true"
click at [501, 420] on body "18:38 Level 7" at bounding box center [483, 233] width 966 height 466
click at [506, 410] on button "Next" at bounding box center [483, 404] width 131 height 32
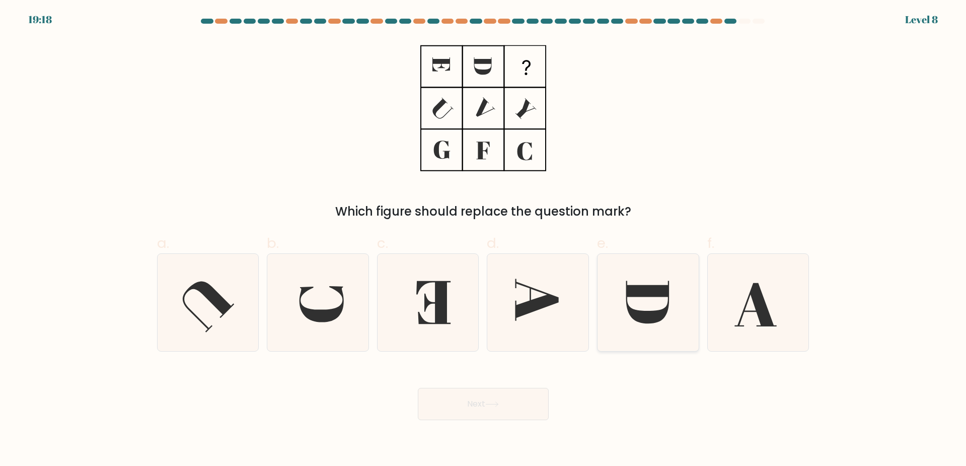
click at [655, 307] on icon at bounding box center [648, 302] width 97 height 97
click at [484, 240] on input "e." at bounding box center [483, 236] width 1 height 7
radio input "true"
click at [511, 403] on button "Next" at bounding box center [483, 404] width 131 height 32
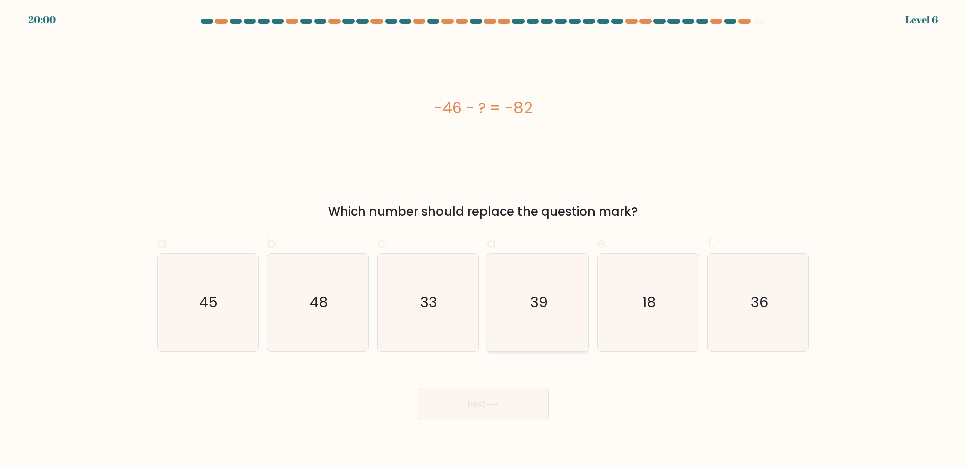
click at [556, 309] on icon "39" at bounding box center [537, 302] width 97 height 97
click at [484, 240] on input "d. 39" at bounding box center [483, 236] width 1 height 7
radio input "true"
click at [524, 403] on button "Next" at bounding box center [483, 404] width 131 height 32
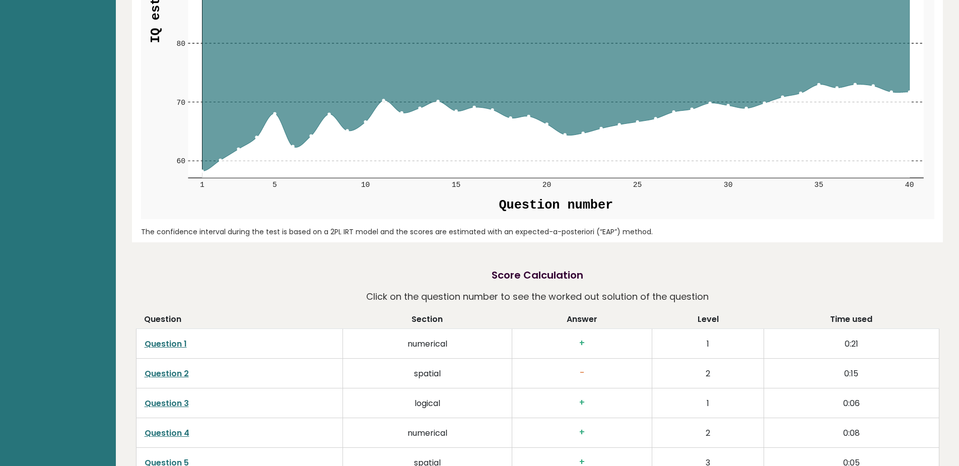
scroll to position [1662, 0]
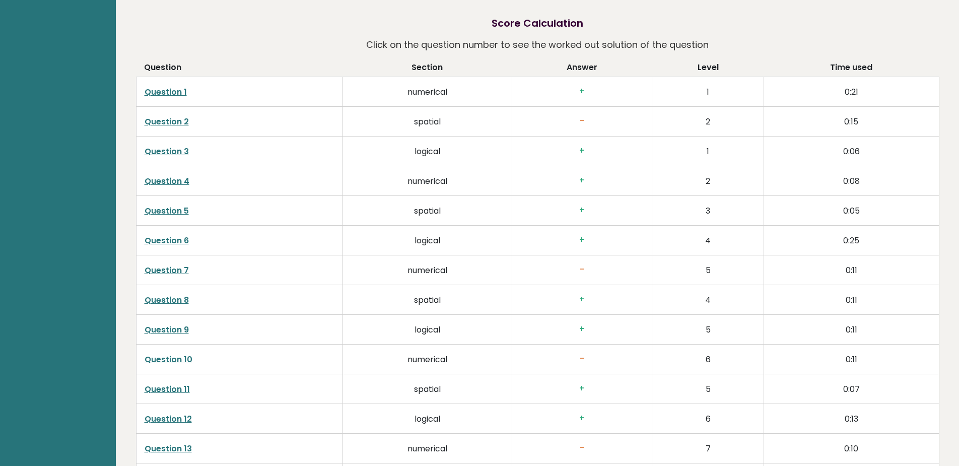
click at [163, 268] on link "Question 7" at bounding box center [167, 270] width 44 height 12
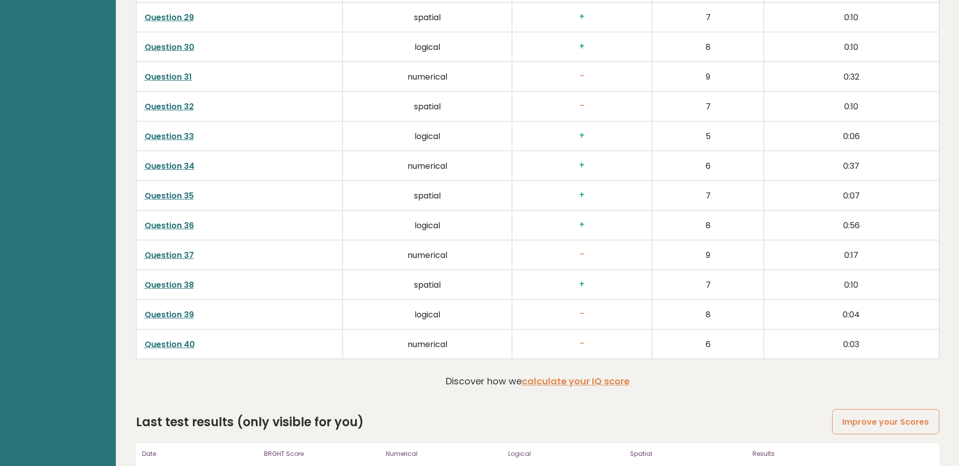
scroll to position [2653, 0]
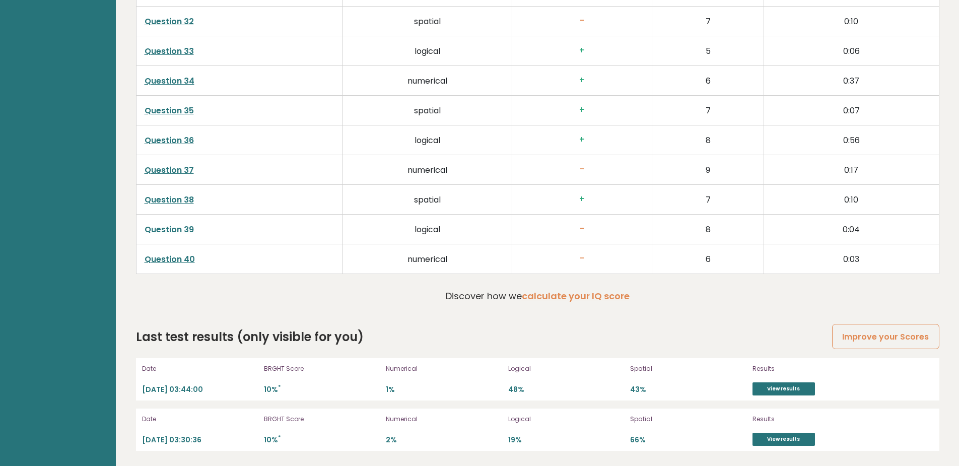
click at [169, 259] on link "Question 40" at bounding box center [170, 259] width 50 height 12
click at [184, 227] on link "Question 39" at bounding box center [169, 230] width 49 height 12
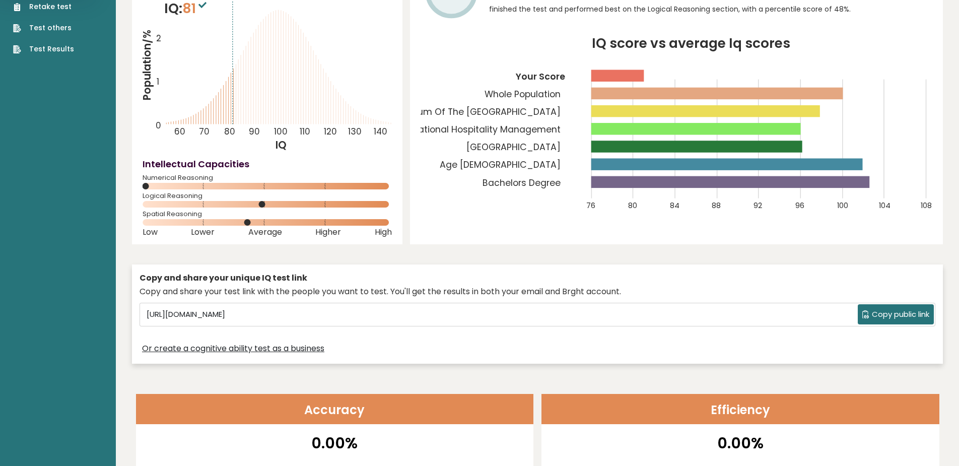
scroll to position [0, 0]
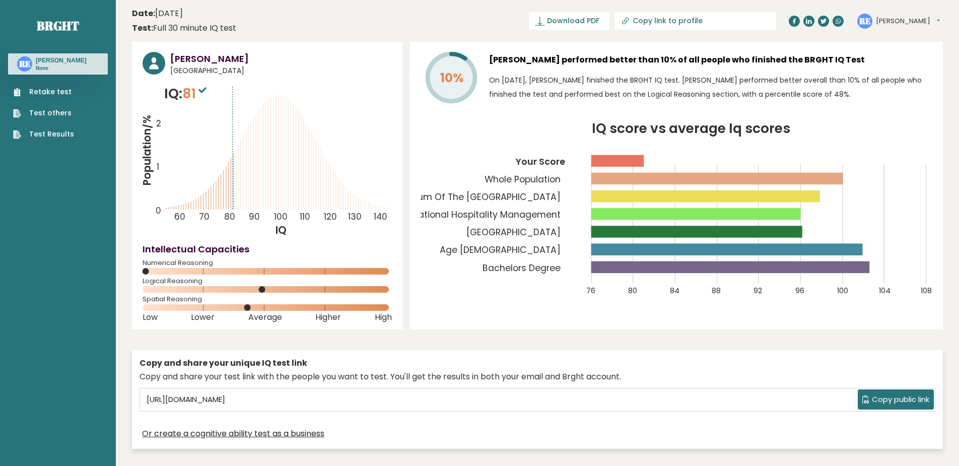
click at [69, 106] on ul "Retake test Test others Test Results" at bounding box center [43, 113] width 71 height 53
click at [57, 97] on link "Retake test" at bounding box center [43, 92] width 61 height 11
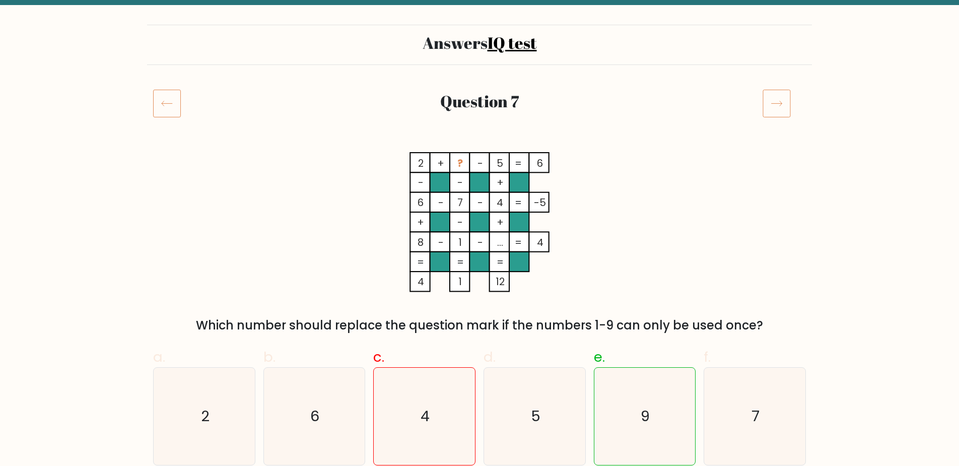
scroll to position [151, 0]
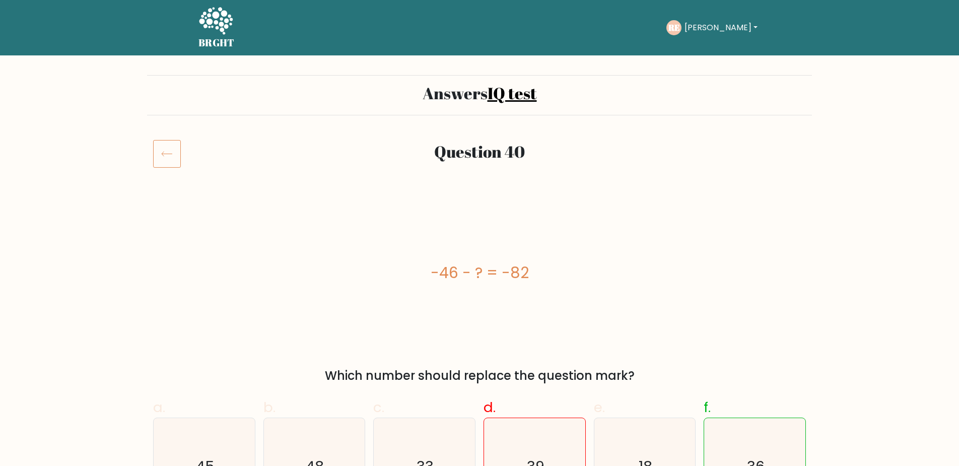
scroll to position [151, 0]
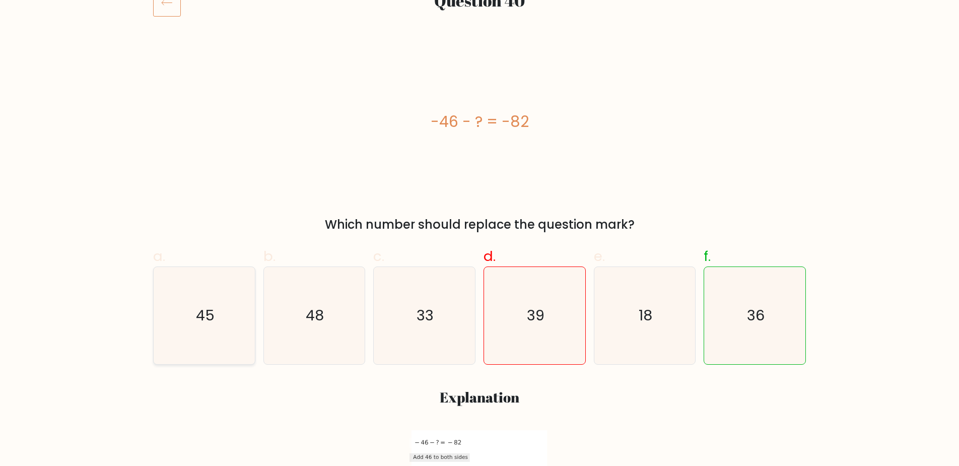
drag, startPoint x: 194, startPoint y: 294, endPoint x: 208, endPoint y: 297, distance: 14.3
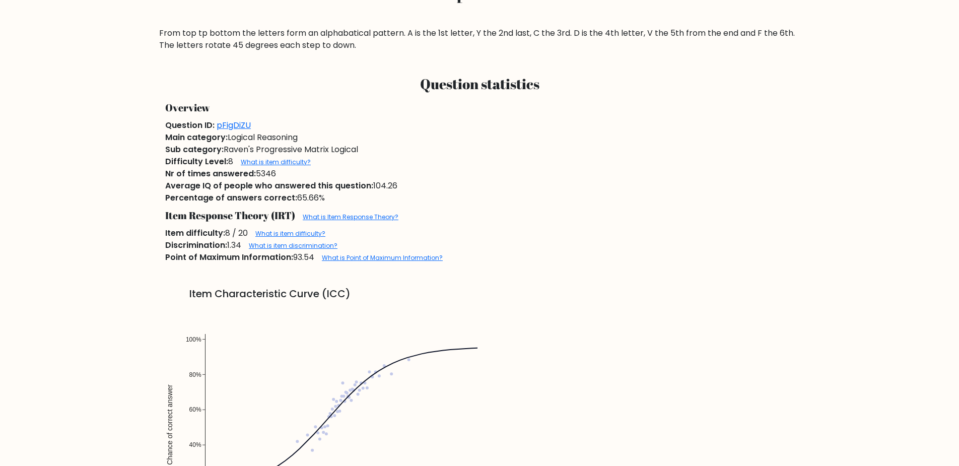
scroll to position [604, 0]
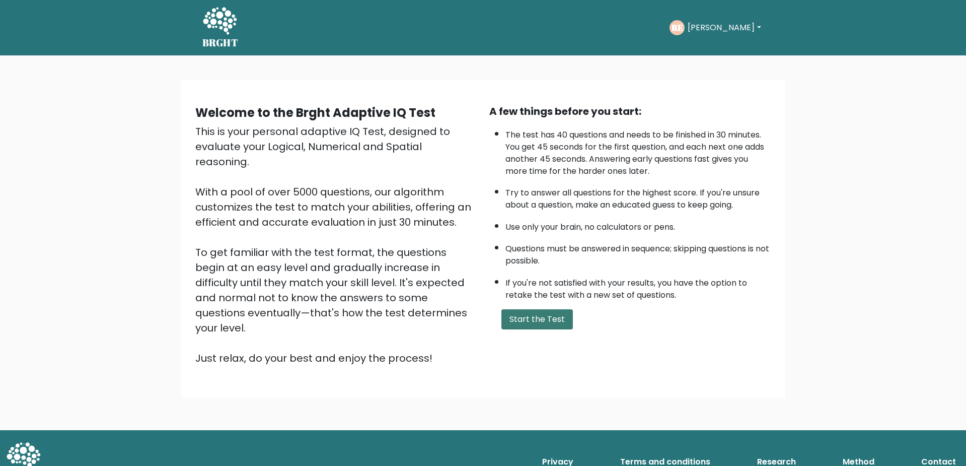
click at [549, 320] on button "Start the Test" at bounding box center [538, 319] width 72 height 20
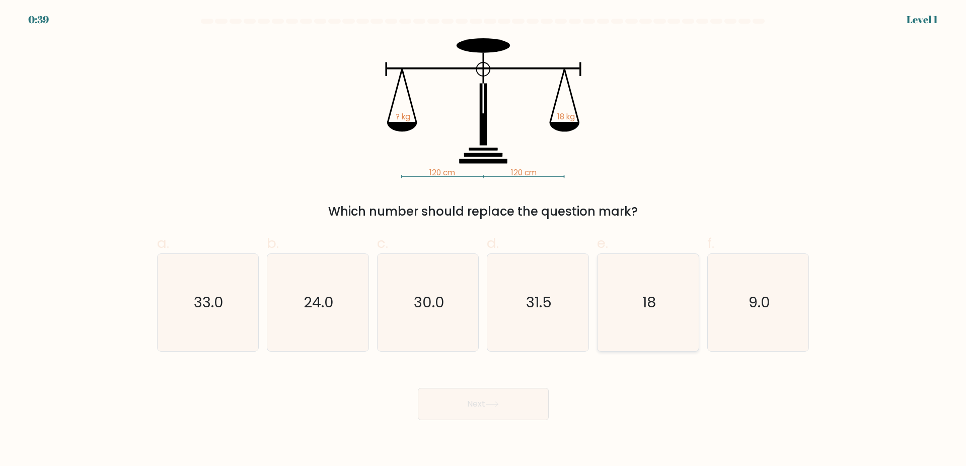
click at [650, 300] on text "18" at bounding box center [650, 302] width 14 height 20
click at [484, 240] on input "e. 18" at bounding box center [483, 236] width 1 height 7
radio input "true"
click at [505, 415] on button "Next" at bounding box center [483, 404] width 131 height 32
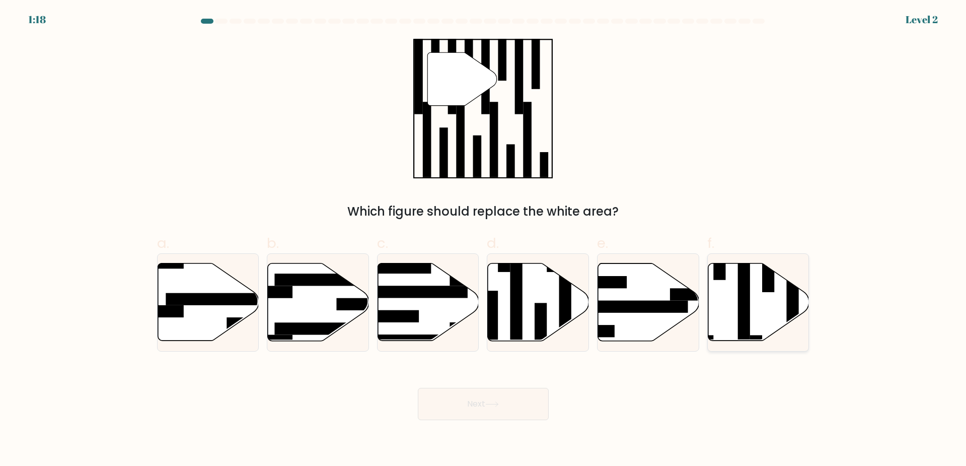
click at [750, 319] on icon at bounding box center [759, 302] width 101 height 78
click at [484, 240] on input "f." at bounding box center [483, 236] width 1 height 7
radio input "true"
click at [814, 302] on div "a. b. c. d." at bounding box center [483, 288] width 665 height 127
click at [520, 413] on button "Next" at bounding box center [483, 404] width 131 height 32
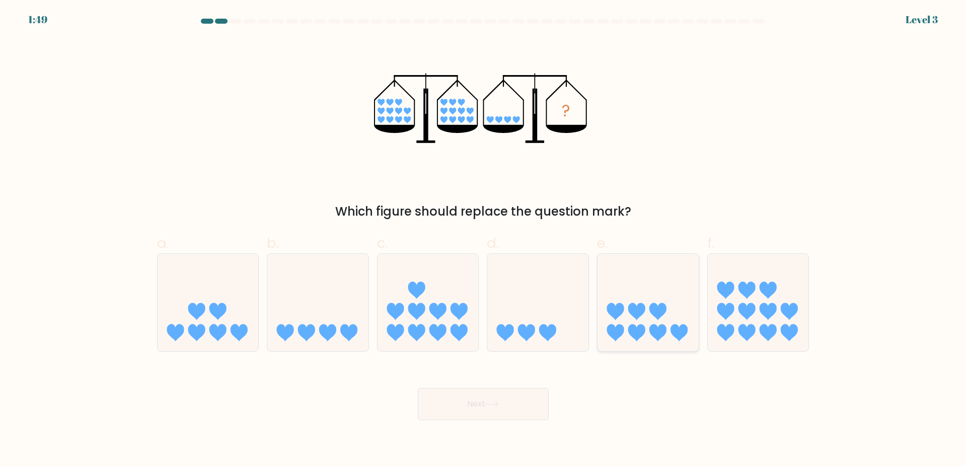
click at [664, 322] on icon at bounding box center [648, 302] width 101 height 84
click at [484, 240] on input "e." at bounding box center [483, 236] width 1 height 7
radio input "true"
click at [306, 306] on icon at bounding box center [317, 302] width 101 height 84
click at [483, 240] on input "b." at bounding box center [483, 236] width 1 height 7
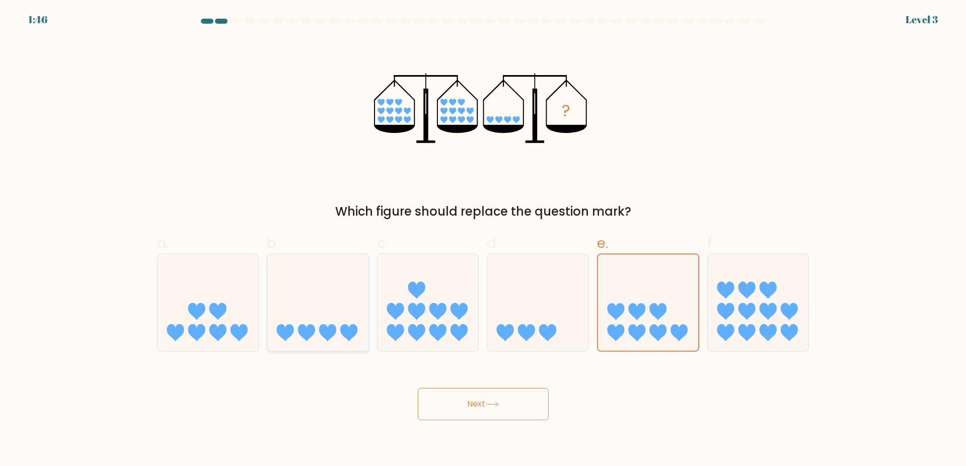
radio input "true"
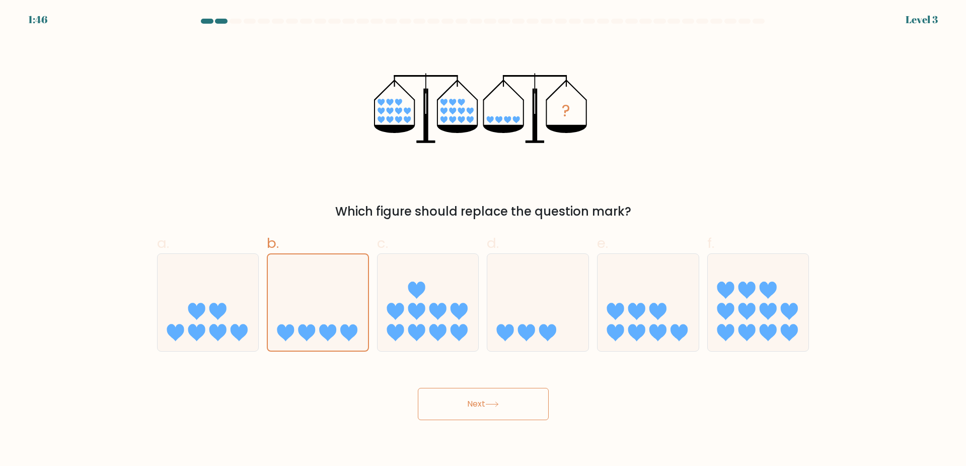
click at [497, 412] on button "Next" at bounding box center [483, 404] width 131 height 32
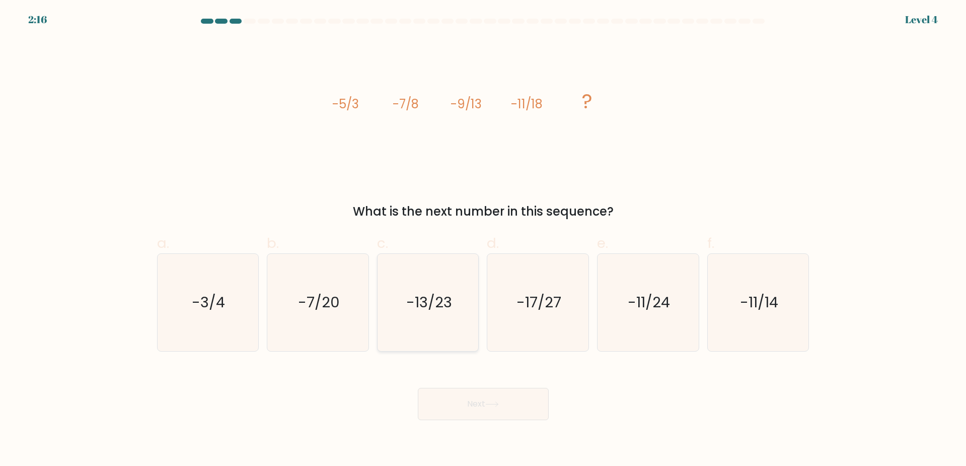
click at [443, 287] on icon "-13/23" at bounding box center [428, 302] width 97 height 97
click at [483, 240] on input "c. -13/23" at bounding box center [483, 236] width 1 height 7
radio input "true"
click at [504, 409] on button "Next" at bounding box center [483, 404] width 131 height 32
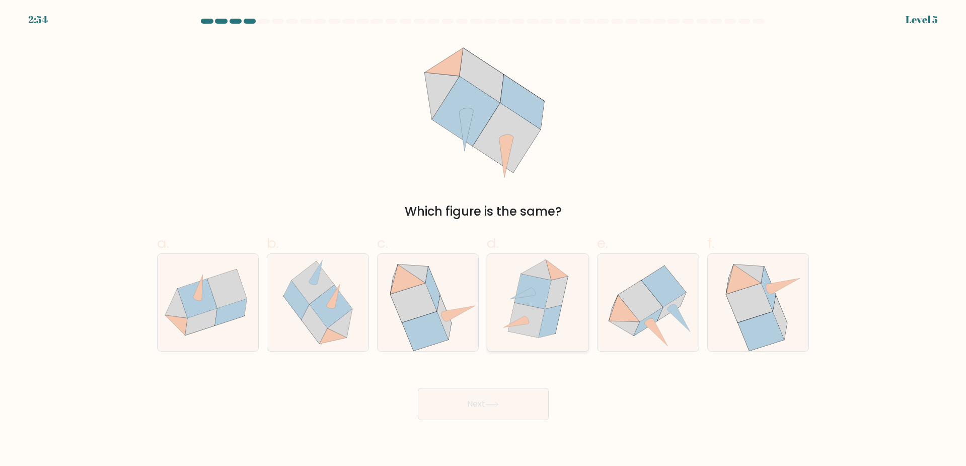
click at [569, 313] on icon at bounding box center [539, 302] width 84 height 97
click at [484, 240] on input "d." at bounding box center [483, 236] width 1 height 7
radio input "true"
click at [527, 410] on button "Next" at bounding box center [483, 404] width 131 height 32
click at [499, 407] on button "Next" at bounding box center [483, 404] width 131 height 32
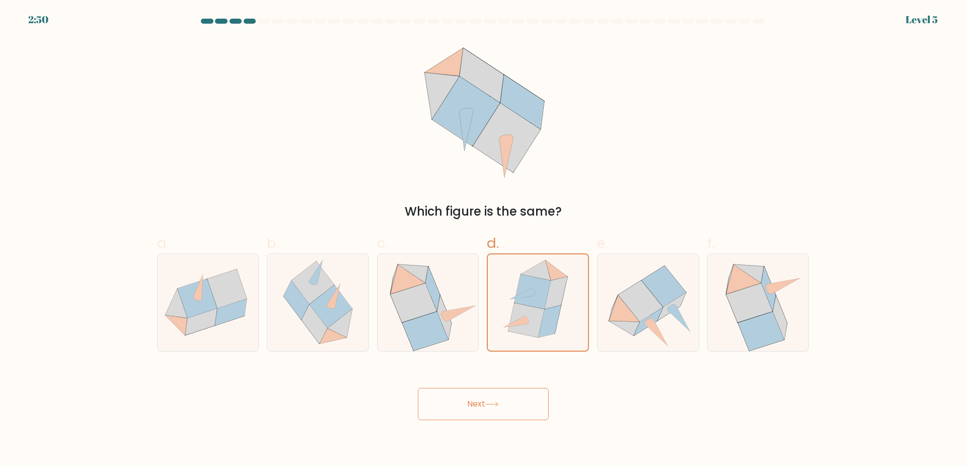
click at [499, 401] on icon at bounding box center [492, 404] width 14 height 6
click at [662, 404] on div "Next" at bounding box center [483, 392] width 665 height 56
click at [435, 287] on icon at bounding box center [433, 289] width 14 height 44
click at [483, 240] on input "c." at bounding box center [483, 236] width 1 height 7
radio input "true"
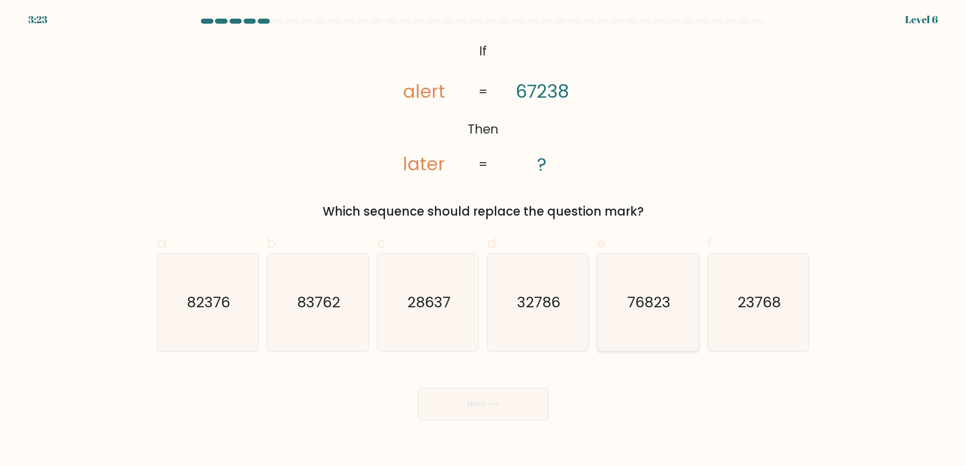
click at [649, 322] on icon "76823" at bounding box center [648, 302] width 97 height 97
click at [484, 240] on input "e. 76823" at bounding box center [483, 236] width 1 height 7
radio input "true"
click at [486, 394] on button "Next" at bounding box center [483, 404] width 131 height 32
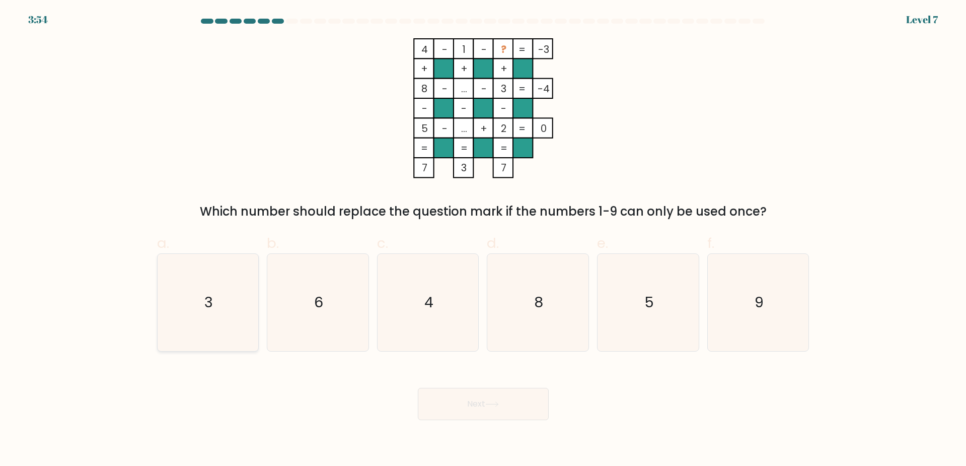
click at [237, 297] on icon "3" at bounding box center [207, 302] width 97 height 97
click at [483, 240] on input "a. 3" at bounding box center [483, 236] width 1 height 7
radio input "true"
click at [470, 396] on button "Next" at bounding box center [483, 404] width 131 height 32
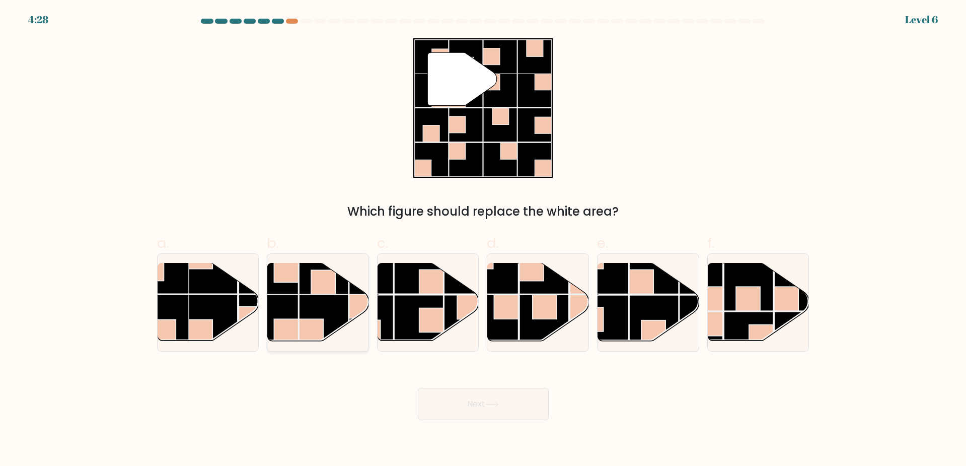
click at [324, 309] on rect at bounding box center [323, 318] width 49 height 49
click at [483, 240] on input "b." at bounding box center [483, 236] width 1 height 7
radio input "true"
click at [478, 398] on button "Next" at bounding box center [483, 404] width 131 height 32
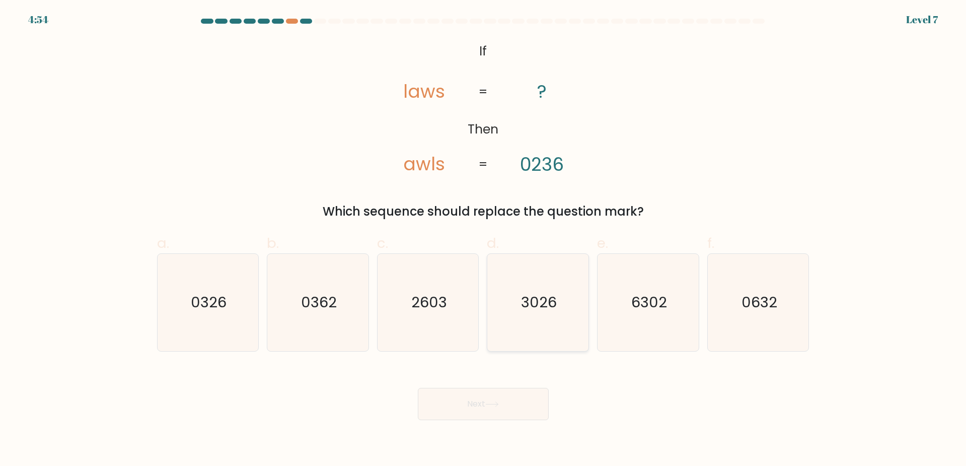
click at [546, 318] on icon "3026" at bounding box center [537, 302] width 97 height 97
click at [484, 240] on input "d. 3026" at bounding box center [483, 236] width 1 height 7
radio input "true"
click at [503, 401] on button "Next" at bounding box center [483, 404] width 131 height 32
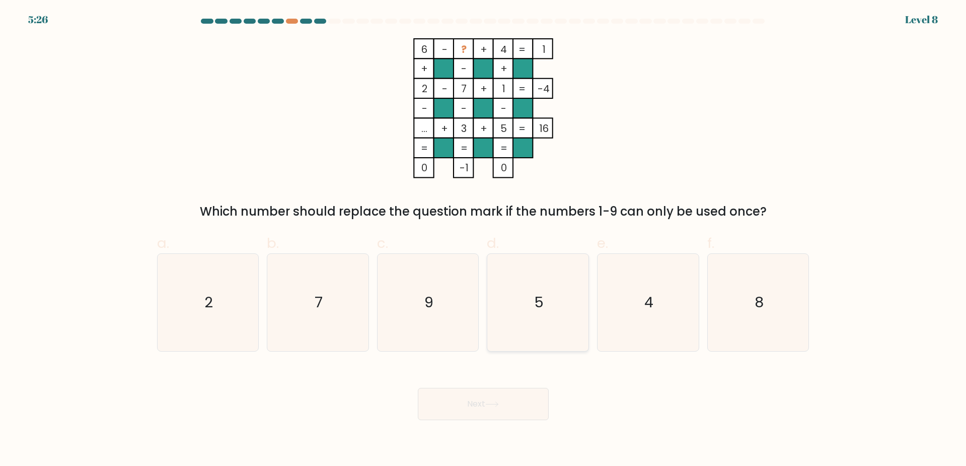
click at [525, 287] on icon "5" at bounding box center [537, 302] width 97 height 97
click at [484, 240] on input "d. 5" at bounding box center [483, 236] width 1 height 7
radio input "true"
click at [504, 390] on button "Next" at bounding box center [483, 404] width 131 height 32
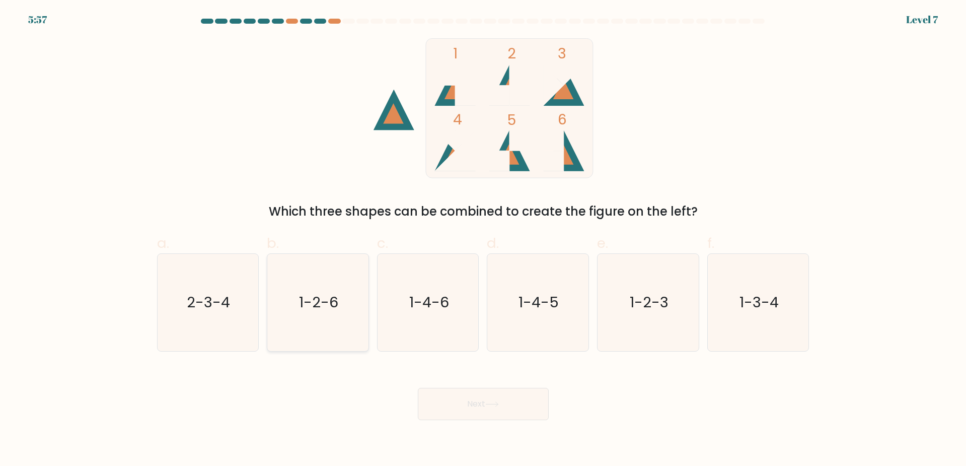
click at [336, 311] on text "1-2-6" at bounding box center [318, 302] width 39 height 20
click at [483, 240] on input "b. 1-2-6" at bounding box center [483, 236] width 1 height 7
radio input "true"
click at [477, 402] on button "Next" at bounding box center [483, 404] width 131 height 32
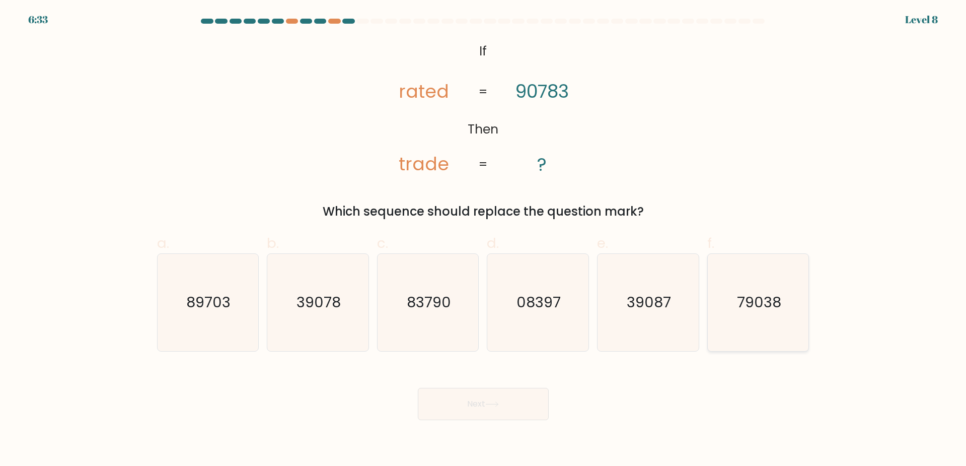
click at [748, 330] on icon "79038" at bounding box center [758, 302] width 97 height 97
click at [484, 240] on input "f. 79038" at bounding box center [483, 236] width 1 height 7
radio input "true"
click at [510, 408] on button "Next" at bounding box center [483, 404] width 131 height 32
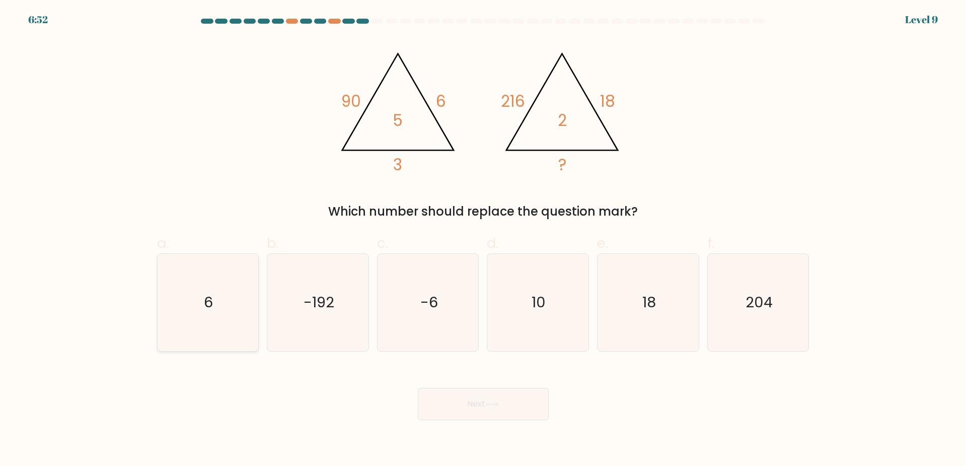
click at [220, 309] on icon "6" at bounding box center [207, 302] width 97 height 97
click at [483, 240] on input "a. 6" at bounding box center [483, 236] width 1 height 7
radio input "true"
click at [483, 391] on button "Next" at bounding box center [483, 404] width 131 height 32
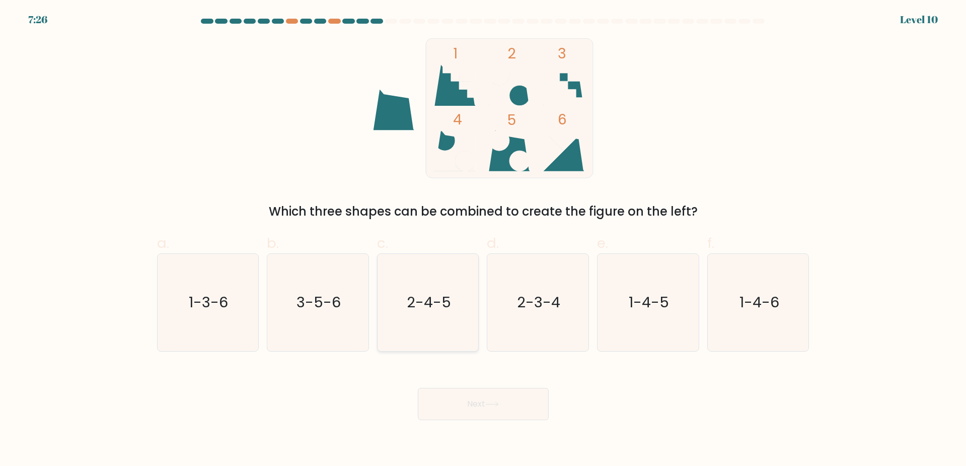
click at [438, 323] on icon "2-4-5" at bounding box center [428, 302] width 97 height 97
click at [483, 240] on input "c. 2-4-5" at bounding box center [483, 236] width 1 height 7
radio input "true"
click at [490, 410] on button "Next" at bounding box center [483, 404] width 131 height 32
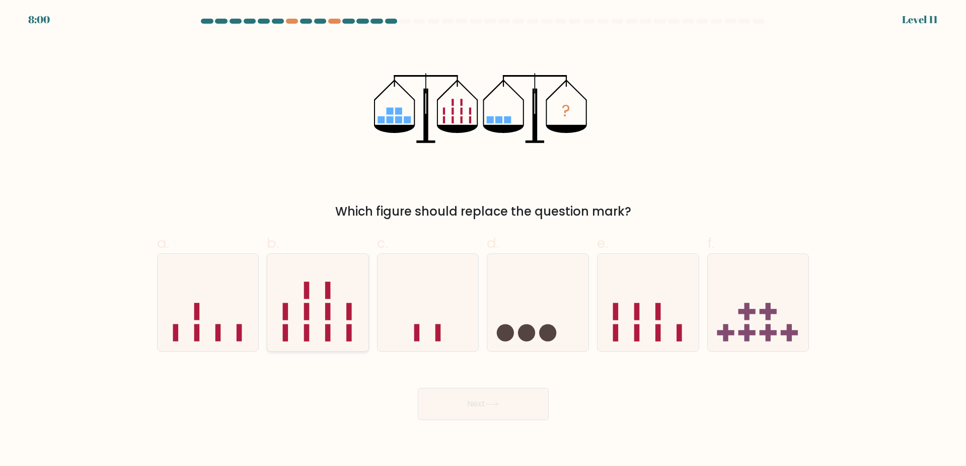
drag, startPoint x: 237, startPoint y: 300, endPoint x: 272, endPoint y: 310, distance: 36.8
click at [238, 300] on icon at bounding box center [208, 302] width 101 height 84
click at [483, 240] on input "a." at bounding box center [483, 236] width 1 height 7
radio input "true"
click at [512, 400] on button "Next" at bounding box center [483, 404] width 131 height 32
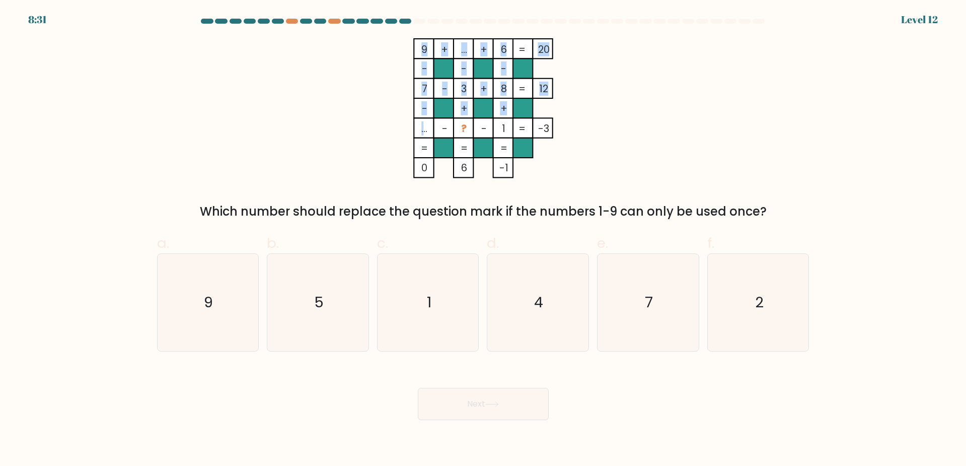
drag, startPoint x: 421, startPoint y: 130, endPoint x: 432, endPoint y: 129, distance: 10.1
click at [432, 129] on icon "9 + ... + 6 20 - - - 7 - 3 + 8 12 - + + ... - ? - 1 = -3 = = = = 0 6 -1 =" at bounding box center [483, 108] width 302 height 140
click at [431, 130] on rect at bounding box center [424, 128] width 20 height 20
click at [389, 127] on icon "9 + ... + 6 20 - - - 7 - 3 + 8 12 - + + ... - ? - 1 = -3 = = = = 0 6 -1 =" at bounding box center [483, 108] width 302 height 140
click at [616, 130] on icon "9 + ... + 6 20 - - - 7 - 3 + 8 12 - + + ... - ? - 1 = -3 = = = = 0 6 -1 =" at bounding box center [483, 108] width 302 height 140
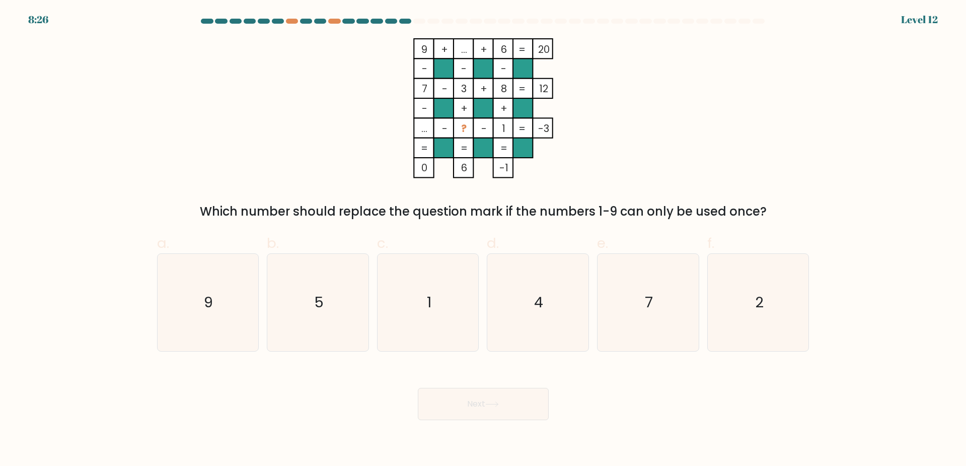
click at [590, 137] on icon "9 + ... + 6 20 - - - 7 - 3 + 8 12 - + + ... - ? - 1 = -3 = = = = 0 6 -1 =" at bounding box center [483, 108] width 302 height 140
click at [780, 307] on icon "2" at bounding box center [758, 302] width 97 height 97
click at [484, 240] on input "f. 2" at bounding box center [483, 236] width 1 height 7
radio input "true"
click at [520, 330] on icon "4" at bounding box center [537, 302] width 97 height 97
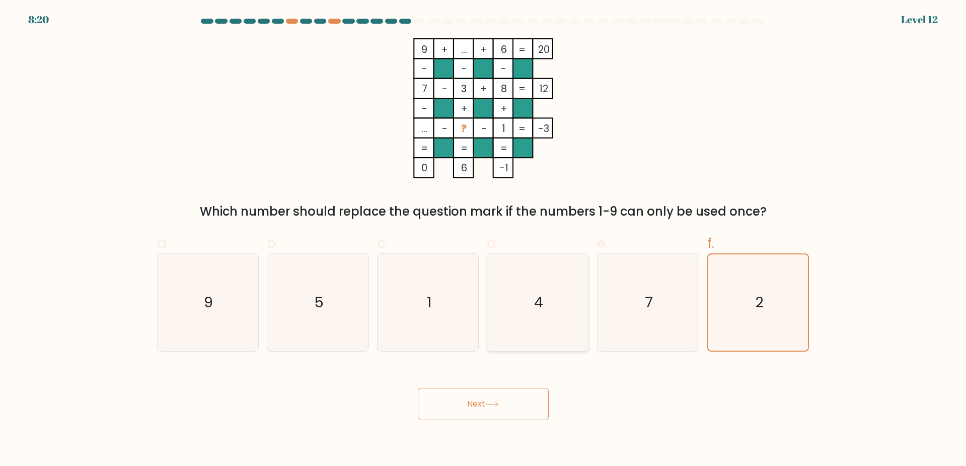
click at [484, 240] on input "d. 4" at bounding box center [483, 236] width 1 height 7
radio input "true"
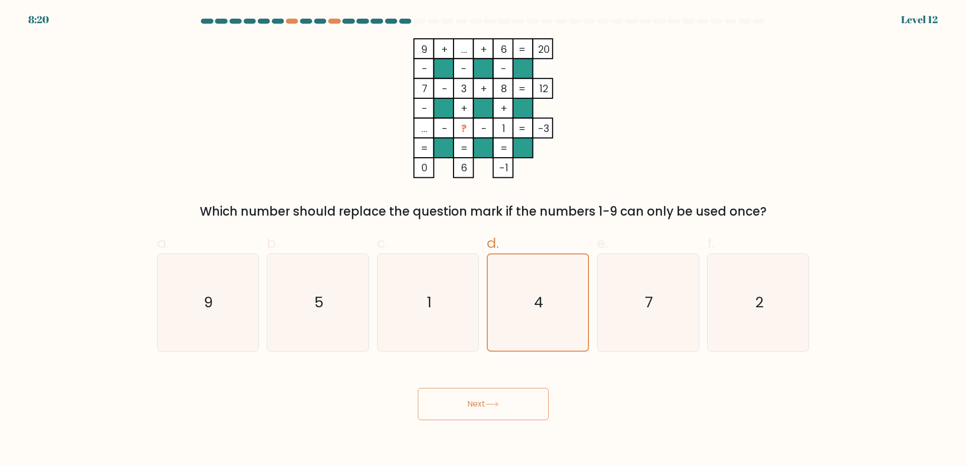
click at [508, 398] on button "Next" at bounding box center [483, 404] width 131 height 32
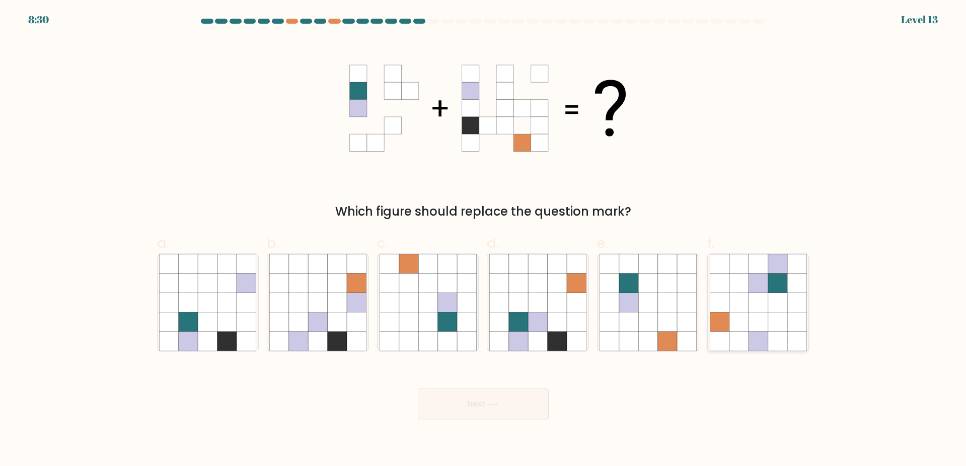
click at [750, 305] on icon at bounding box center [758, 302] width 19 height 19
click at [484, 240] on input "f." at bounding box center [483, 236] width 1 height 7
radio input "true"
click at [472, 409] on button "Next" at bounding box center [483, 404] width 131 height 32
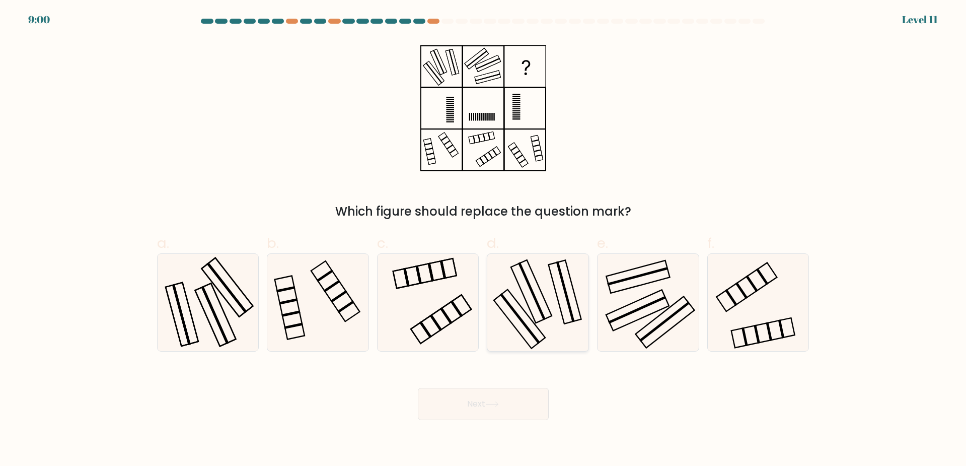
click at [550, 307] on icon at bounding box center [537, 302] width 97 height 97
click at [484, 240] on input "d." at bounding box center [483, 236] width 1 height 7
radio input "true"
click at [503, 404] on button "Next" at bounding box center [483, 404] width 131 height 32
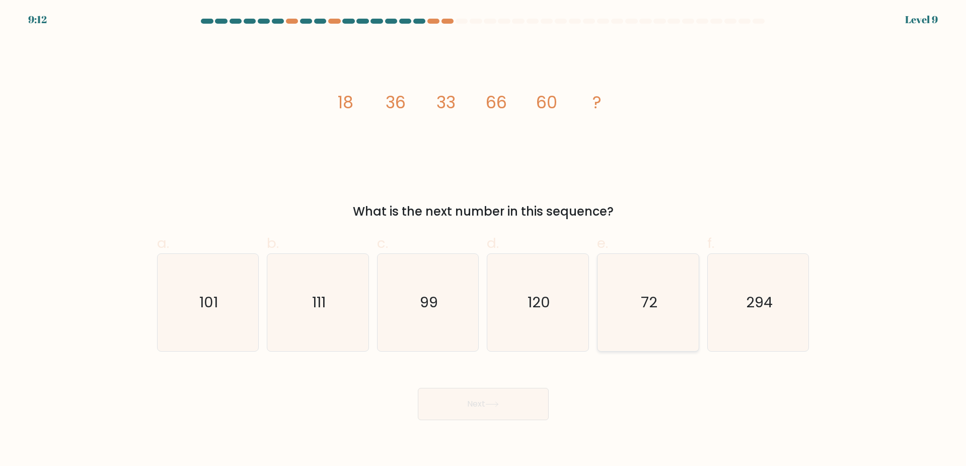
click at [650, 308] on text "72" at bounding box center [649, 302] width 17 height 20
click at [484, 240] on input "e. 72" at bounding box center [483, 236] width 1 height 7
radio input "true"
click at [490, 395] on button "Next" at bounding box center [483, 404] width 131 height 32
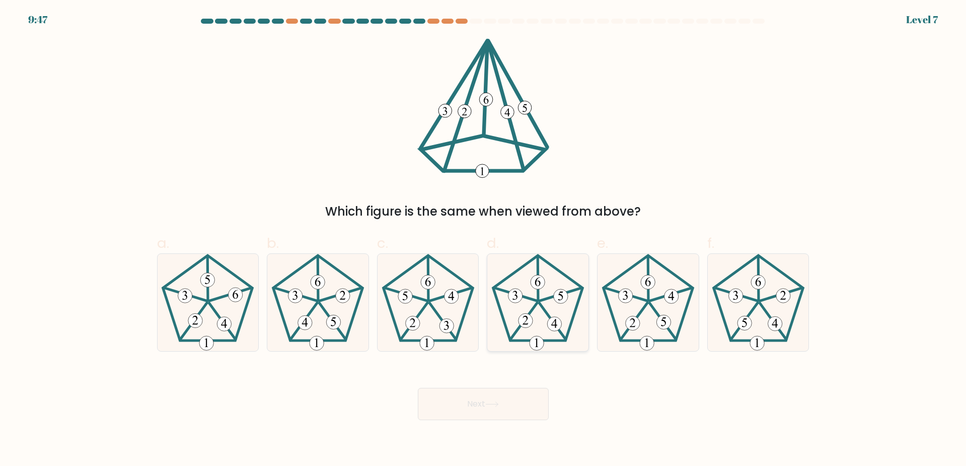
click at [542, 301] on 536 at bounding box center [561, 294] width 42 height 13
click at [484, 240] on input "d." at bounding box center [483, 236] width 1 height 7
radio input "true"
click at [517, 405] on button "Next" at bounding box center [483, 404] width 131 height 32
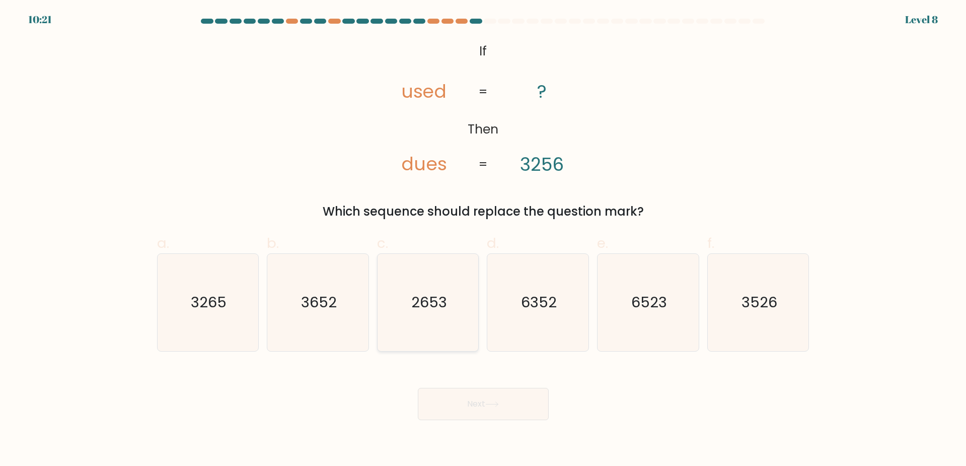
click at [416, 330] on icon "2653" at bounding box center [428, 302] width 97 height 97
click at [483, 240] on input "c. 2653" at bounding box center [483, 236] width 1 height 7
radio input "true"
click at [492, 409] on button "Next" at bounding box center [483, 404] width 131 height 32
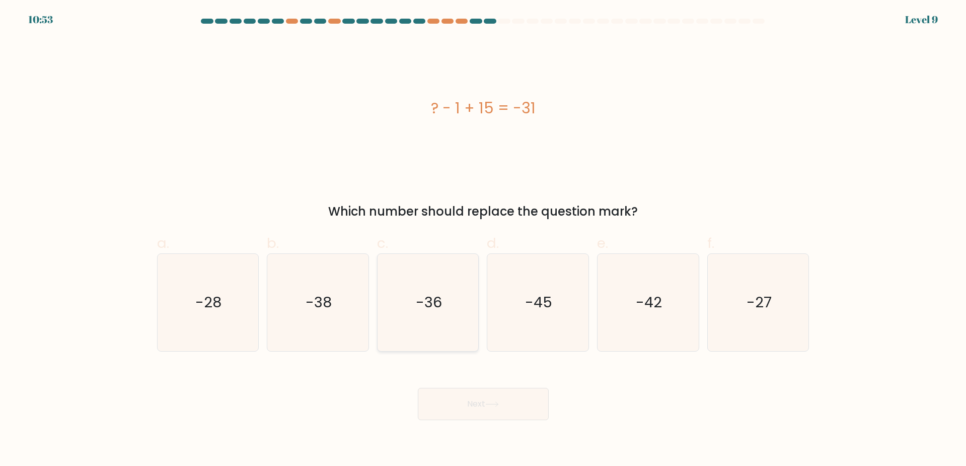
click at [438, 318] on icon "-36" at bounding box center [428, 302] width 97 height 97
click at [479, 413] on button "Next" at bounding box center [483, 404] width 131 height 32
click at [582, 395] on div "Next" at bounding box center [483, 392] width 665 height 56
click at [419, 318] on icon "-36" at bounding box center [428, 302] width 97 height 97
click at [483, 240] on input "c. -36" at bounding box center [483, 236] width 1 height 7
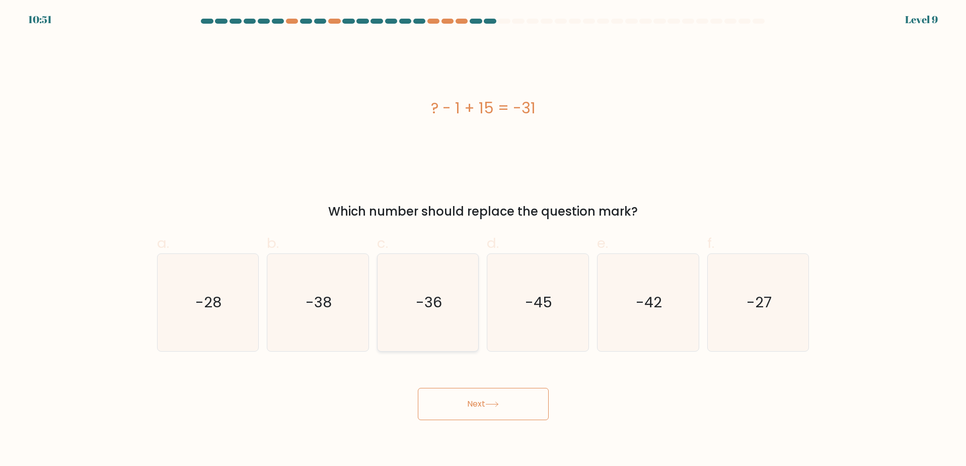
radio input "true"
click at [502, 410] on button "Next" at bounding box center [483, 404] width 131 height 32
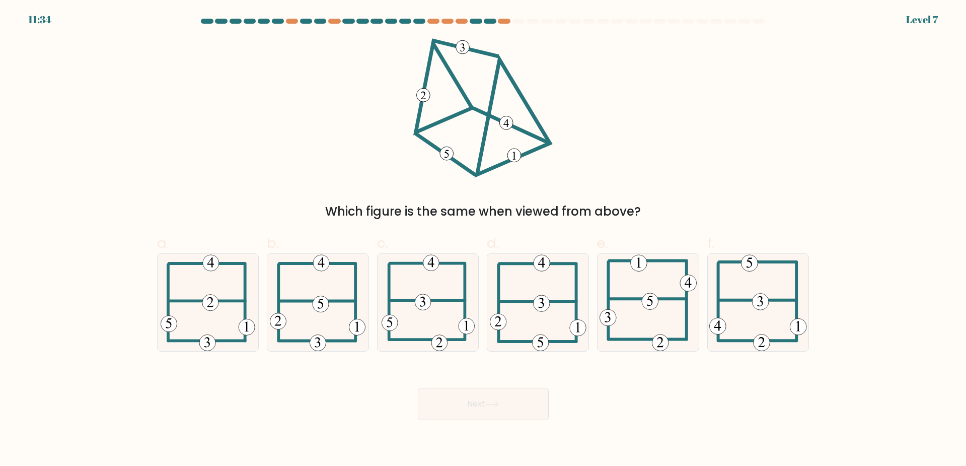
click at [638, 392] on div "Next" at bounding box center [483, 392] width 665 height 56
click at [559, 293] on icon at bounding box center [538, 302] width 97 height 97
click at [484, 240] on input "d." at bounding box center [483, 236] width 1 height 7
radio input "true"
click at [513, 399] on button "Next" at bounding box center [483, 404] width 131 height 32
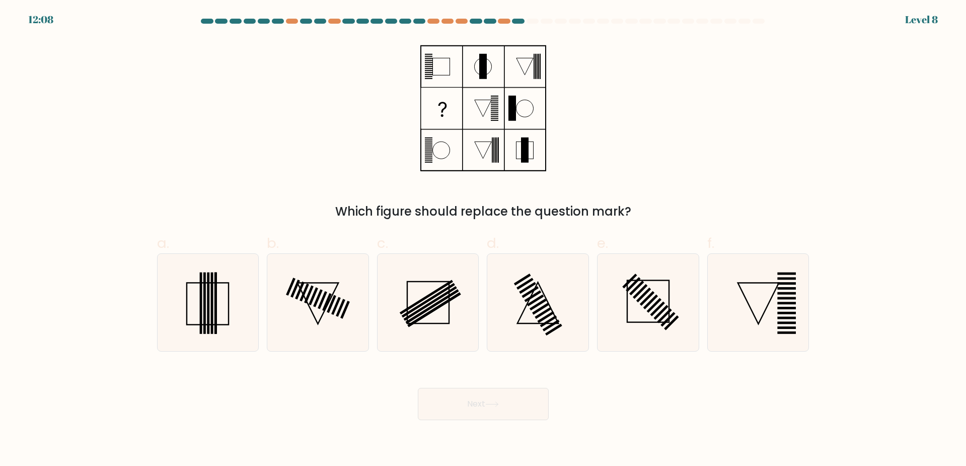
click at [636, 128] on div "Which figure should replace the question mark?" at bounding box center [483, 129] width 665 height 182
click at [735, 307] on icon at bounding box center [758, 302] width 97 height 97
click at [484, 240] on input "f." at bounding box center [483, 236] width 1 height 7
radio input "true"
click at [497, 394] on button "Next" at bounding box center [483, 404] width 131 height 32
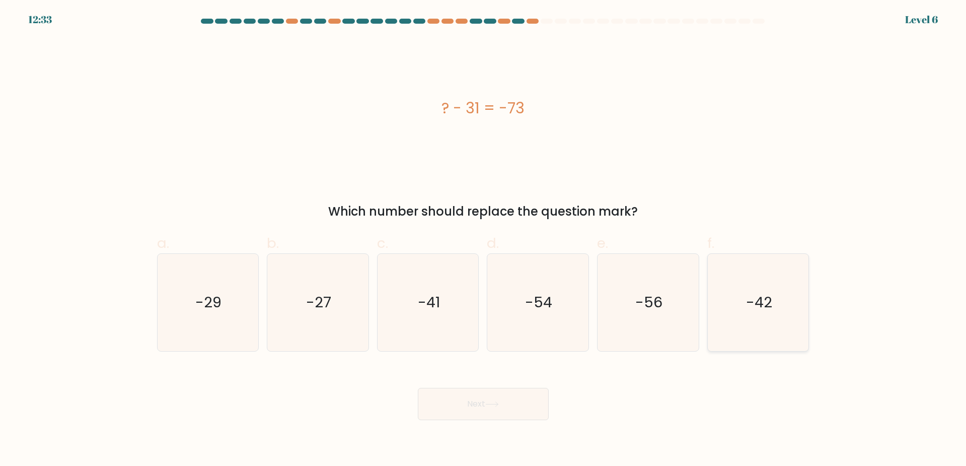
click at [773, 311] on icon "-42" at bounding box center [758, 302] width 97 height 97
click at [484, 240] on input "f. -42" at bounding box center [483, 236] width 1 height 7
radio input "true"
drag, startPoint x: 468, startPoint y: 377, endPoint x: 474, endPoint y: 387, distance: 11.7
click at [469, 377] on div "Next" at bounding box center [483, 392] width 665 height 56
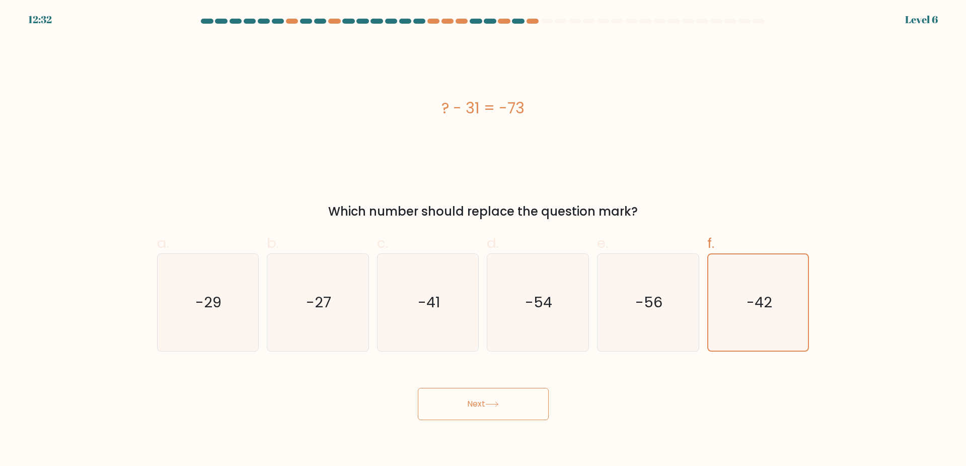
click at [477, 406] on button "Next" at bounding box center [483, 404] width 131 height 32
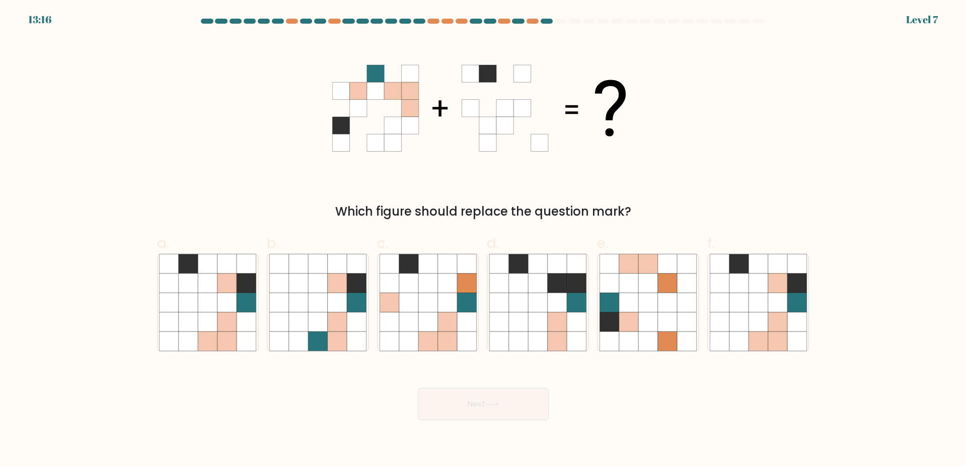
click at [415, 163] on icon at bounding box center [483, 108] width 302 height 140
click at [528, 109] on icon at bounding box center [522, 108] width 17 height 17
click at [799, 316] on icon at bounding box center [797, 321] width 19 height 19
click at [484, 240] on input "f." at bounding box center [483, 236] width 1 height 7
radio input "true"
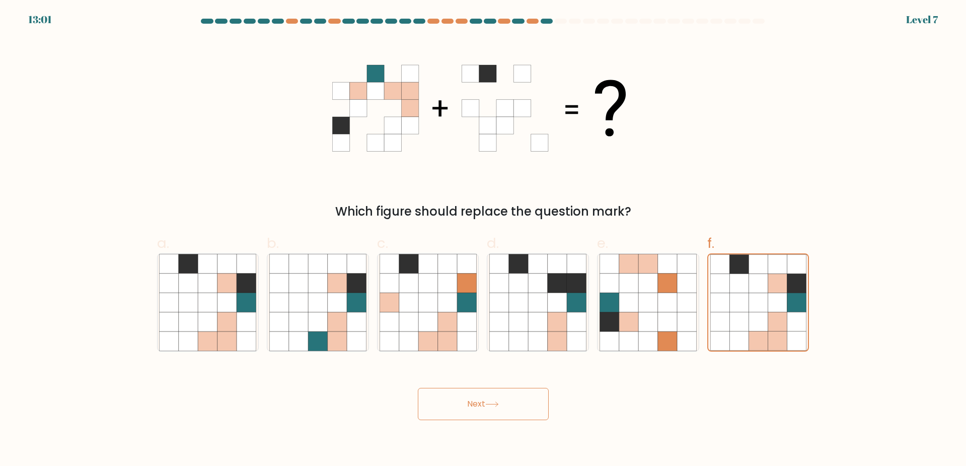
click at [488, 407] on button "Next" at bounding box center [483, 404] width 131 height 32
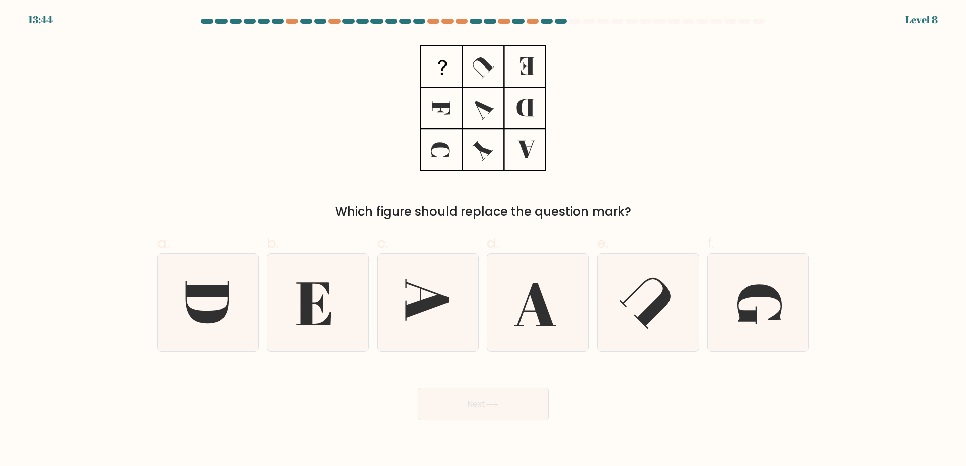
click at [662, 164] on div "Which figure should replace the question mark?" at bounding box center [483, 129] width 665 height 182
click at [763, 306] on icon at bounding box center [758, 302] width 97 height 97
click at [484, 240] on input "f." at bounding box center [483, 236] width 1 height 7
radio input "true"
click at [491, 411] on button "Next" at bounding box center [483, 404] width 131 height 32
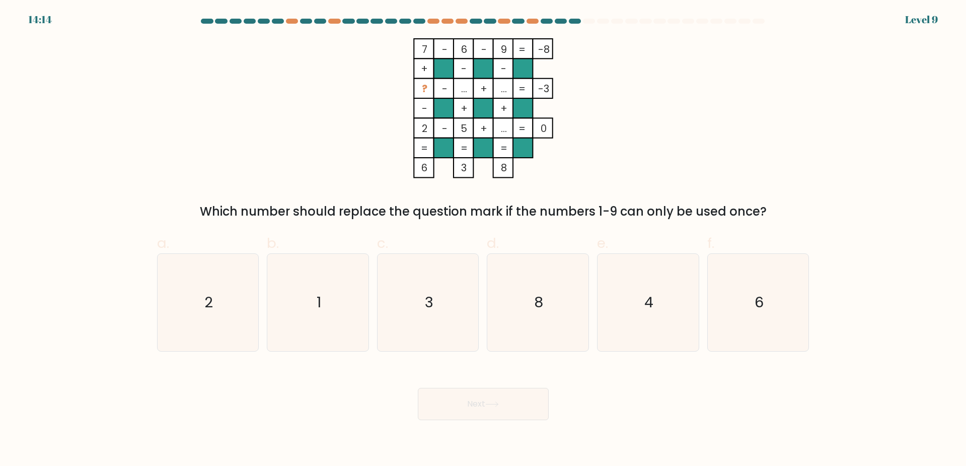
click at [422, 93] on tspan "?" at bounding box center [424, 89] width 6 height 14
click at [469, 93] on rect at bounding box center [463, 89] width 20 height 20
click at [453, 289] on icon "3" at bounding box center [428, 302] width 97 height 97
click at [483, 240] on input "c. 3" at bounding box center [483, 236] width 1 height 7
radio input "true"
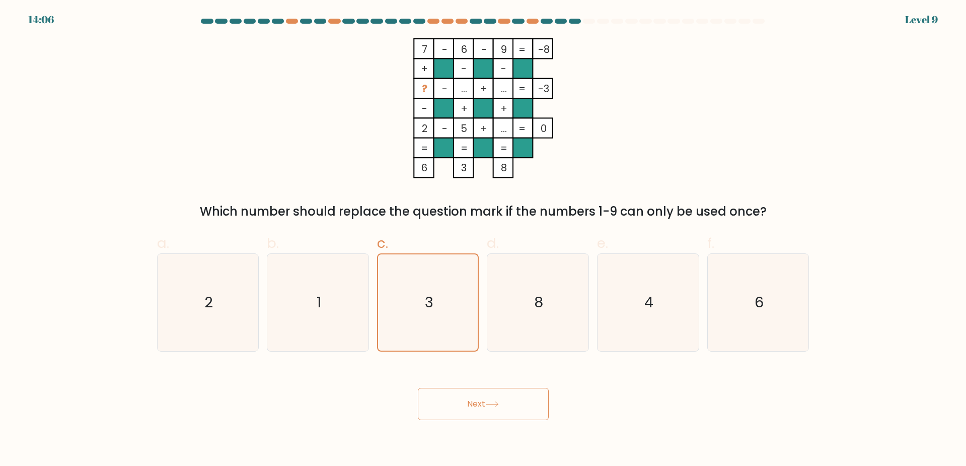
click at [492, 410] on button "Next" at bounding box center [483, 404] width 131 height 32
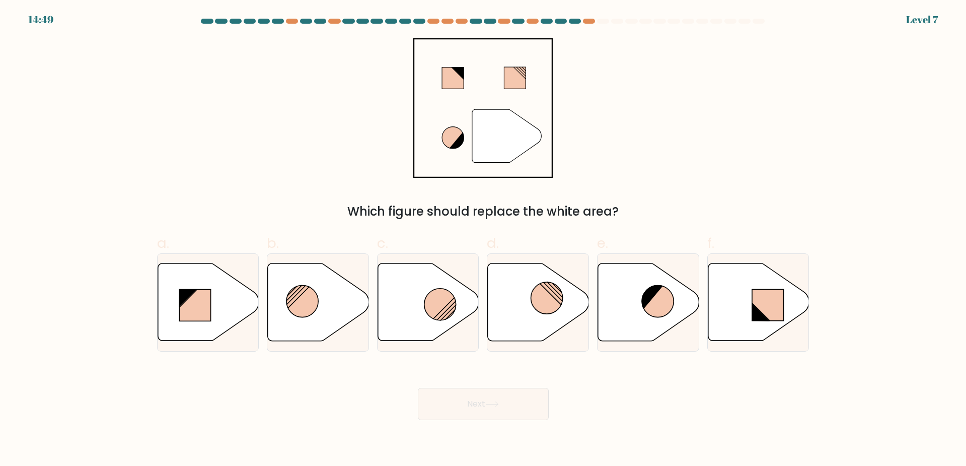
click at [651, 184] on div "" Which figure should replace the white area?" at bounding box center [483, 129] width 665 height 182
click at [691, 305] on icon at bounding box center [648, 302] width 101 height 78
click at [484, 240] on input "e." at bounding box center [483, 236] width 1 height 7
radio input "true"
click at [446, 310] on circle at bounding box center [441, 305] width 32 height 32
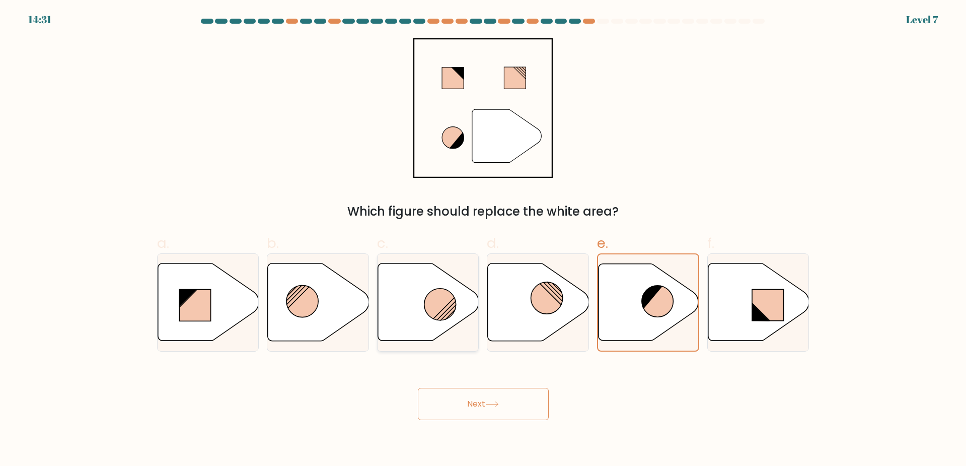
click at [483, 240] on input "c." at bounding box center [483, 236] width 1 height 7
radio input "true"
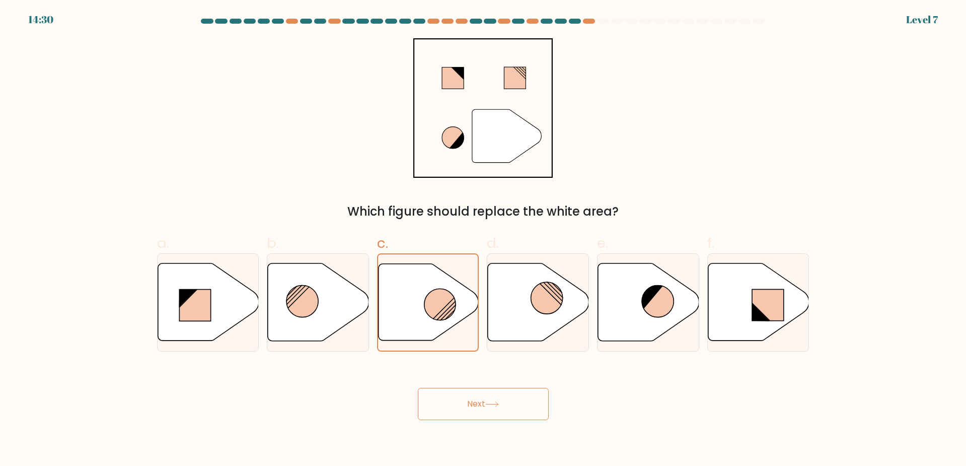
click at [494, 405] on icon at bounding box center [492, 404] width 14 height 6
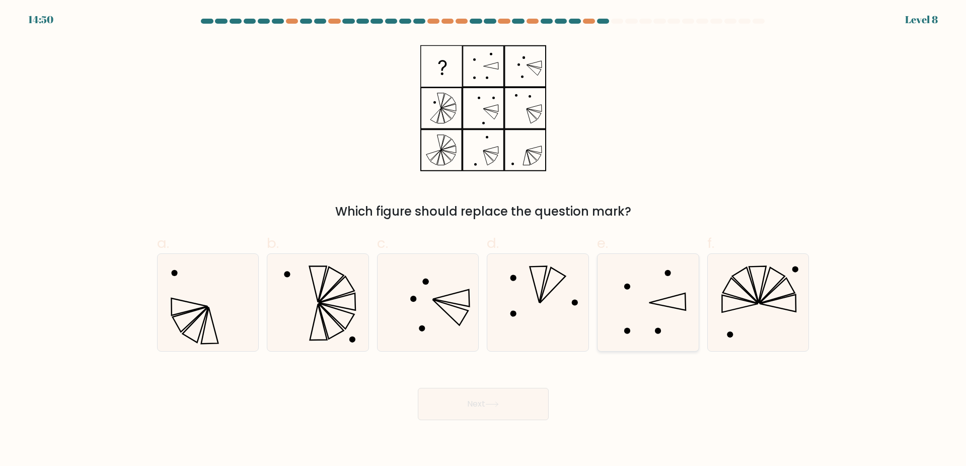
click at [665, 290] on icon at bounding box center [648, 302] width 97 height 97
click at [484, 240] on input "e." at bounding box center [483, 236] width 1 height 7
radio input "true"
click at [494, 408] on button "Next" at bounding box center [483, 404] width 131 height 32
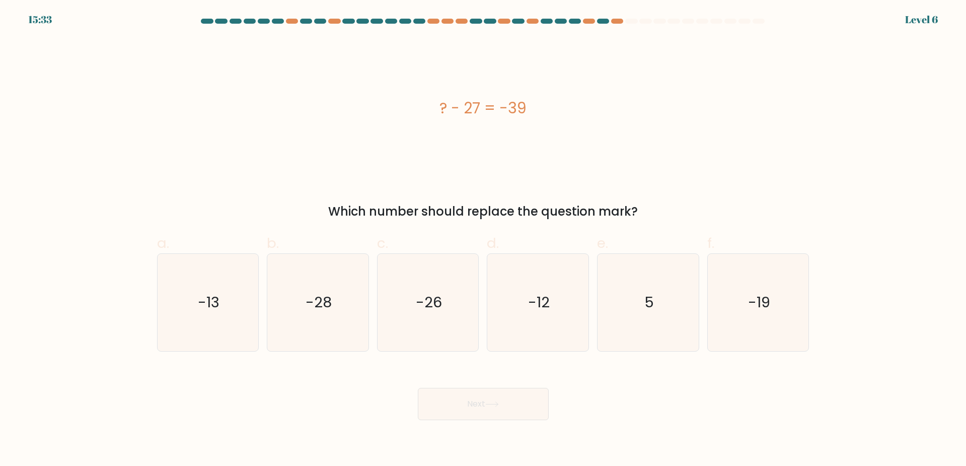
click at [657, 185] on div "? - 27 = -39 Which number should replace the question mark?" at bounding box center [483, 129] width 665 height 182
click at [536, 288] on icon "-12" at bounding box center [537, 302] width 97 height 97
click at [484, 240] on input "d. -12" at bounding box center [483, 236] width 1 height 7
radio input "true"
click at [513, 410] on button "Next" at bounding box center [483, 404] width 131 height 32
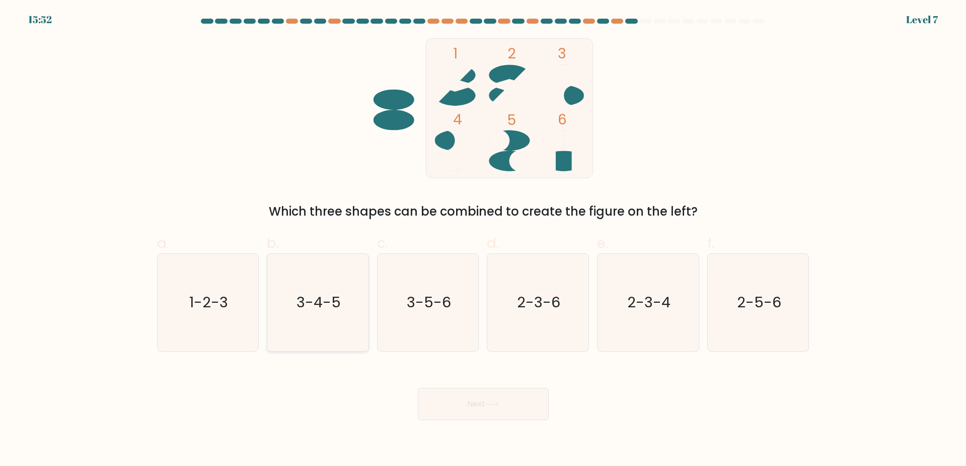
click at [337, 311] on text "3-4-5" at bounding box center [319, 302] width 44 height 20
click at [483, 240] on input "b. 3-4-5" at bounding box center [483, 236] width 1 height 7
radio input "true"
click at [470, 406] on button "Next" at bounding box center [483, 404] width 131 height 32
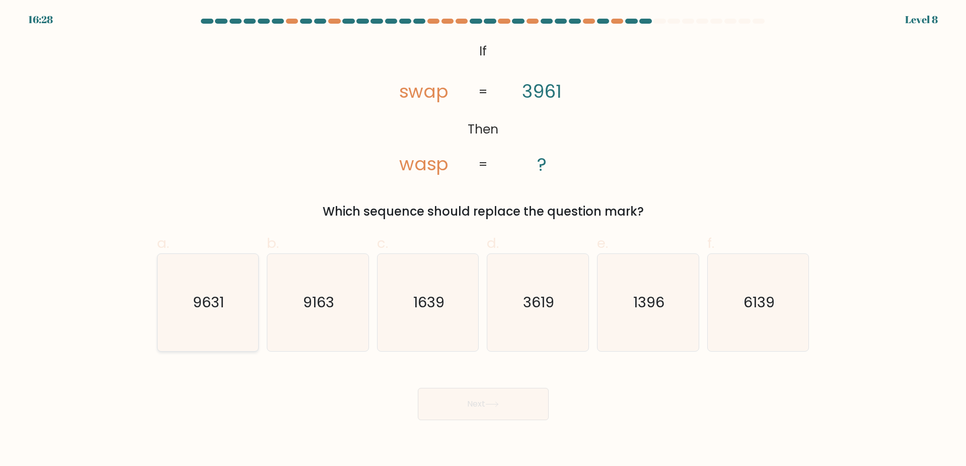
click at [234, 326] on icon "9631" at bounding box center [207, 302] width 97 height 97
click at [483, 240] on input "a. 9631" at bounding box center [483, 236] width 1 height 7
radio input "true"
click at [448, 411] on button "Next" at bounding box center [483, 404] width 131 height 32
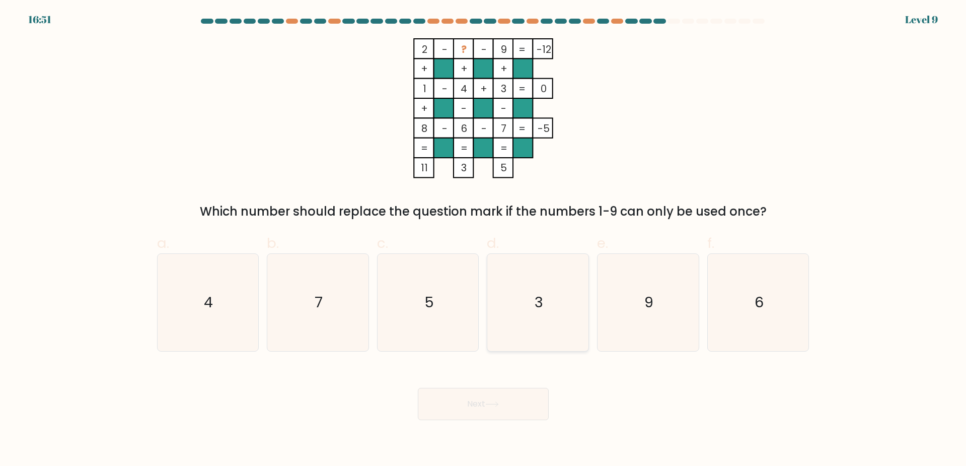
click at [525, 324] on icon "3" at bounding box center [537, 302] width 97 height 97
click at [484, 240] on input "d. 3" at bounding box center [483, 236] width 1 height 7
radio input "true"
click at [485, 396] on button "Next" at bounding box center [483, 404] width 131 height 32
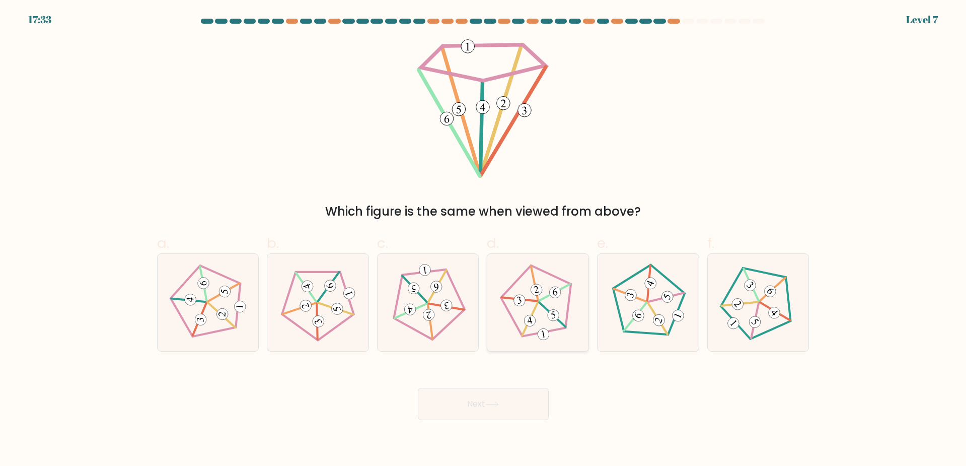
click at [519, 308] on icon at bounding box center [539, 302] width 78 height 78
click at [484, 240] on input "d." at bounding box center [483, 236] width 1 height 7
radio input "true"
click at [566, 309] on icon at bounding box center [538, 302] width 77 height 77
click at [484, 240] on input "d." at bounding box center [483, 236] width 1 height 7
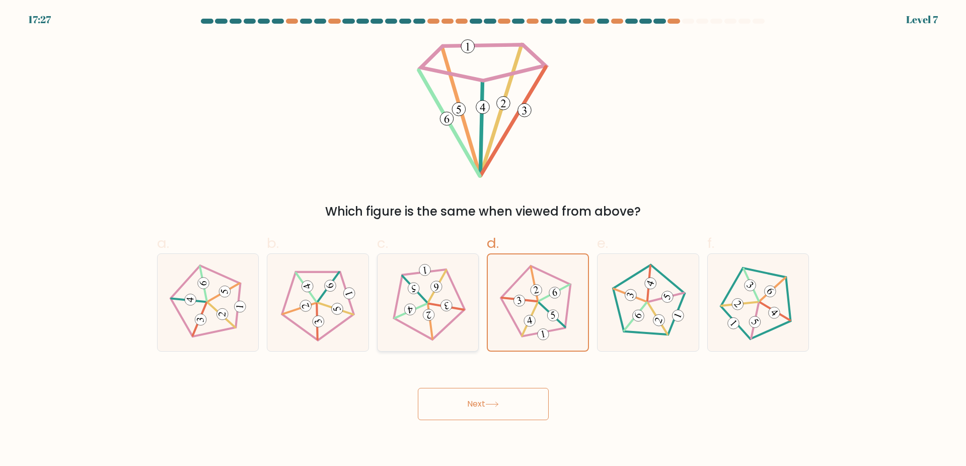
click at [452, 314] on icon at bounding box center [428, 302] width 78 height 78
click at [483, 240] on input "c." at bounding box center [483, 236] width 1 height 7
radio input "true"
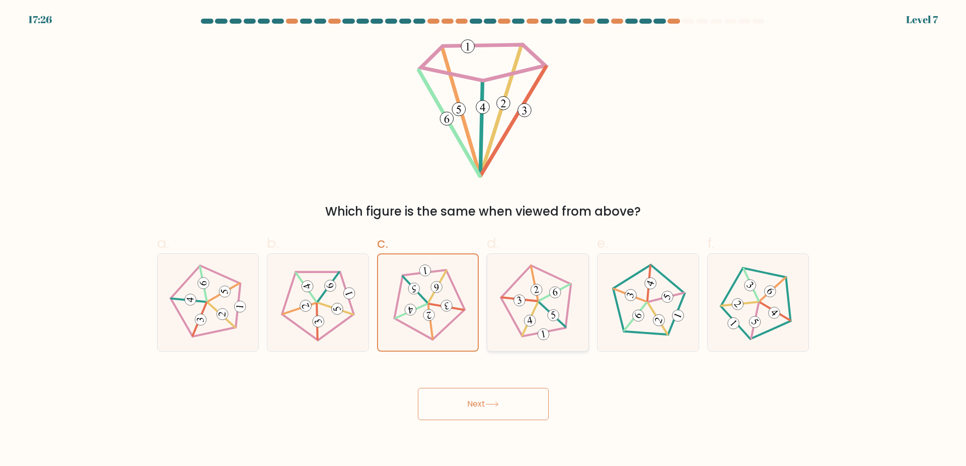
click at [534, 326] on icon at bounding box center [539, 302] width 78 height 78
click at [484, 240] on input "d." at bounding box center [483, 236] width 1 height 7
radio input "true"
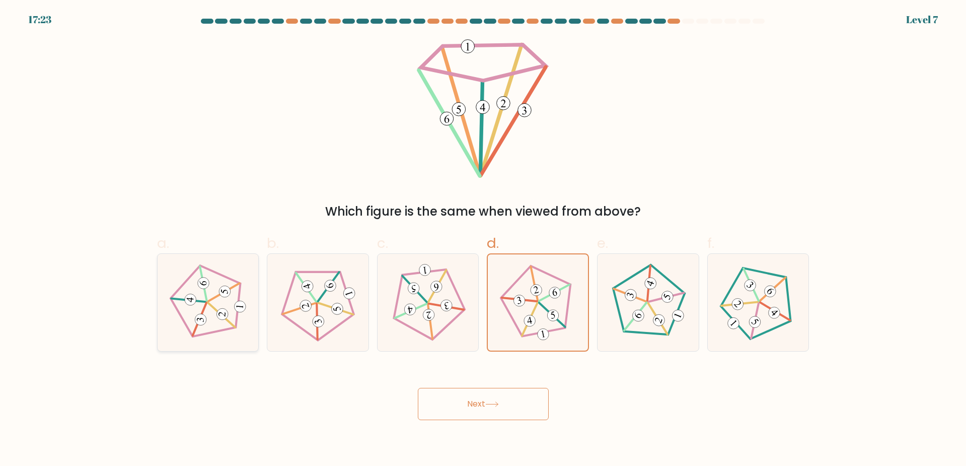
drag, startPoint x: 231, startPoint y: 323, endPoint x: 246, endPoint y: 330, distance: 16.0
click at [231, 323] on 23 at bounding box center [222, 315] width 32 height 25
click at [483, 240] on input "a." at bounding box center [483, 236] width 1 height 7
radio input "true"
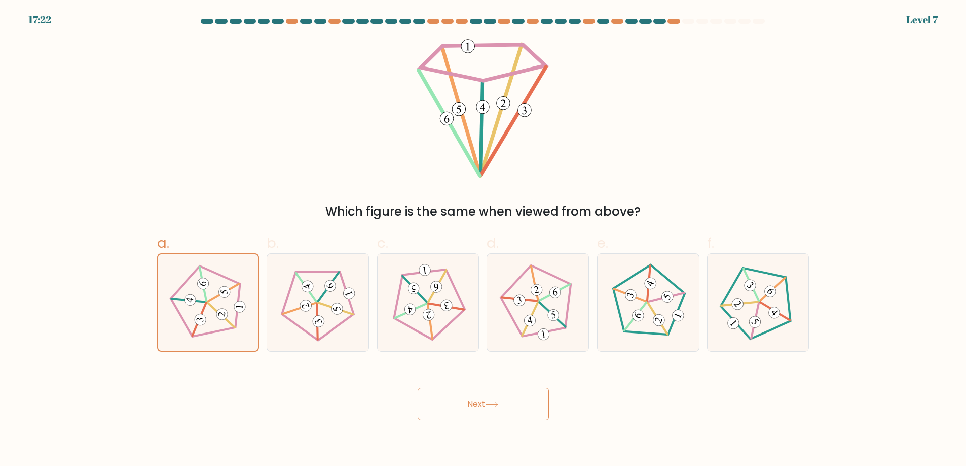
click at [428, 396] on button "Next" at bounding box center [483, 404] width 131 height 32
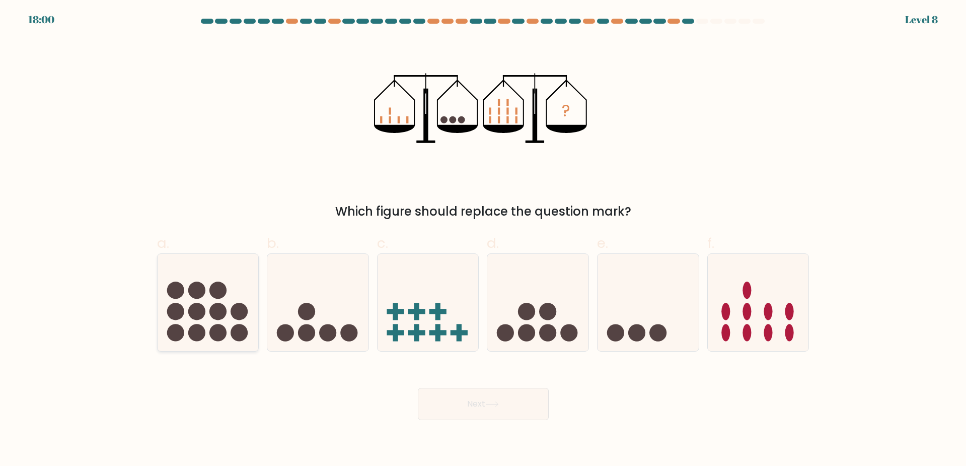
click at [233, 312] on circle at bounding box center [239, 311] width 17 height 17
click at [483, 240] on input "a." at bounding box center [483, 236] width 1 height 7
radio input "true"
click at [495, 424] on body "18:00 Level 8" at bounding box center [483, 233] width 966 height 466
click at [494, 411] on button "Next" at bounding box center [483, 404] width 131 height 32
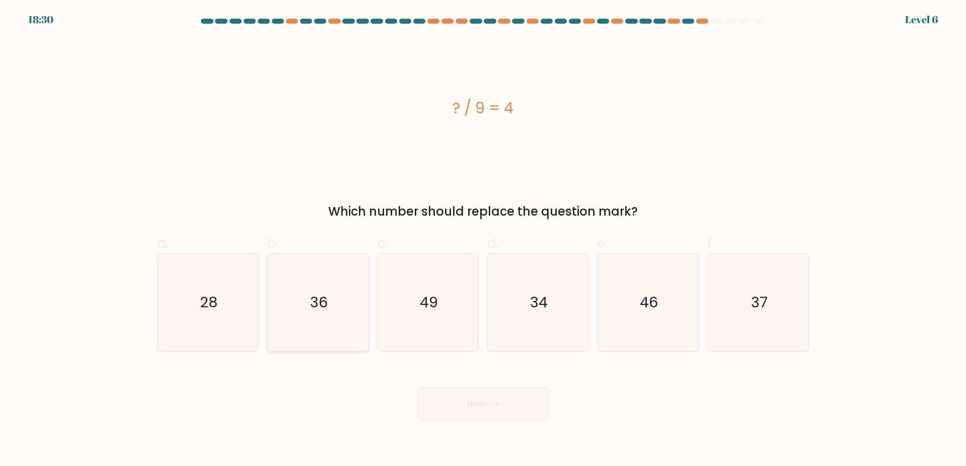
click at [324, 319] on icon "36" at bounding box center [317, 302] width 97 height 97
click at [483, 240] on input "b. 36" at bounding box center [483, 236] width 1 height 7
radio input "true"
click at [446, 338] on icon "49" at bounding box center [428, 302] width 97 height 97
click at [483, 240] on input "c. 49" at bounding box center [483, 236] width 1 height 7
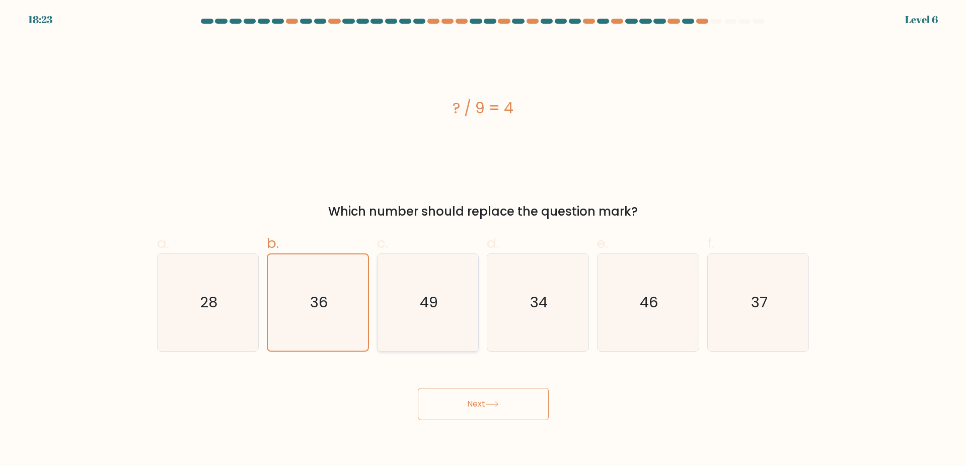
radio input "true"
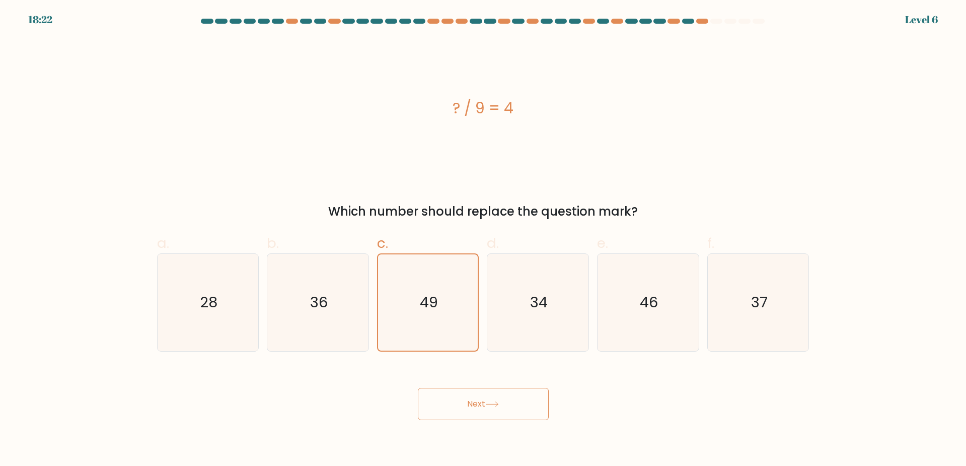
click at [493, 403] on icon at bounding box center [492, 404] width 14 height 6
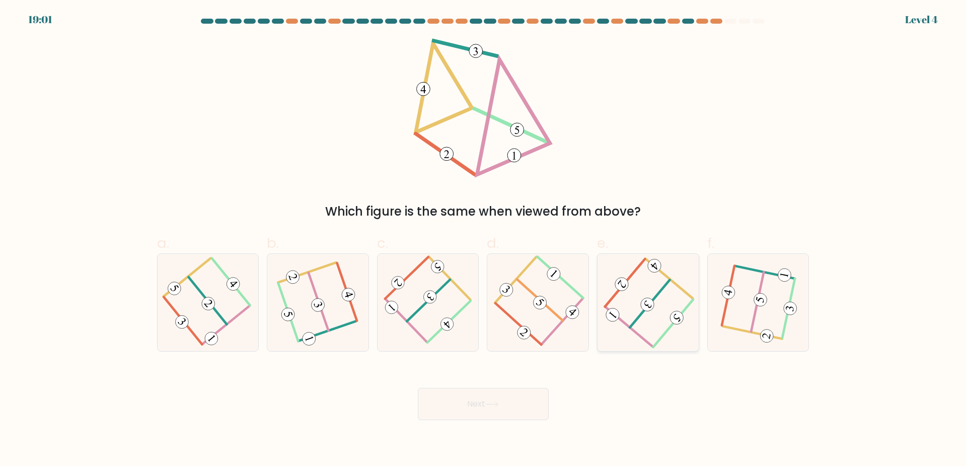
click at [650, 319] on icon at bounding box center [648, 302] width 78 height 78
click at [484, 240] on input "e." at bounding box center [483, 236] width 1 height 7
radio input "true"
click at [513, 402] on button "Next" at bounding box center [483, 404] width 131 height 32
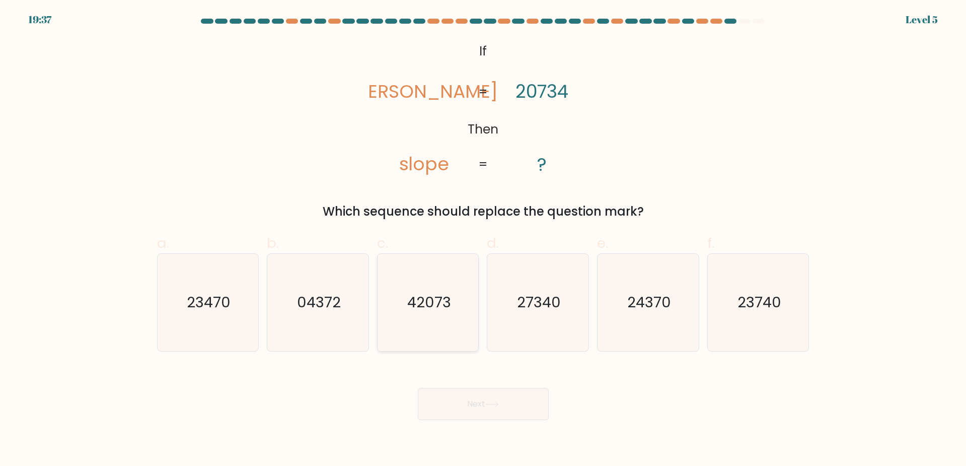
click at [423, 305] on text "42073" at bounding box center [429, 302] width 44 height 20
click at [483, 240] on input "c. 42073" at bounding box center [483, 236] width 1 height 7
radio input "true"
click at [490, 403] on icon at bounding box center [492, 404] width 14 height 6
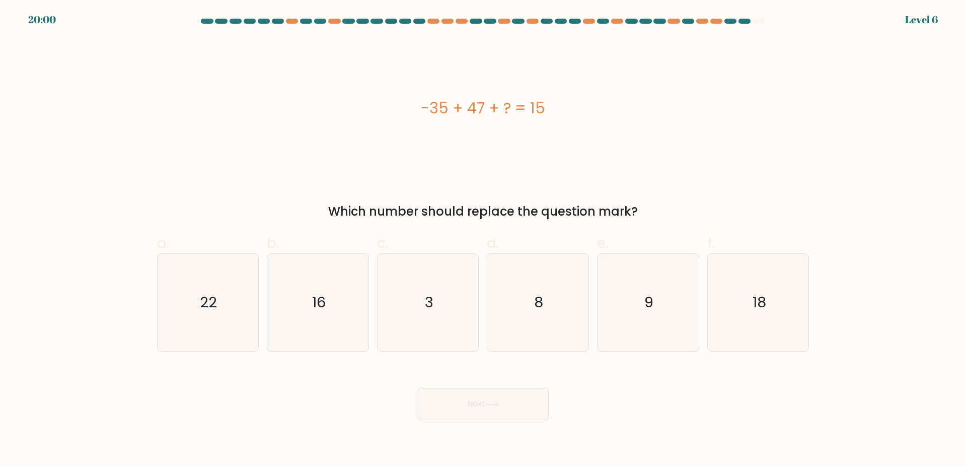
click at [566, 186] on div "-35 + 47 + ? = 15 Which number should replace the question mark?" at bounding box center [483, 129] width 665 height 182
click at [815, 72] on div "-35 + 47 + ? = 15 Which number should replace the question mark?" at bounding box center [483, 129] width 665 height 182
click at [742, 309] on icon "18" at bounding box center [758, 302] width 97 height 97
click at [484, 240] on input "f. 18" at bounding box center [483, 236] width 1 height 7
radio input "true"
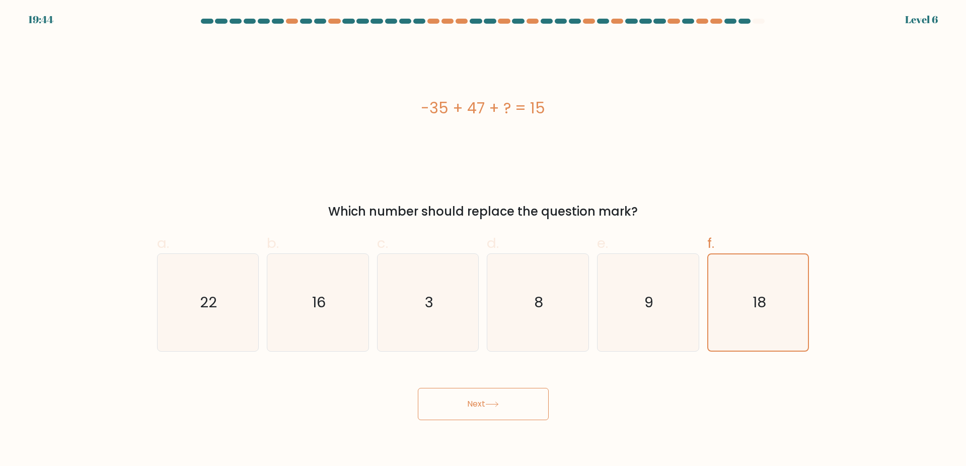
click at [548, 402] on button "Next" at bounding box center [483, 404] width 131 height 32
click at [524, 403] on button "Next" at bounding box center [483, 404] width 131 height 32
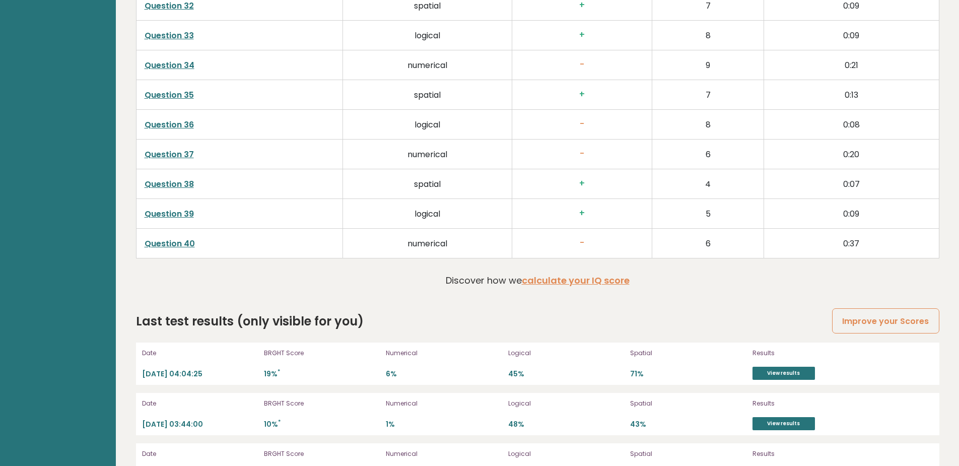
scroll to position [2704, 0]
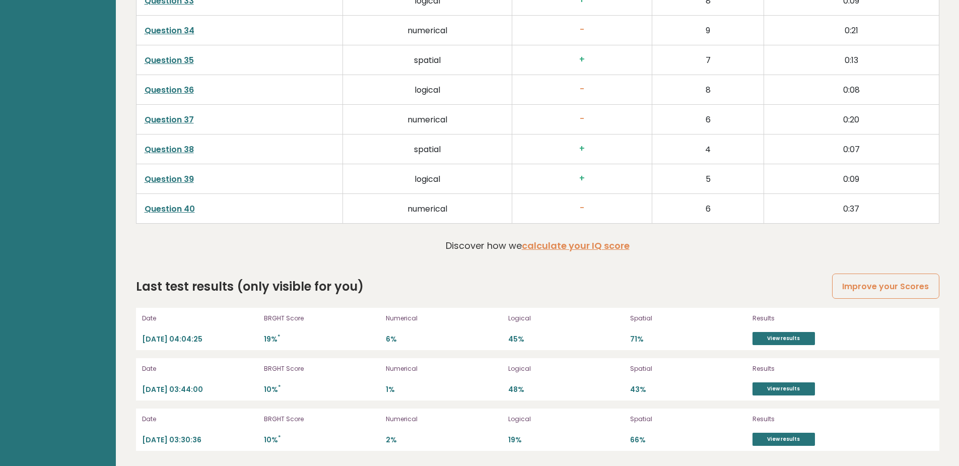
click at [190, 205] on link "Question 40" at bounding box center [170, 209] width 50 height 12
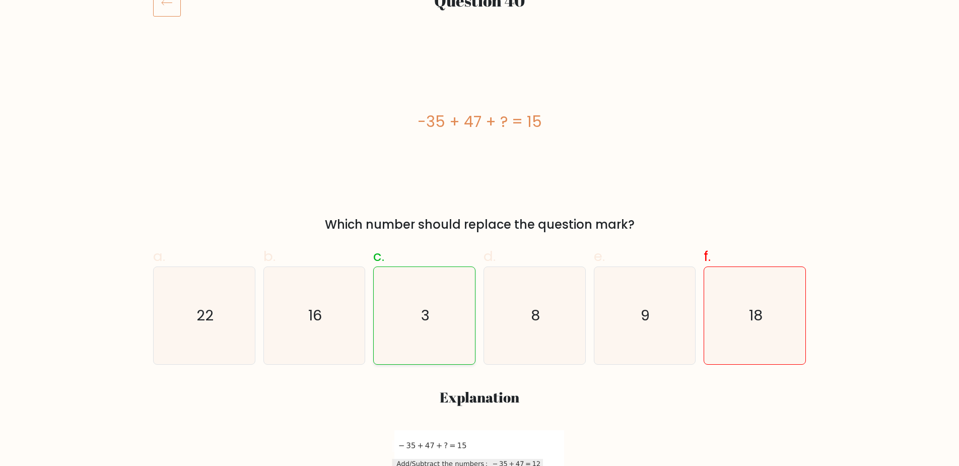
scroll to position [201, 0]
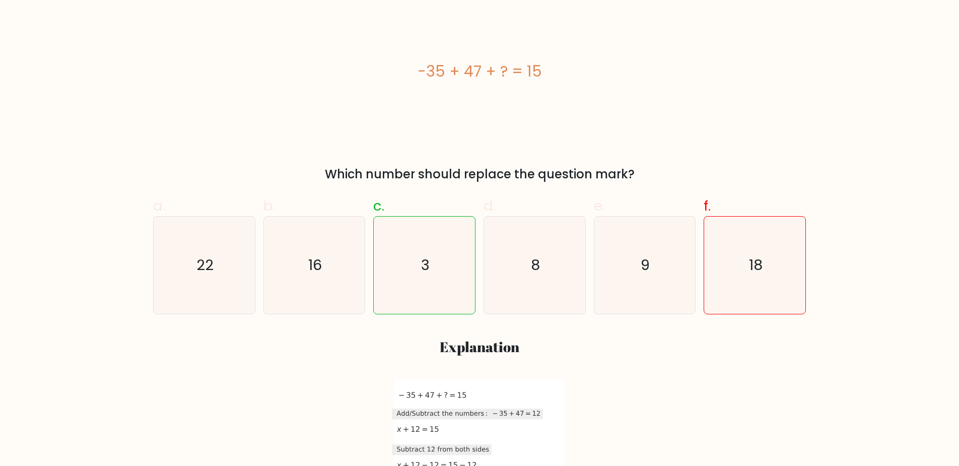
click at [811, 385] on div "a. 22 b. 16 c. 3 d. 8" at bounding box center [479, 353] width 665 height 332
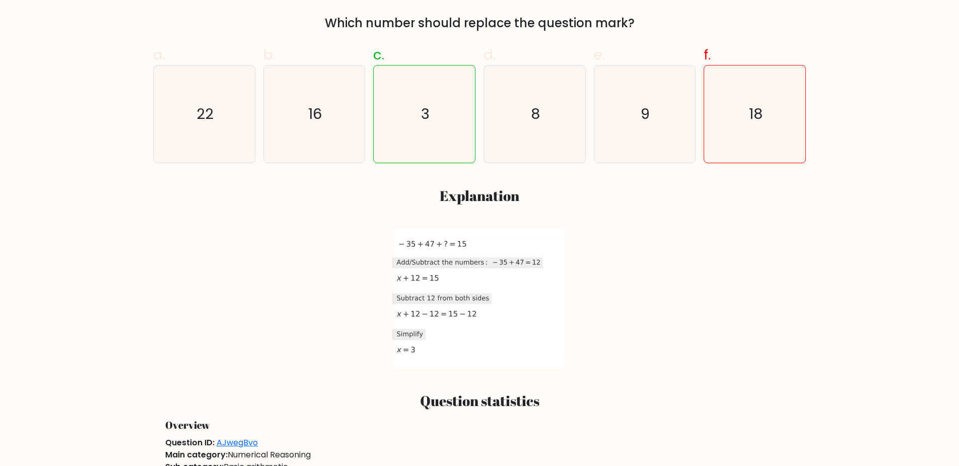
click at [621, 306] on div "[DATE]T09:40:52.018451 image/svg+xml Matplotlib v3.5.2, [URL][DOMAIN_NAME] *{st…" at bounding box center [479, 299] width 641 height 140
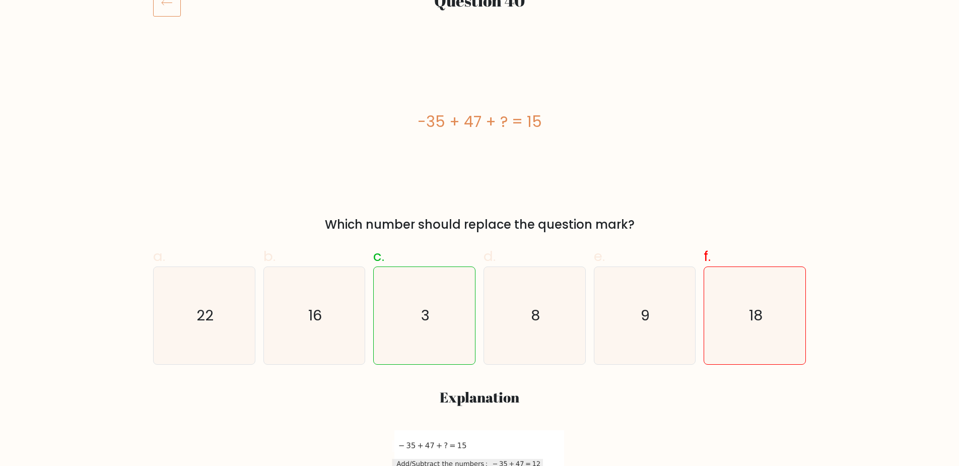
scroll to position [0, 0]
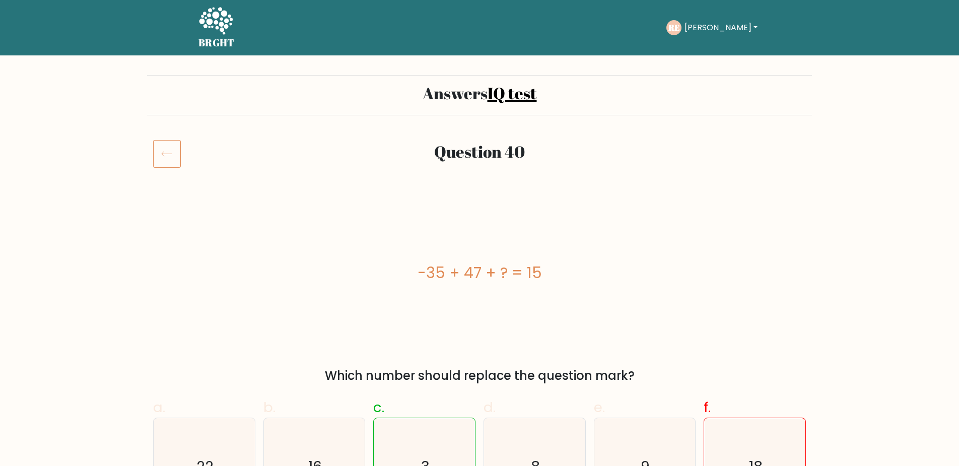
click at [171, 158] on icon at bounding box center [167, 153] width 28 height 28
drag, startPoint x: 316, startPoint y: 246, endPoint x: 305, endPoint y: 244, distance: 11.2
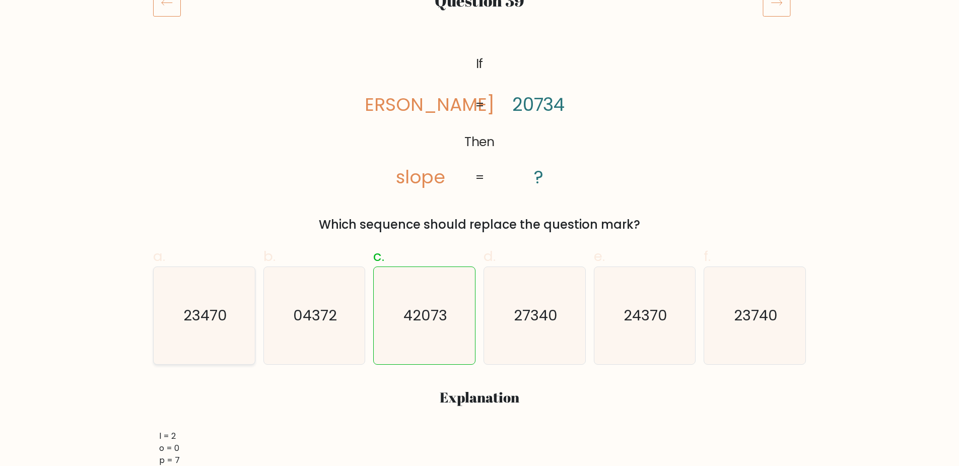
scroll to position [50, 0]
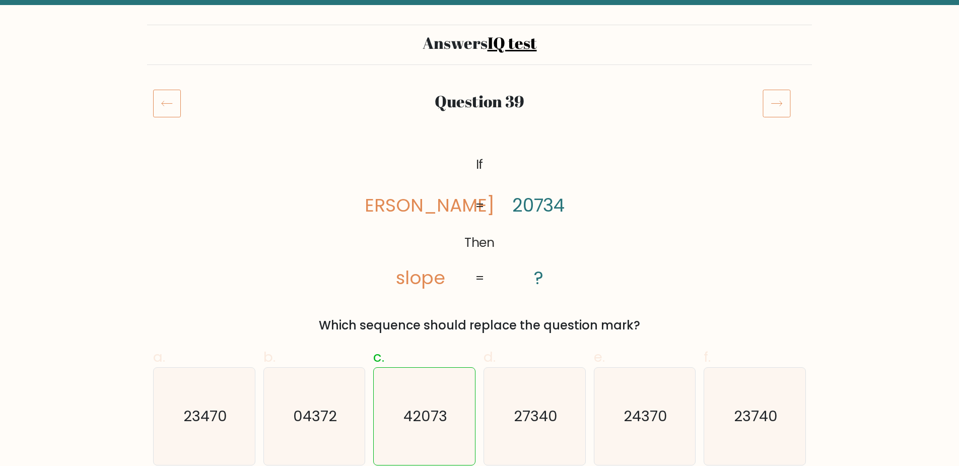
click at [168, 97] on icon at bounding box center [167, 103] width 28 height 28
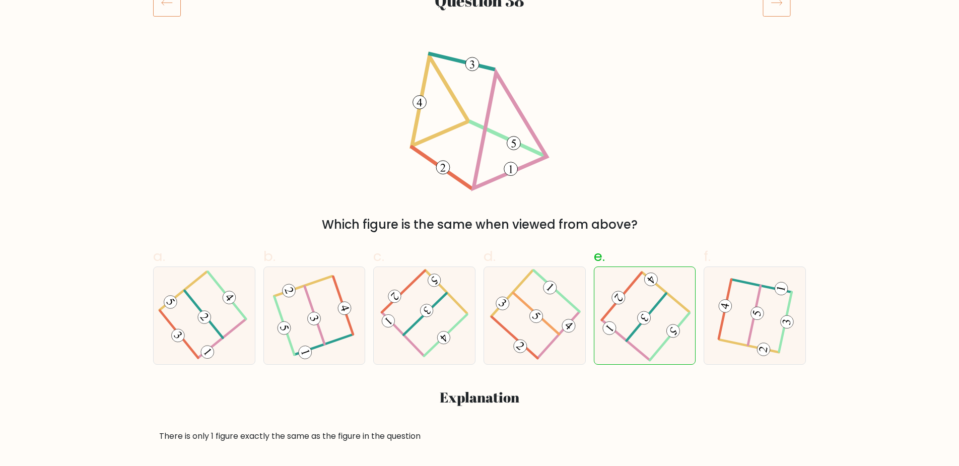
scroll to position [101, 0]
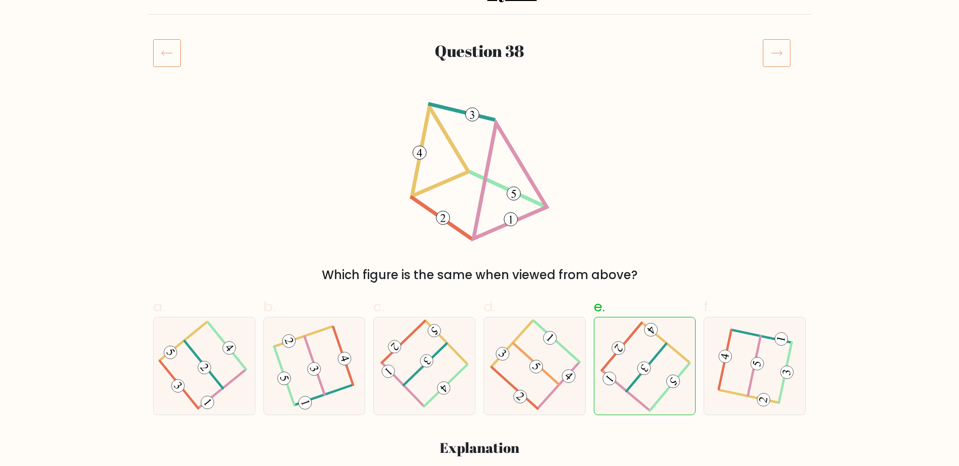
click at [167, 49] on icon at bounding box center [167, 53] width 28 height 28
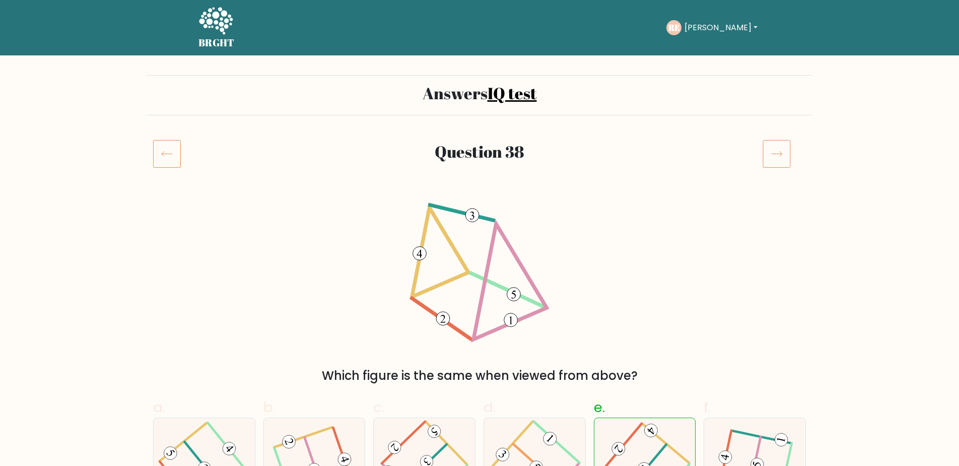
drag, startPoint x: 325, startPoint y: 249, endPoint x: 313, endPoint y: 246, distance: 12.5
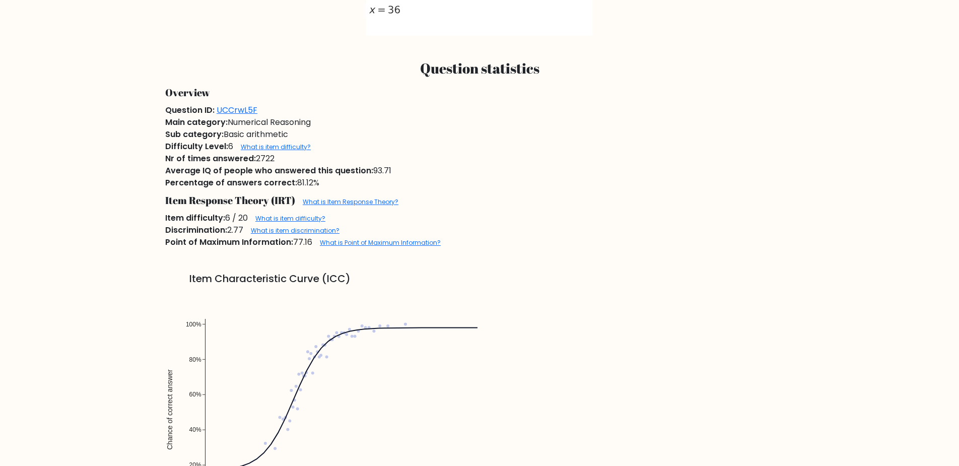
scroll to position [987, 0]
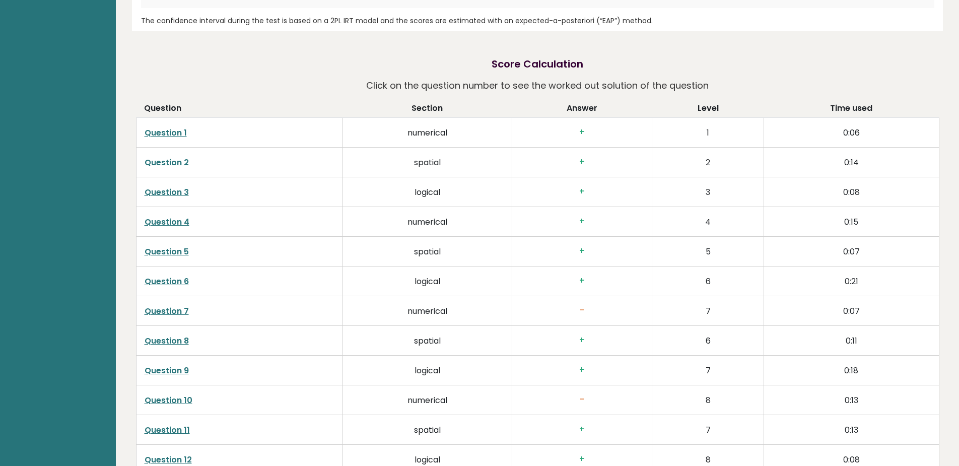
scroll to position [1671, 0]
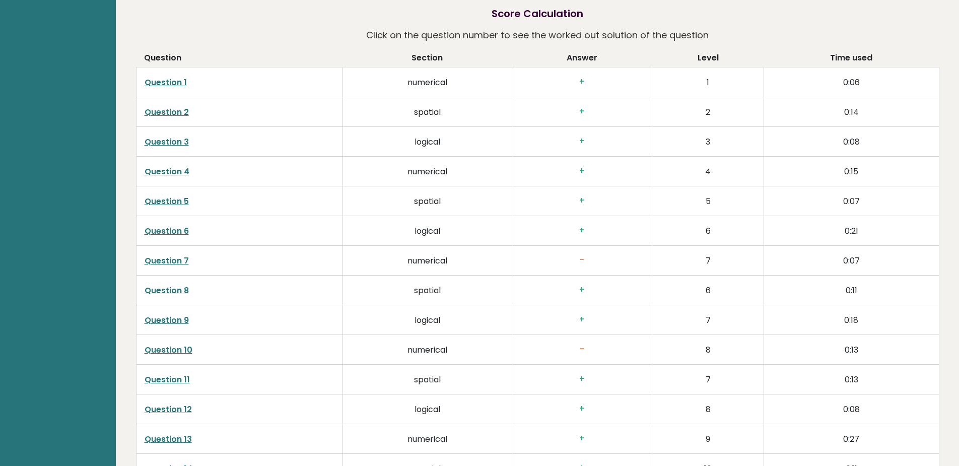
click at [178, 258] on link "Question 7" at bounding box center [167, 261] width 44 height 12
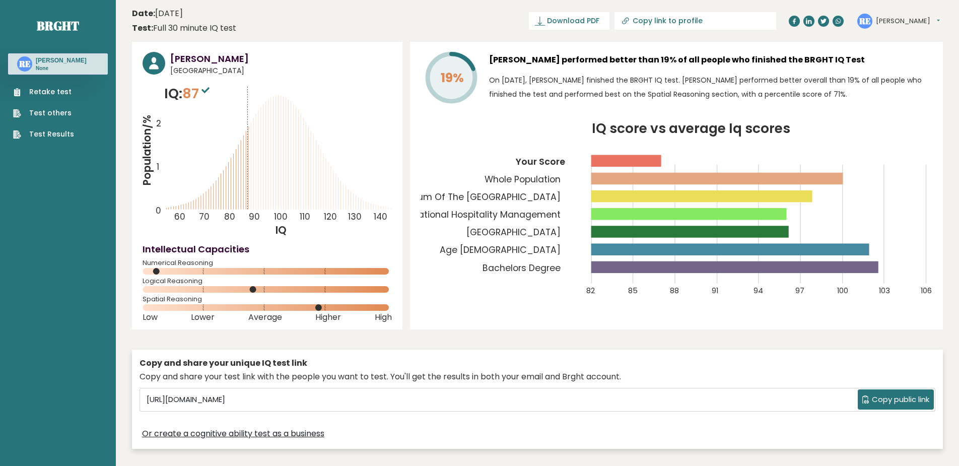
scroll to position [50, 0]
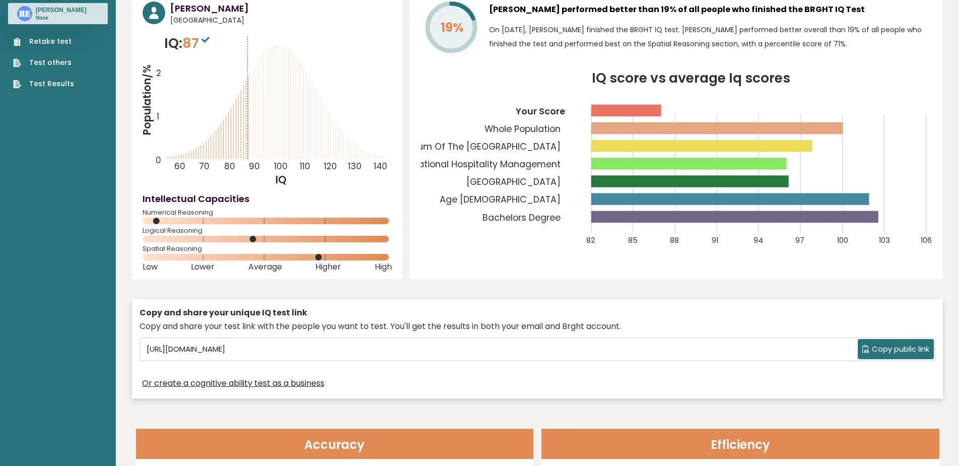
click at [207, 37] on icon at bounding box center [205, 40] width 8 height 6
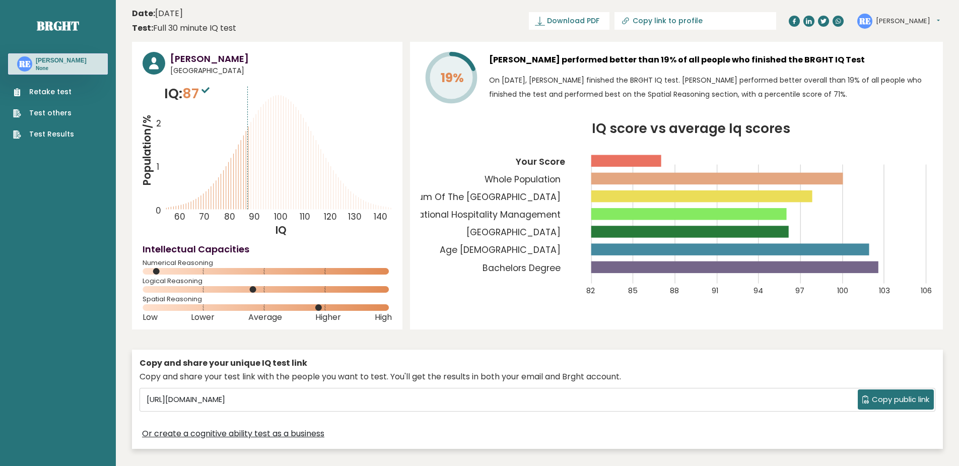
click at [899, 395] on span "Copy public link" at bounding box center [900, 400] width 57 height 12
click at [909, 405] on button "Copy public link" at bounding box center [896, 399] width 76 height 20
click at [358, 15] on header "Date: September 12, 2025 Test: Full 30 minute IQ test Download PDF Downloading.…" at bounding box center [537, 21] width 811 height 32
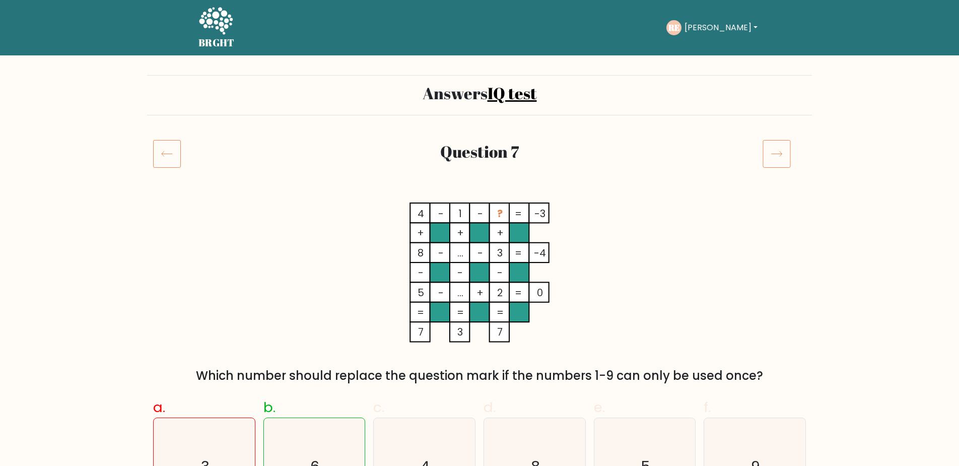
scroll to position [252, 0]
